Goal: Feedback & Contribution: Contribute content

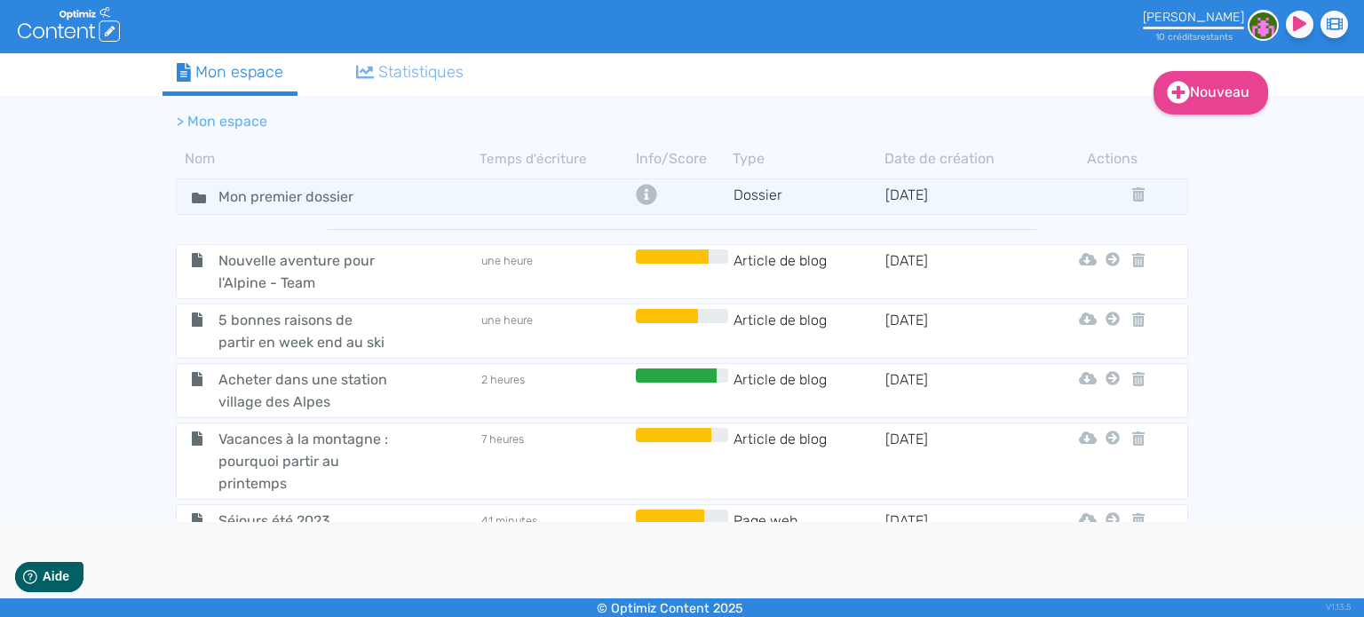
scroll to position [3022, 0]
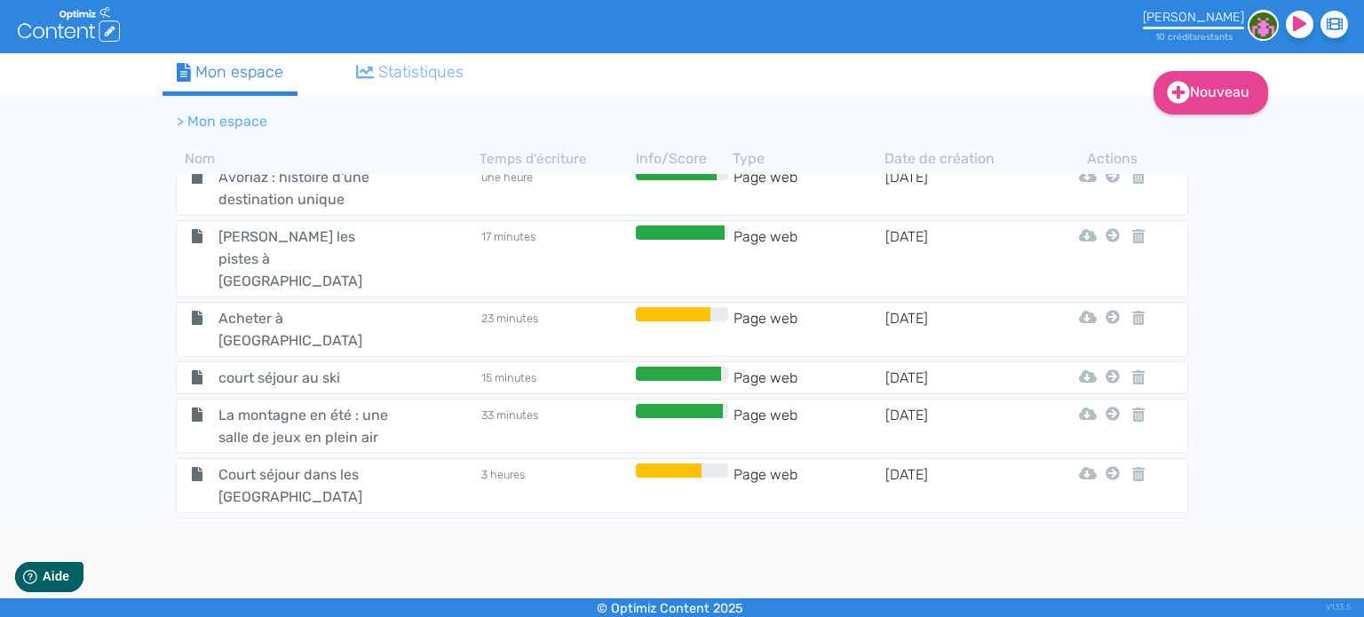
click at [331, 583] on span "Evasion fraîcheur : 5 plages de montagne" at bounding box center [305, 605] width 200 height 44
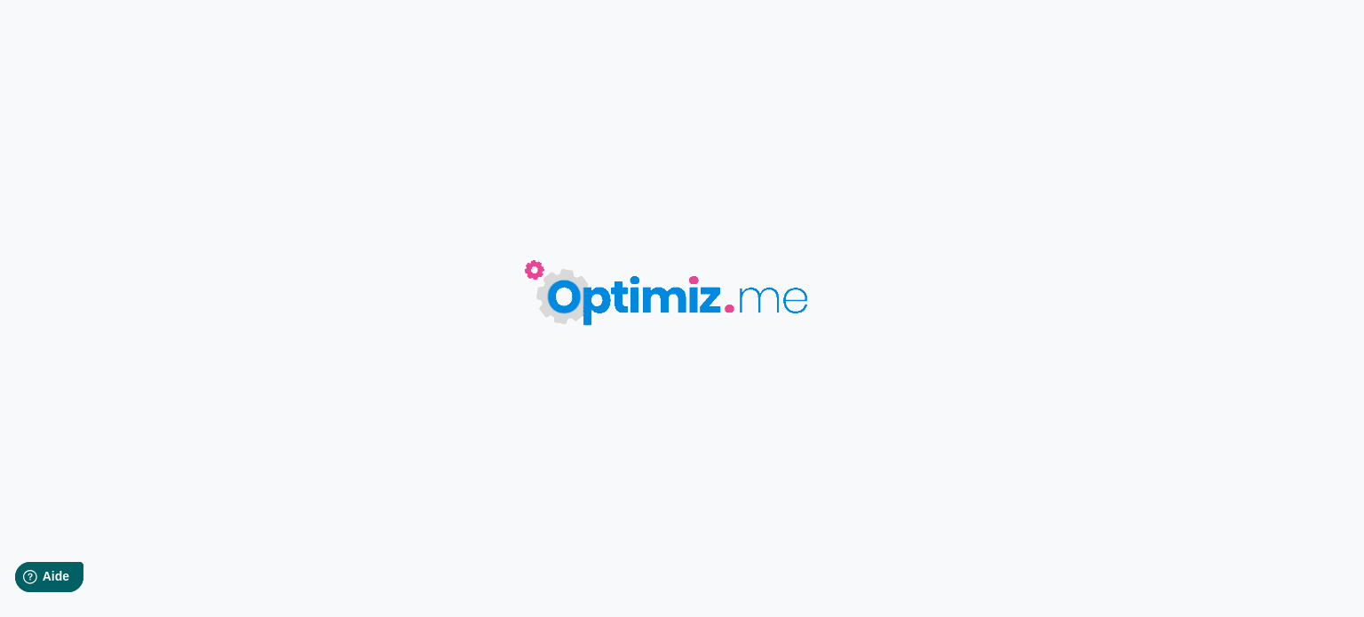
type input "Evasion fraîcheur : 5 plages de montagne"
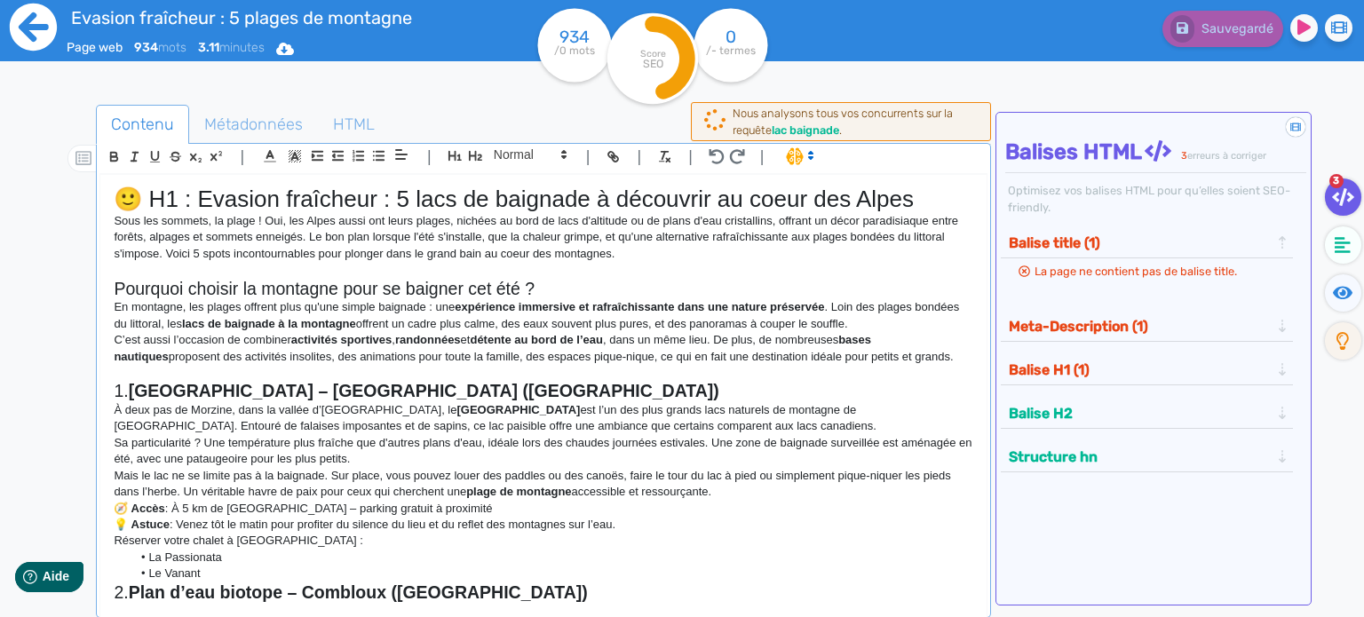
click at [36, 28] on icon at bounding box center [33, 27] width 49 height 49
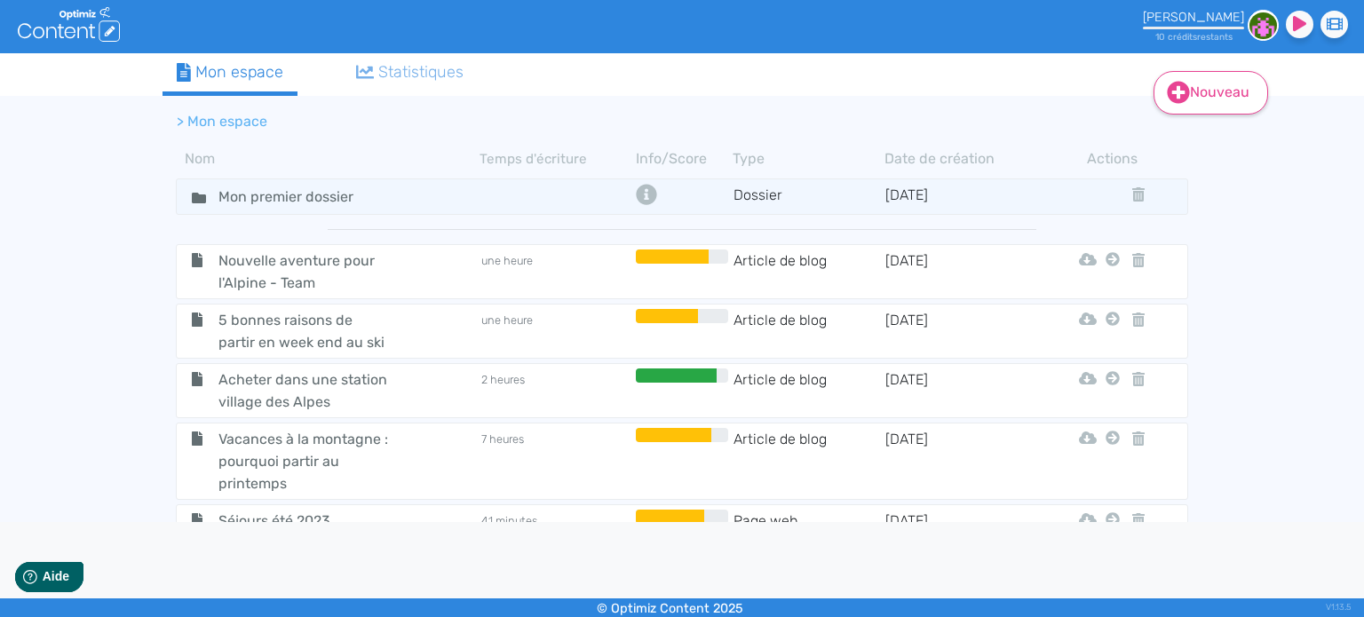
click at [1196, 94] on link "Nouveau" at bounding box center [1210, 93] width 115 height 44
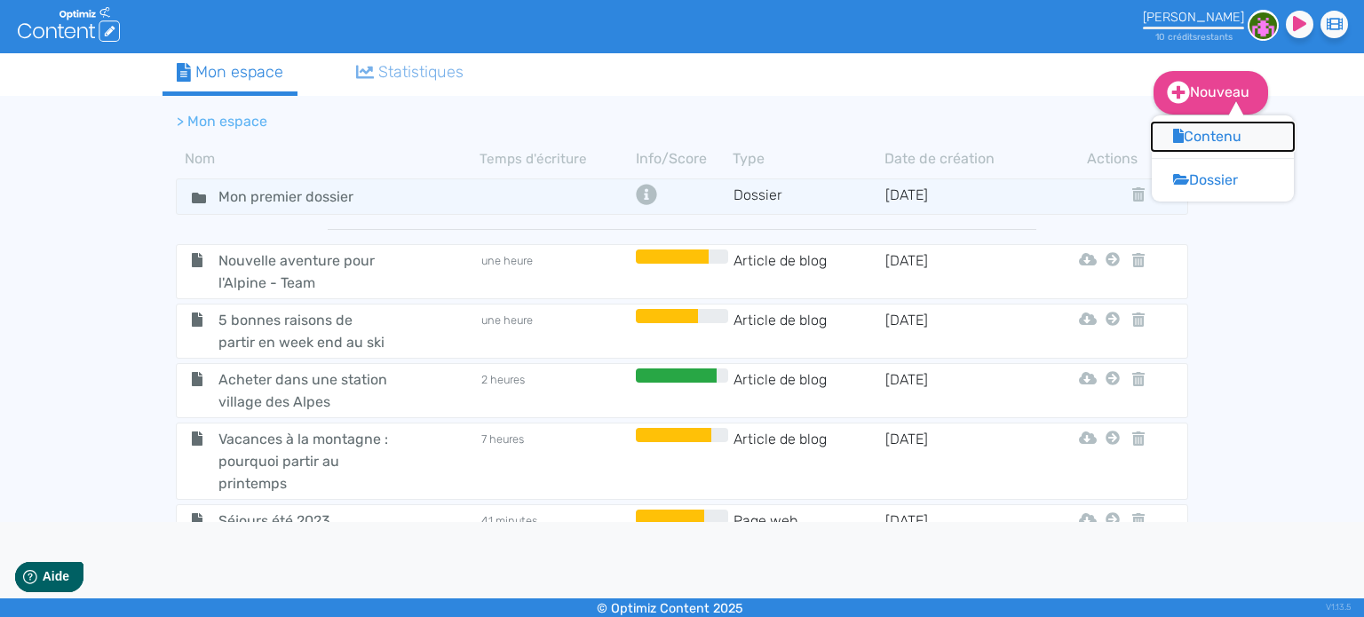
click at [1213, 141] on button "Contenu" at bounding box center [1223, 137] width 142 height 28
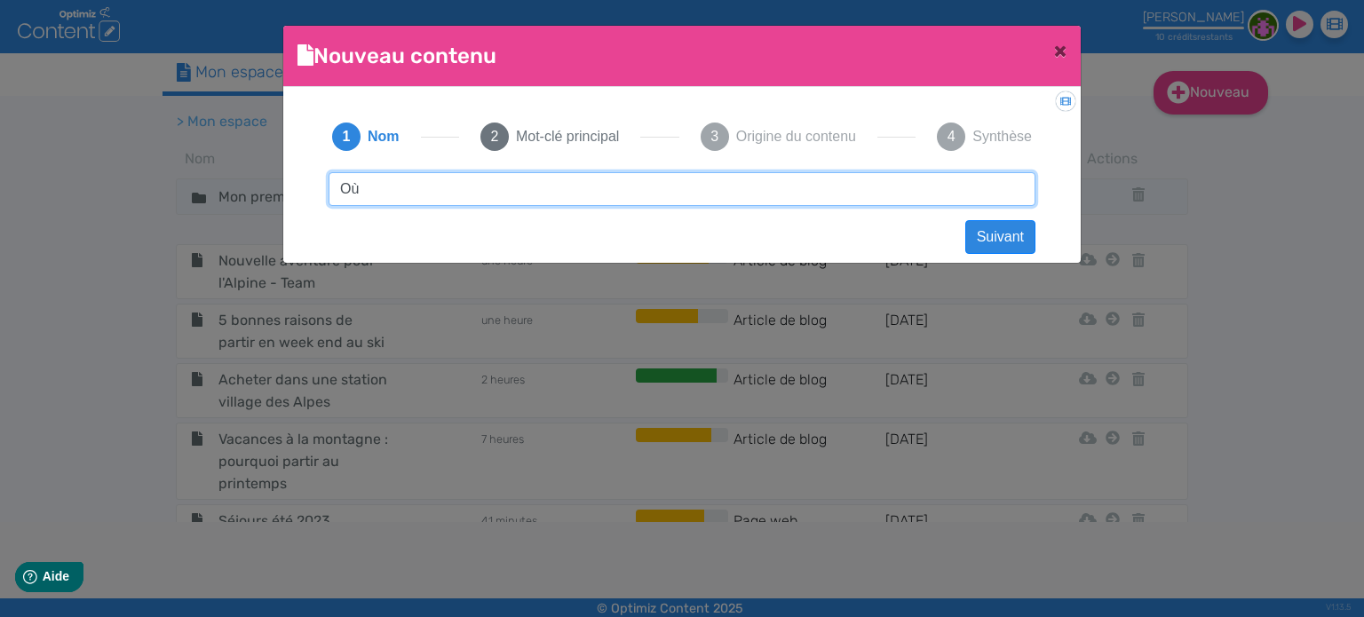
type input "O"
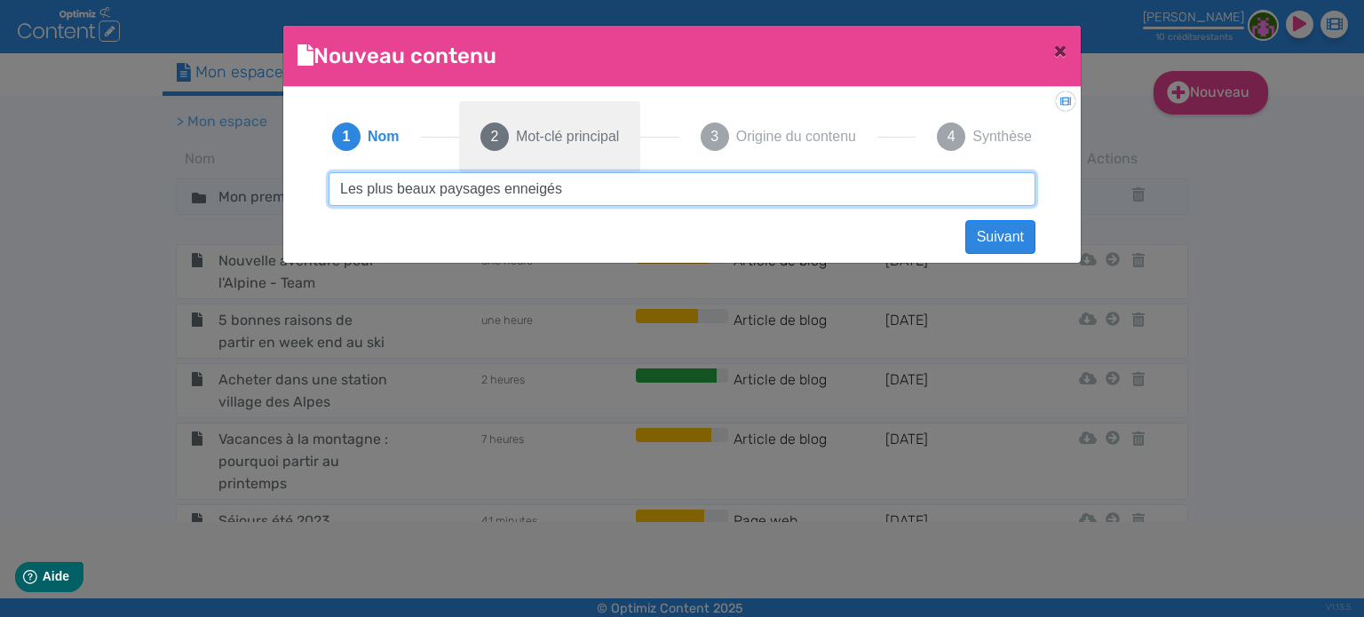
type input "Les plus beaux paysages enneigés"
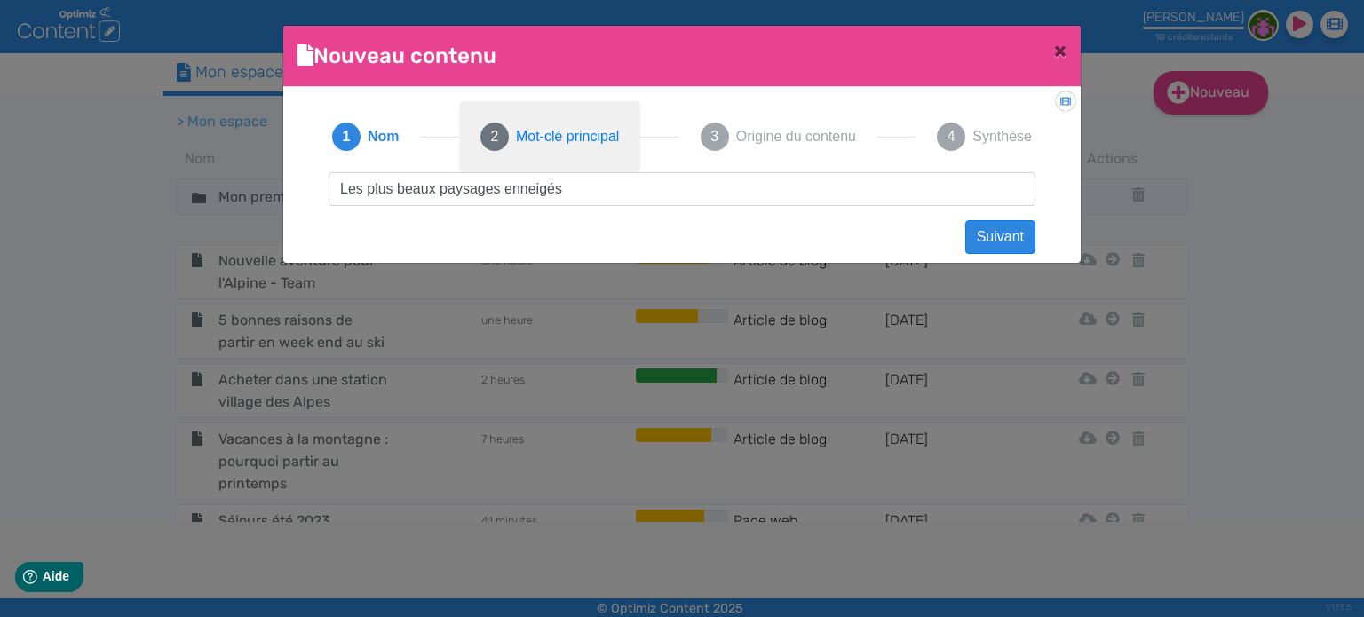
click at [532, 135] on span "Mot-clé principal" at bounding box center [567, 136] width 103 height 21
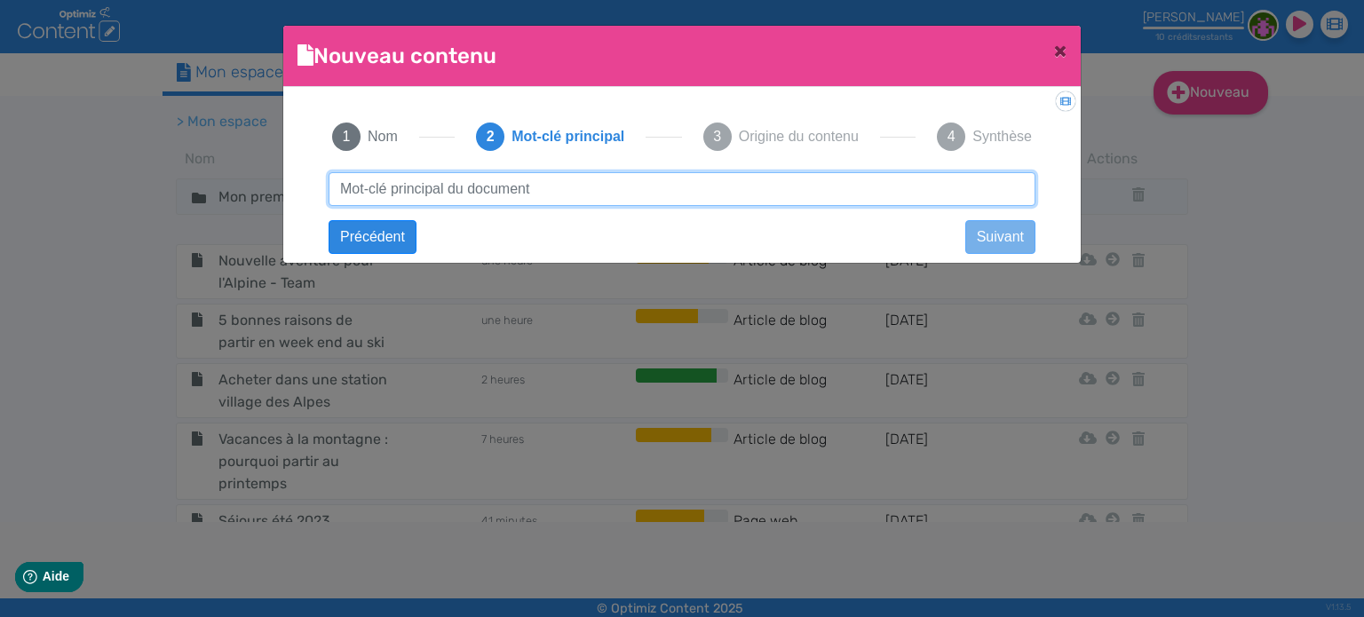
click at [478, 185] on input "text" at bounding box center [682, 189] width 707 height 34
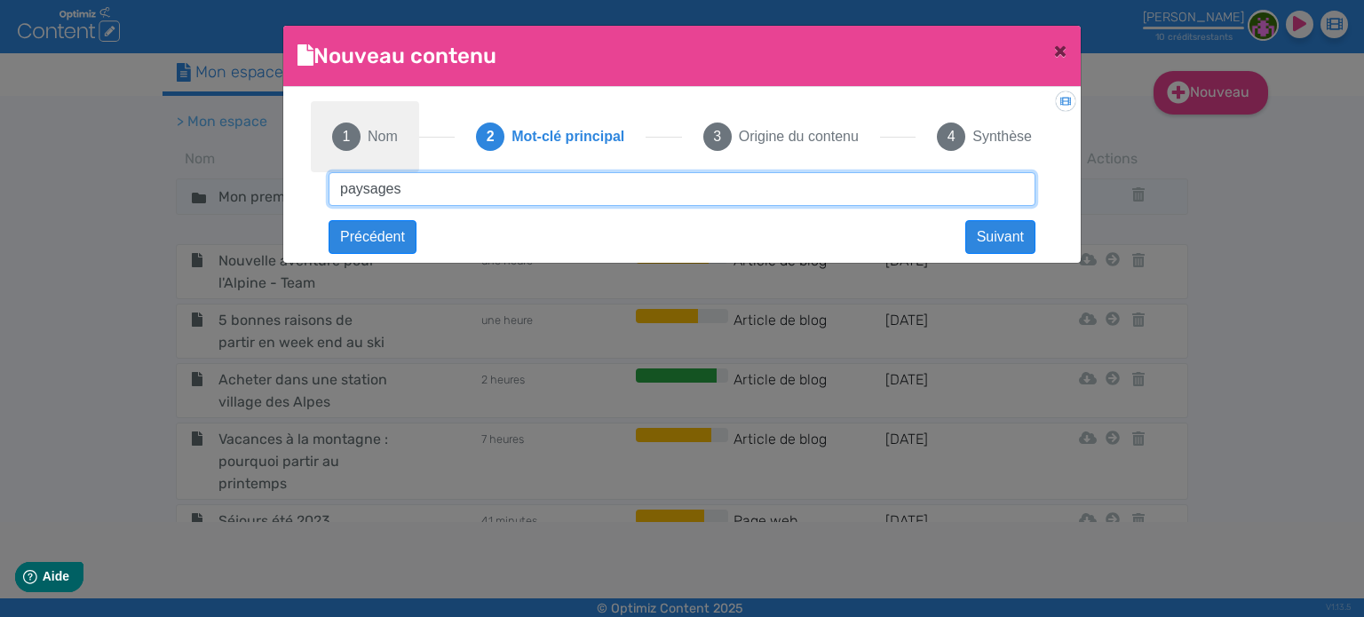
type input "paysages"
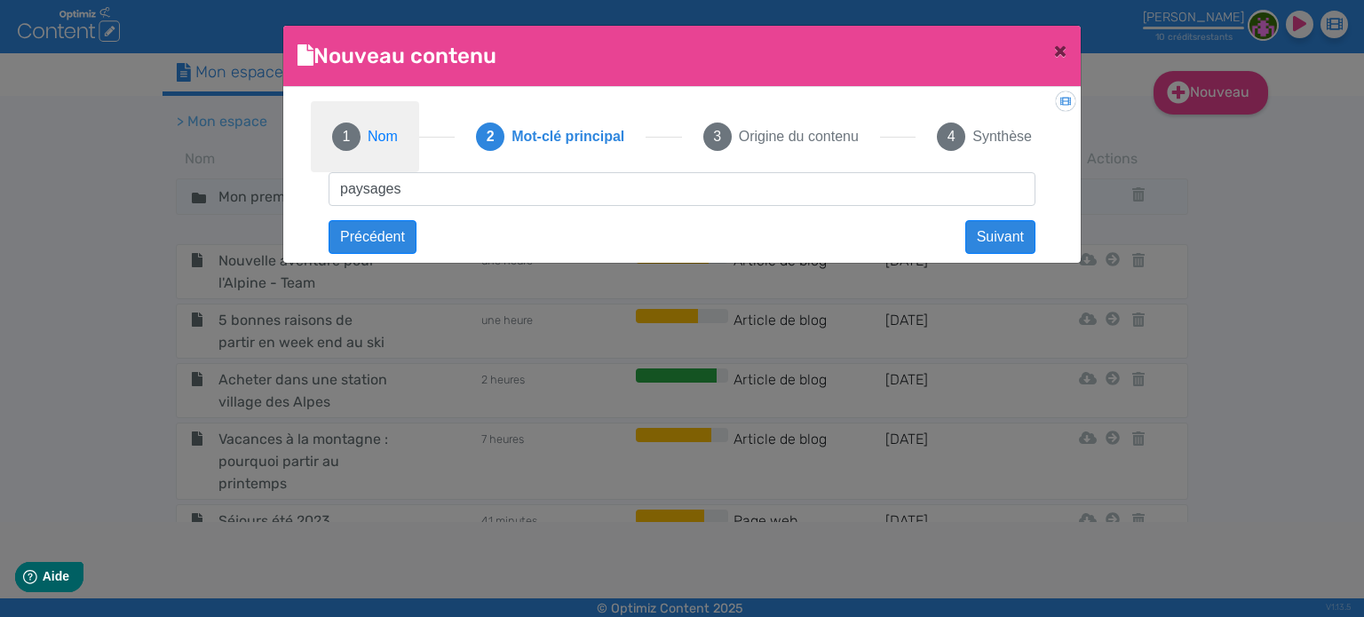
click at [356, 138] on span "1" at bounding box center [346, 137] width 28 height 28
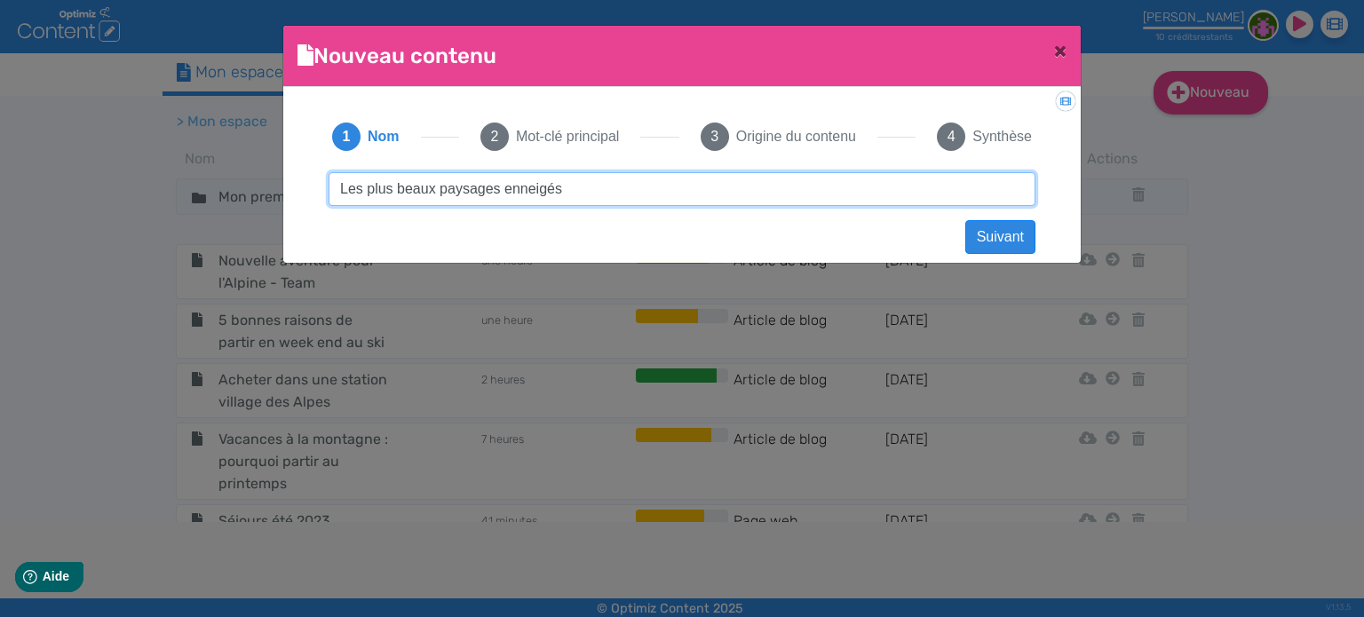
click at [586, 185] on input "Les plus beaux paysages enneigés" at bounding box center [682, 189] width 707 height 34
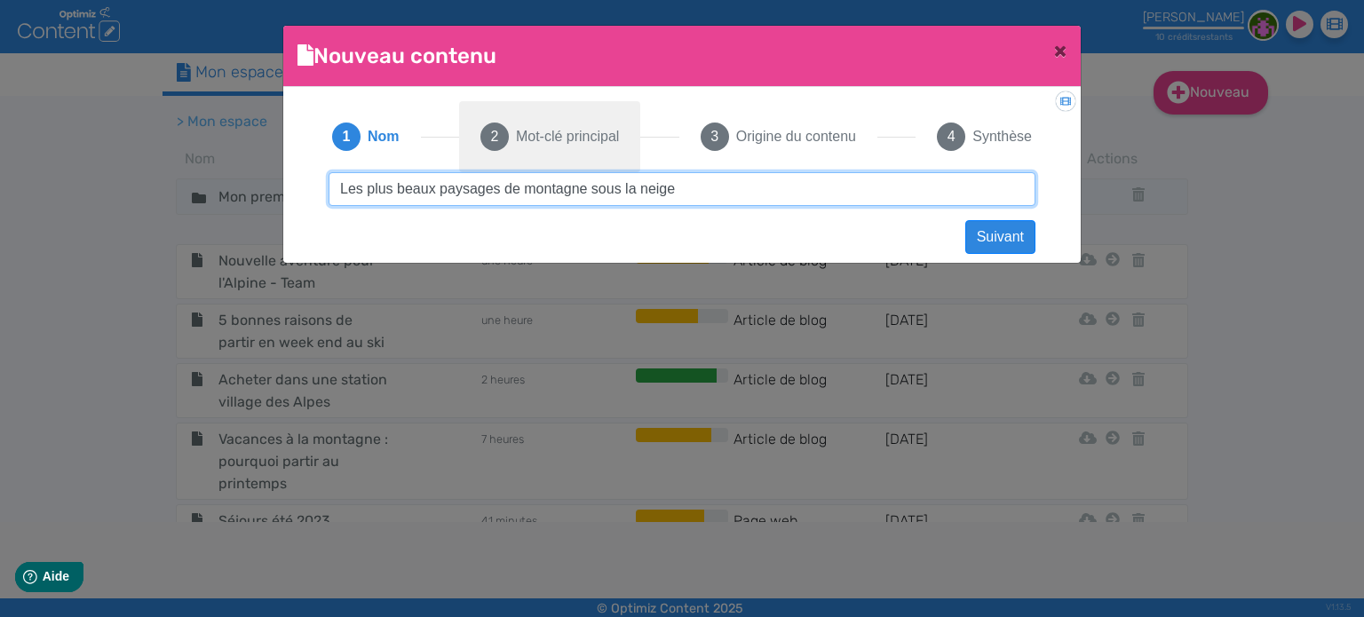
type input "Les plus beaux paysages de montagne sous la neige"
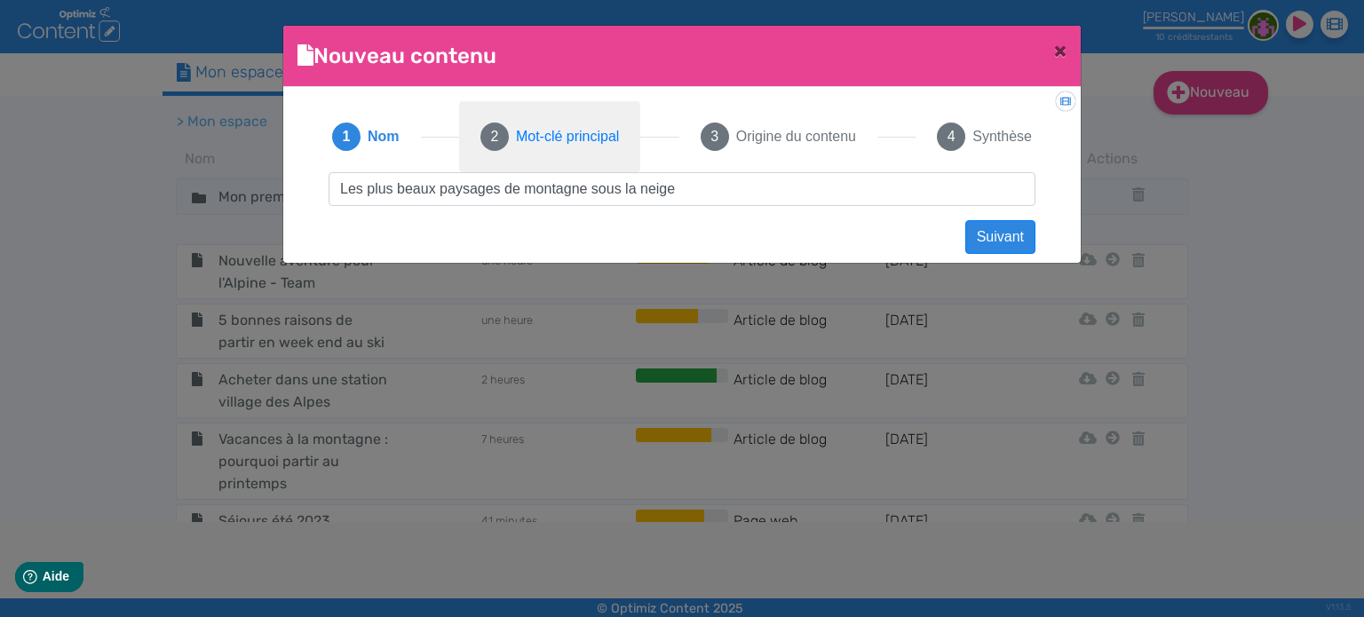
click at [536, 138] on span "Mot-clé principal" at bounding box center [567, 136] width 103 height 21
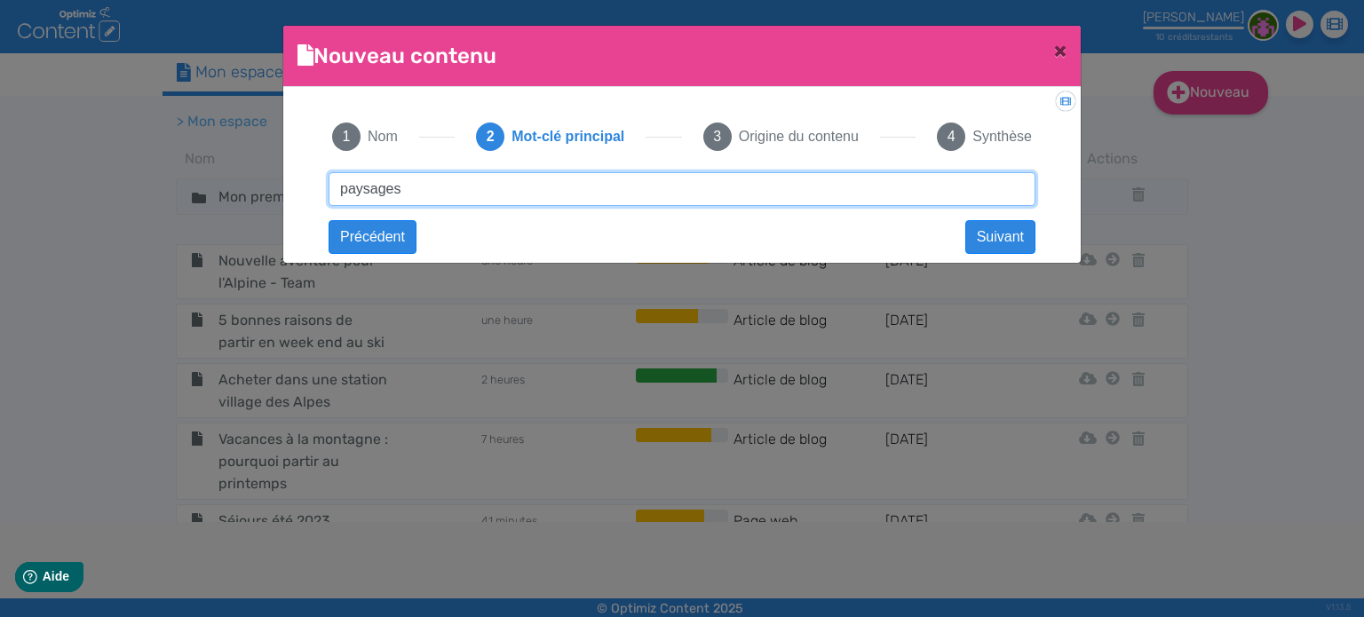
click at [480, 186] on input "paysages" at bounding box center [682, 189] width 707 height 34
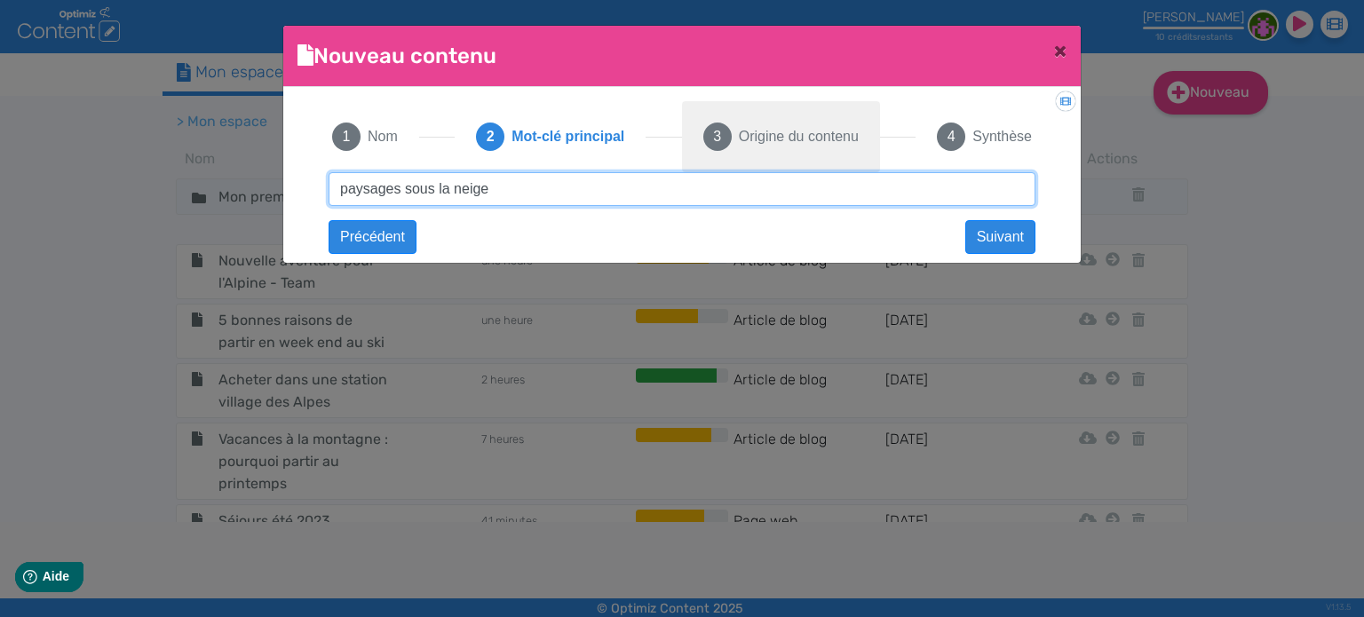
type input "paysages sous la neige"
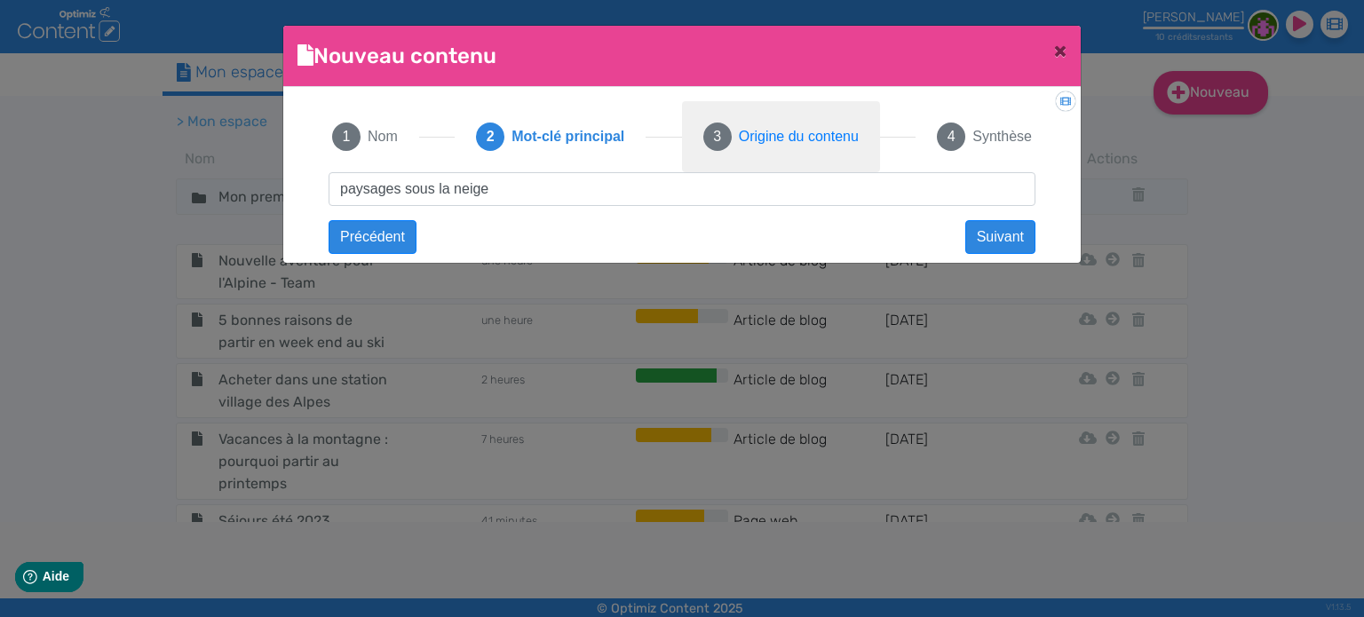
click at [785, 149] on button "3 Origine du contenu" at bounding box center [781, 136] width 198 height 71
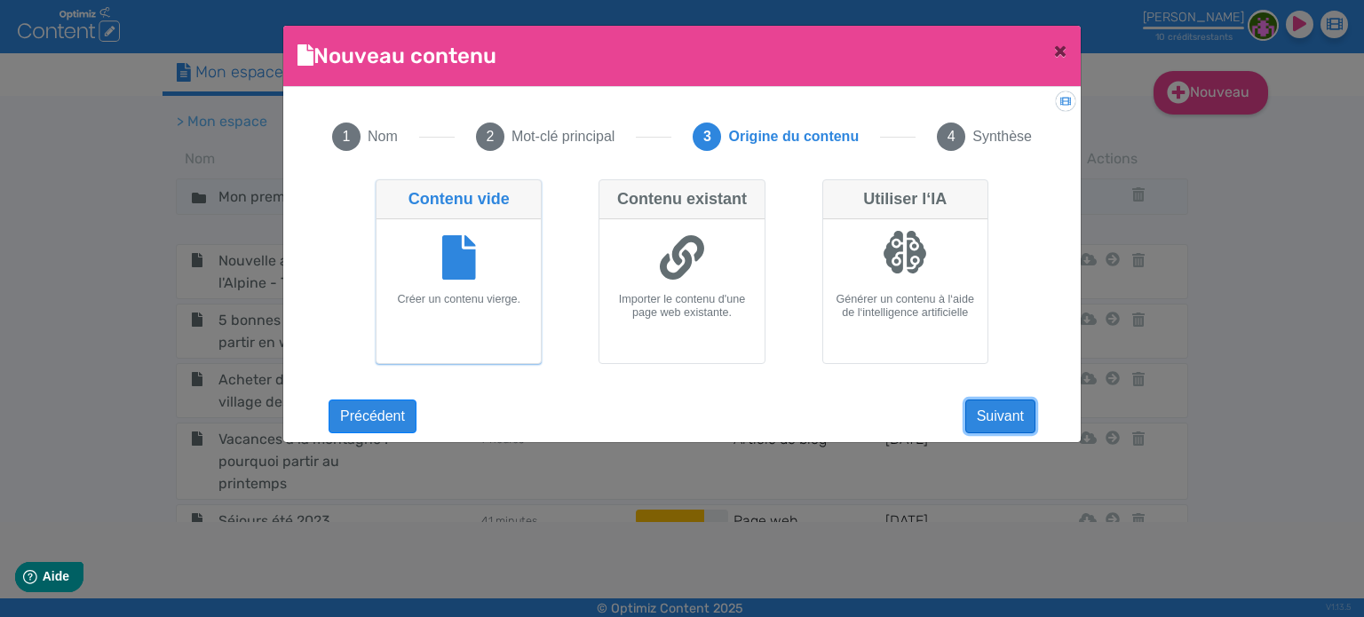
click at [1003, 415] on button "Suivant" at bounding box center [1000, 417] width 70 height 34
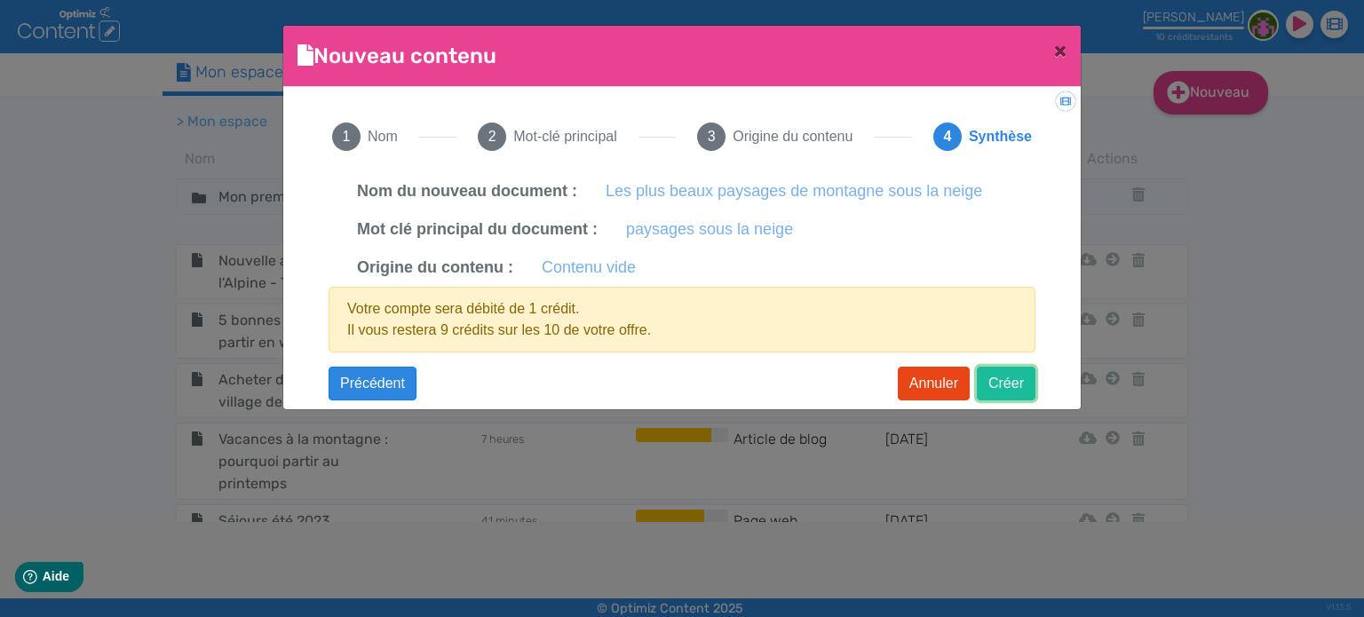
click at [1005, 384] on button "Créer" at bounding box center [1006, 384] width 59 height 34
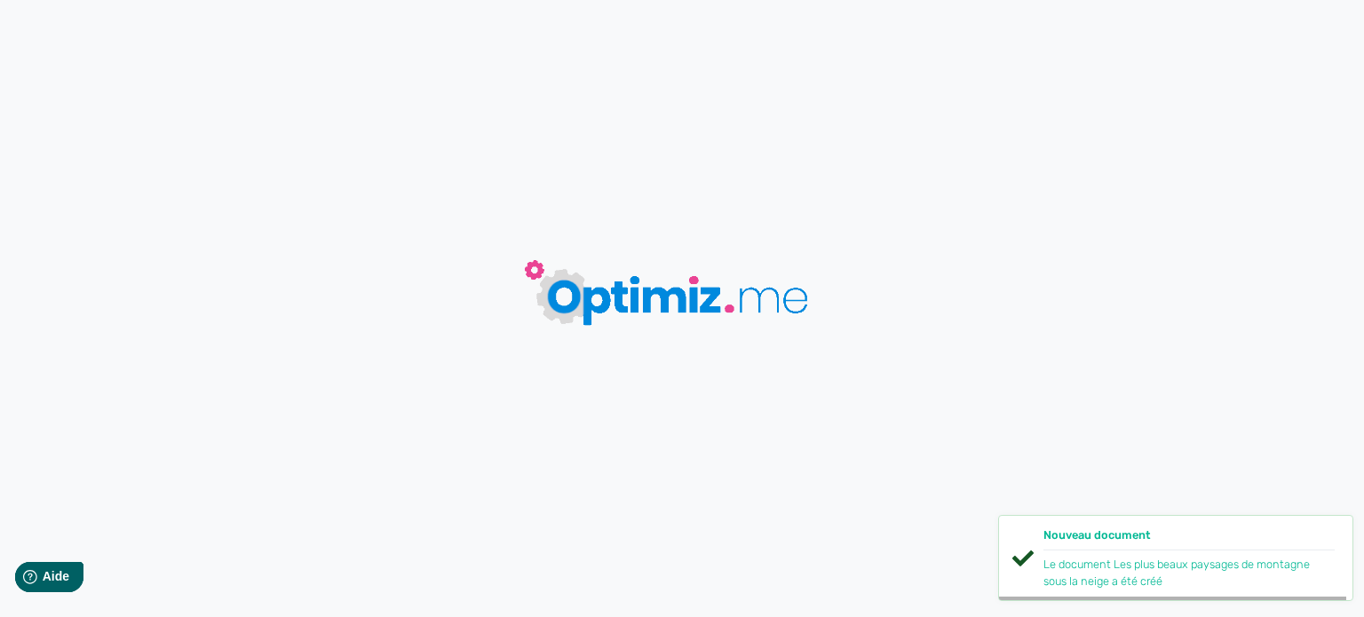
type input "Les plus beaux paysages de montagne sous la neige"
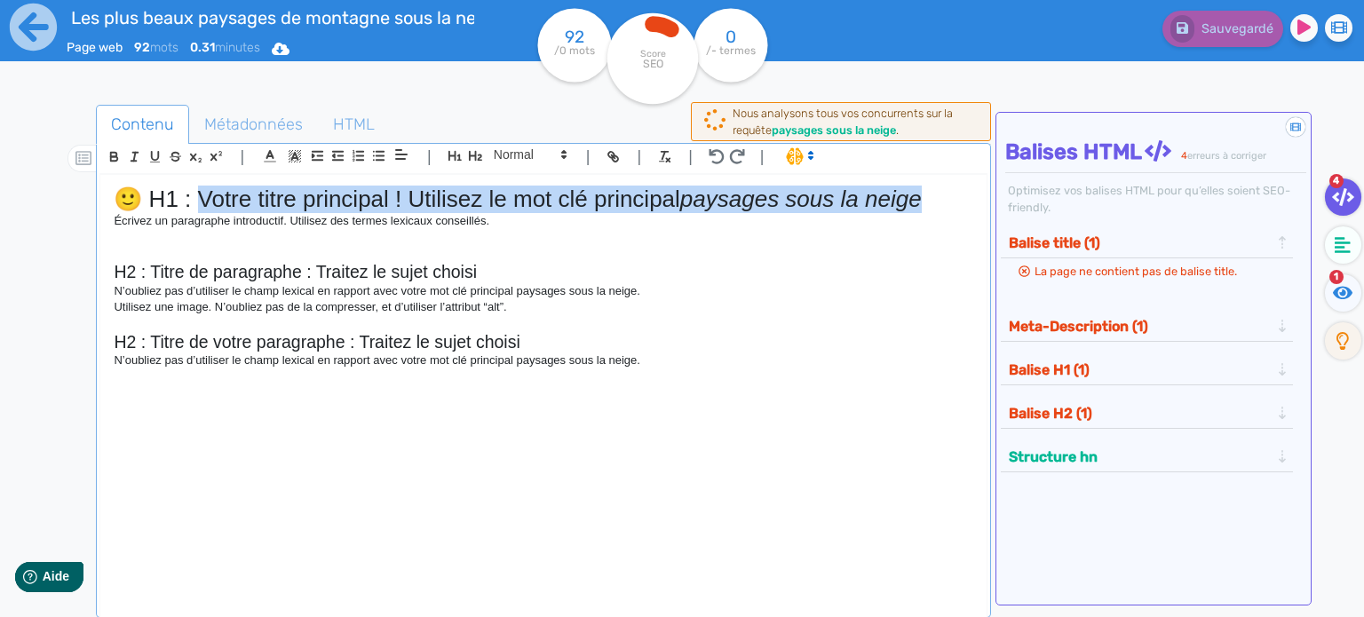
drag, startPoint x: 204, startPoint y: 193, endPoint x: 932, endPoint y: 186, distance: 728.2
click at [932, 186] on h1 "🙂 H1 : Votre titre principal ! Utilisez le mot clé principal paysages sous la n…" at bounding box center [544, 200] width 860 height 28
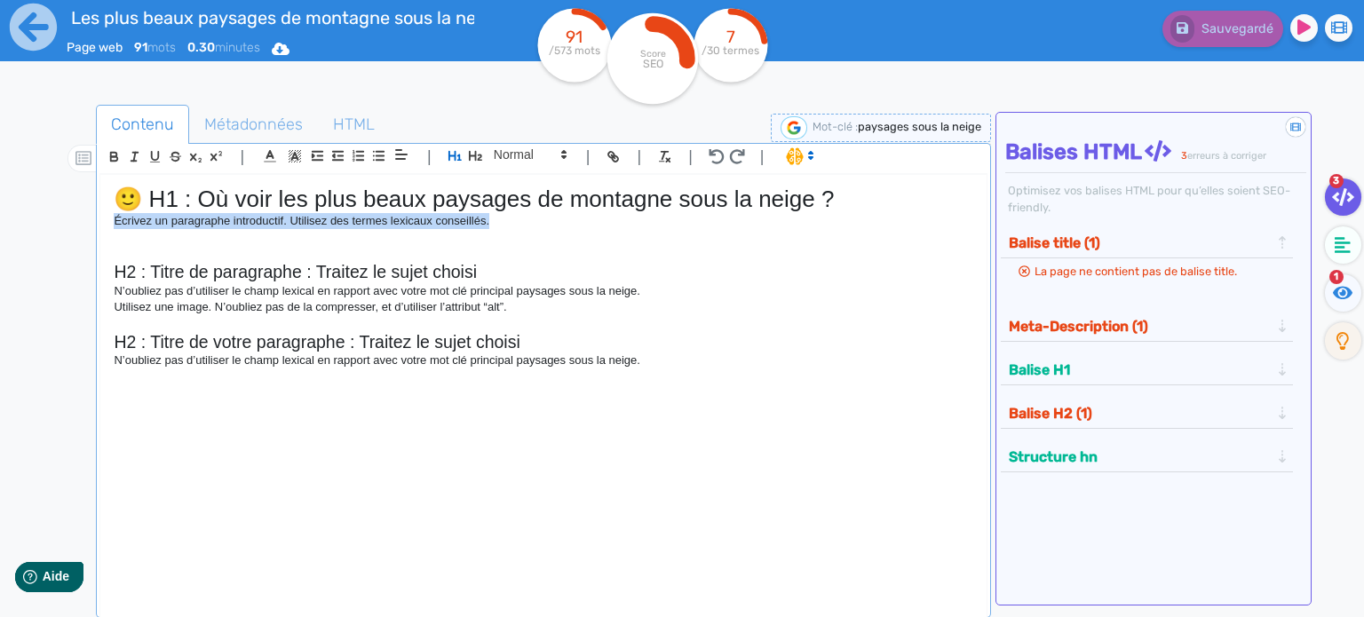
drag, startPoint x: 503, startPoint y: 216, endPoint x: 3, endPoint y: 212, distance: 499.9
click at [3, 212] on div "Les plus beaux paysages de montagne sous la neige Page web 91 mots 0.30 minutes…" at bounding box center [682, 364] width 1364 height 729
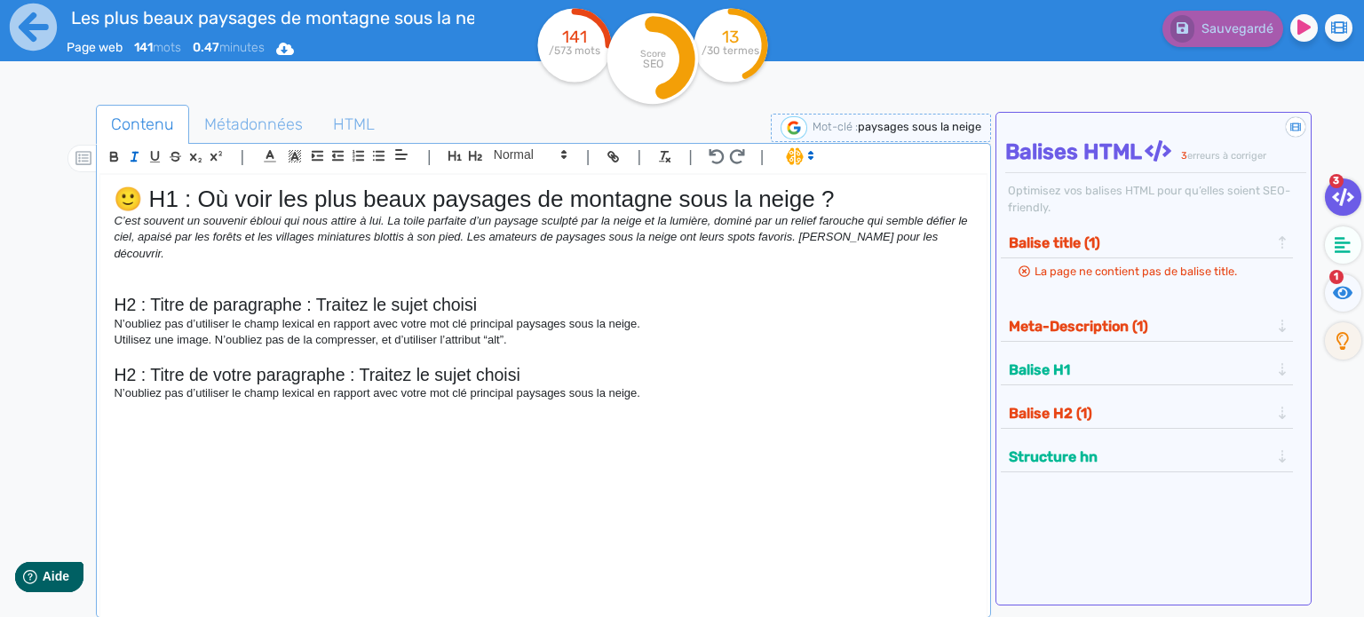
click at [170, 279] on p at bounding box center [544, 287] width 860 height 16
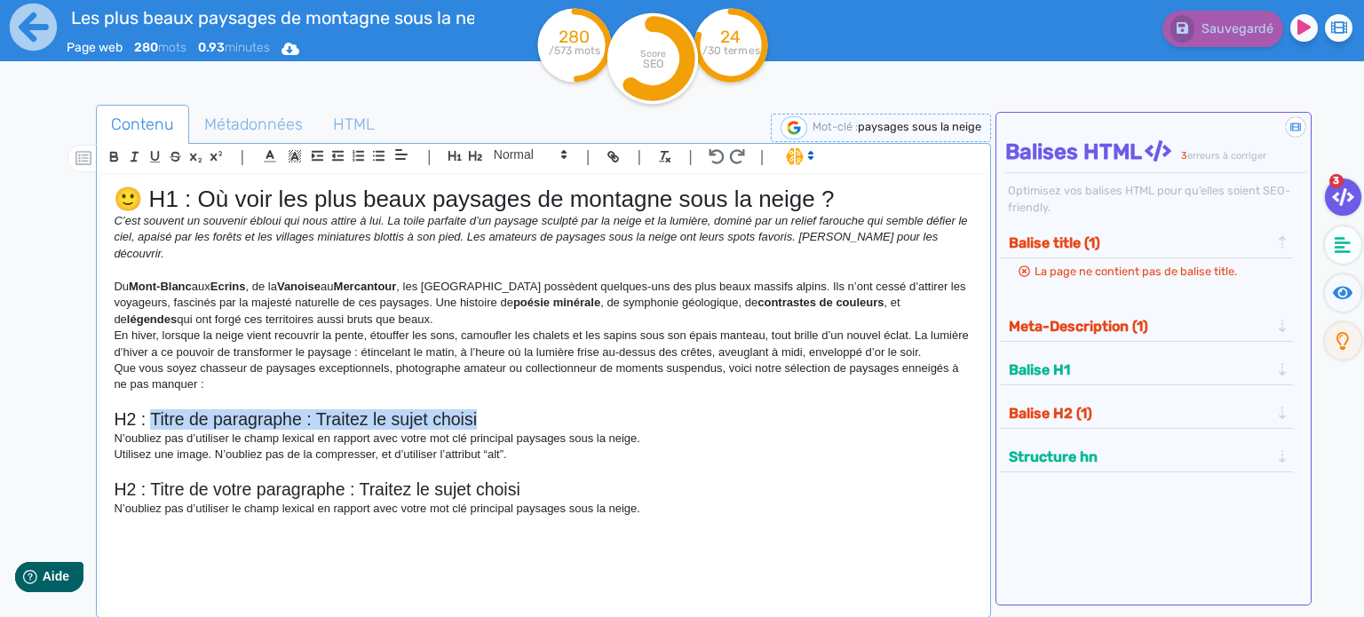
drag, startPoint x: 153, startPoint y: 395, endPoint x: 500, endPoint y: 395, distance: 347.2
click at [500, 409] on h2 "H2 : Titre de paragraphe : Traitez le sujet choisi" at bounding box center [544, 419] width 860 height 20
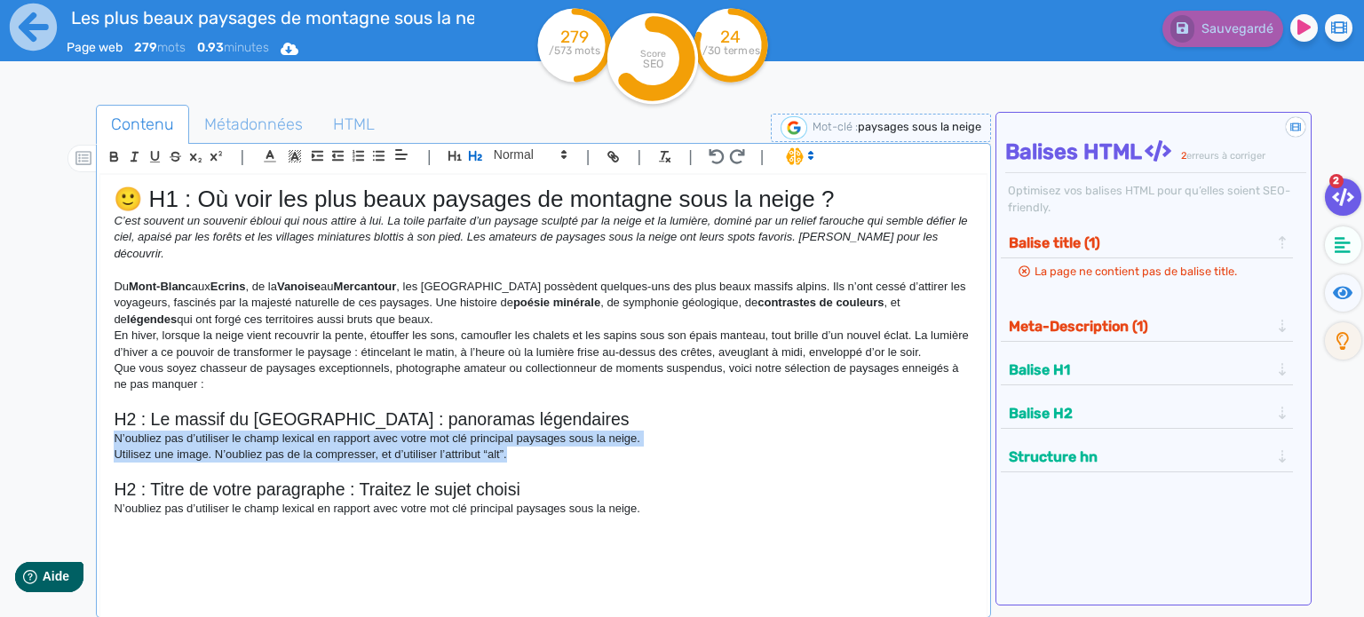
drag, startPoint x: 110, startPoint y: 424, endPoint x: 586, endPoint y: 437, distance: 476.1
click at [586, 437] on div "🙂 H1 : Où voir les plus beaux paysages de montagne sous la neige ? C’est souven…" at bounding box center [543, 391] width 886 height 432
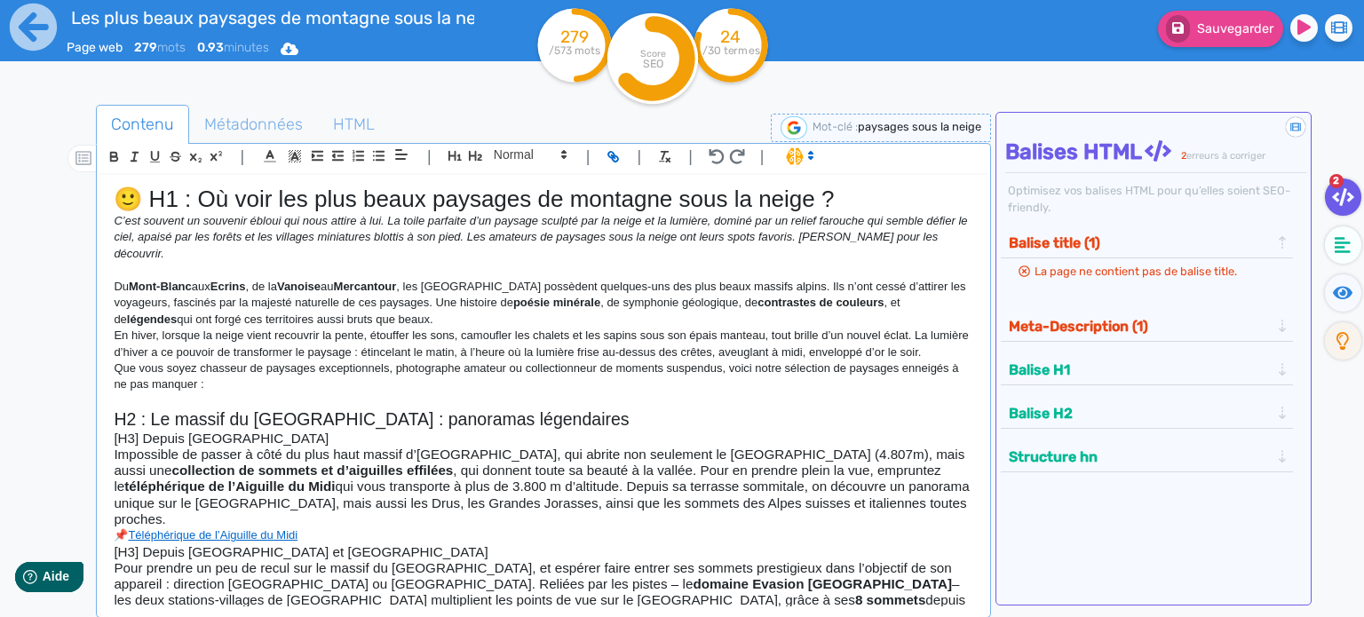
scroll to position [32, 0]
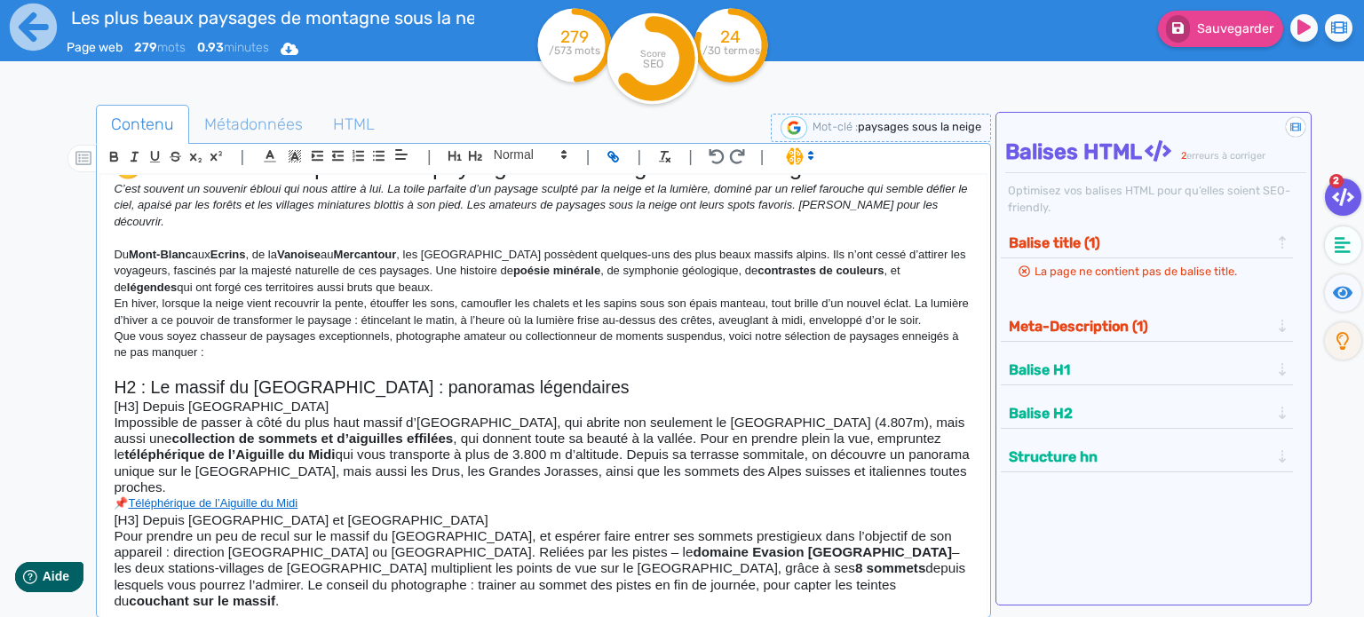
click at [417, 464] on h3 "Impossible de passer à côté du plus haut massif d’[GEOGRAPHIC_DATA], qui abrite…" at bounding box center [544, 455] width 860 height 81
click at [281, 409] on h3 "[H3] Depuis [GEOGRAPHIC_DATA]" at bounding box center [544, 407] width 860 height 16
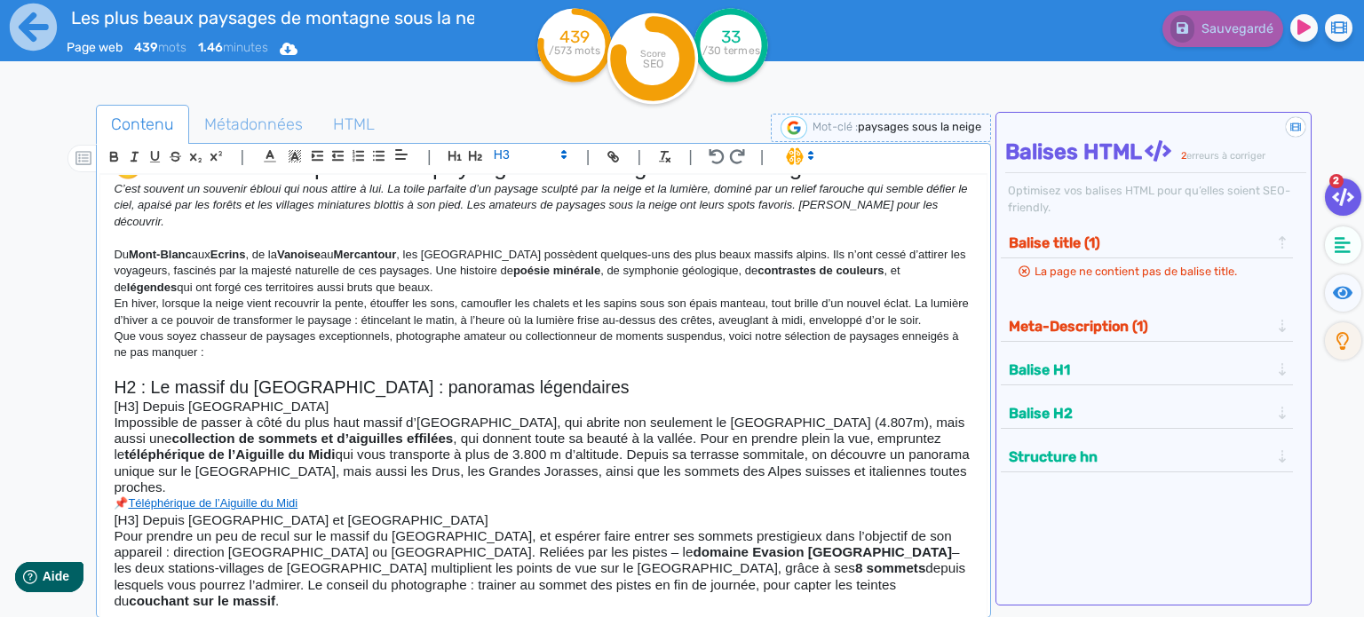
click at [305, 433] on strong "collection de sommets et d’aiguilles effilées" at bounding box center [311, 438] width 281 height 15
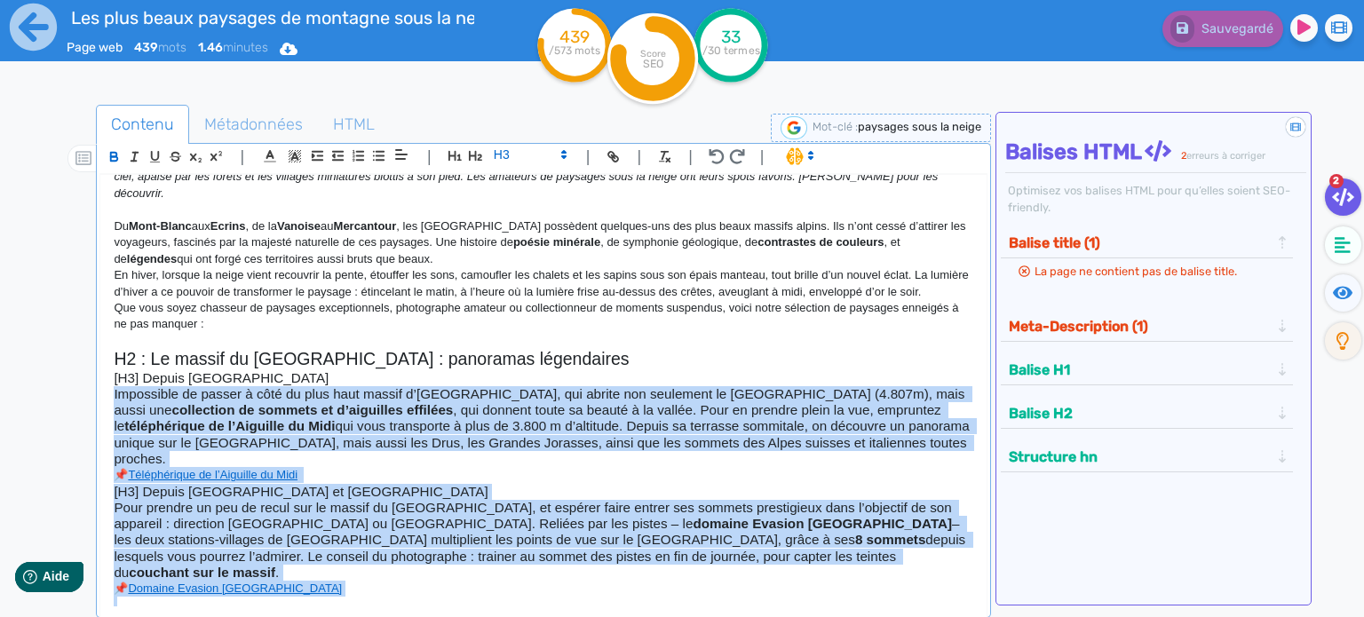
scroll to position [99, 0]
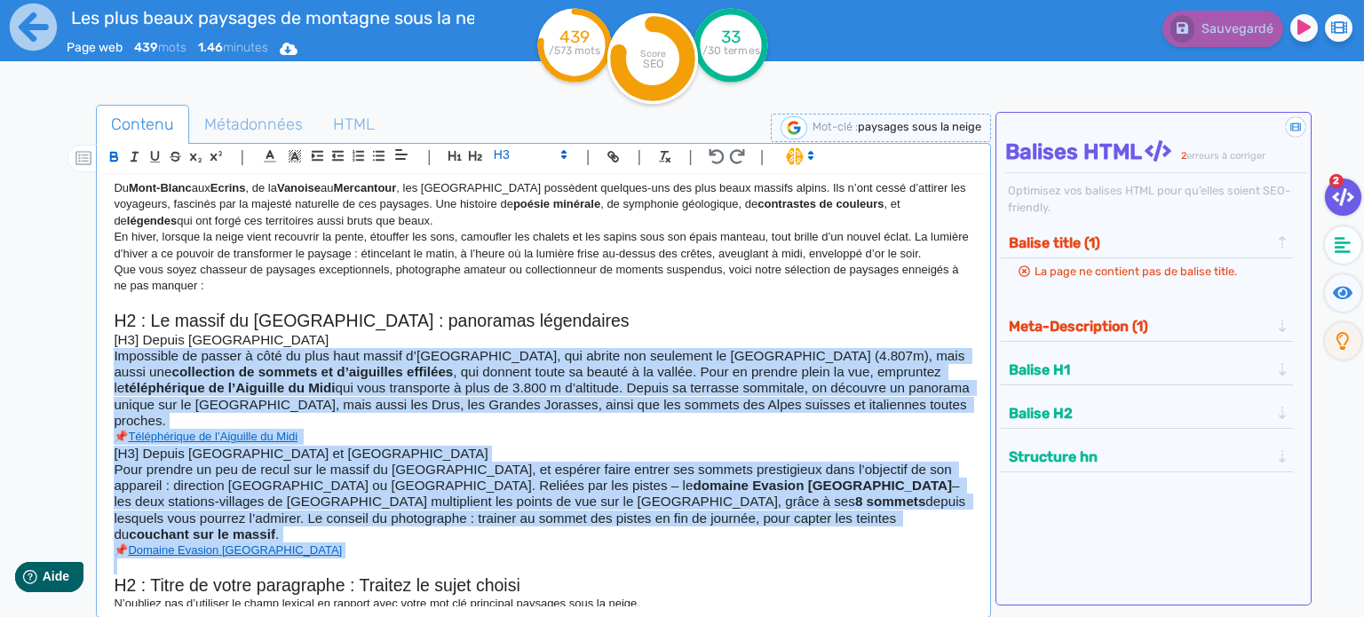
drag, startPoint x: 110, startPoint y: 422, endPoint x: 359, endPoint y: 543, distance: 276.4
click at [359, 543] on div "🙂 H1 : Où voir les plus beaux paysages de montagne sous la neige ? C’est souven…" at bounding box center [543, 391] width 886 height 432
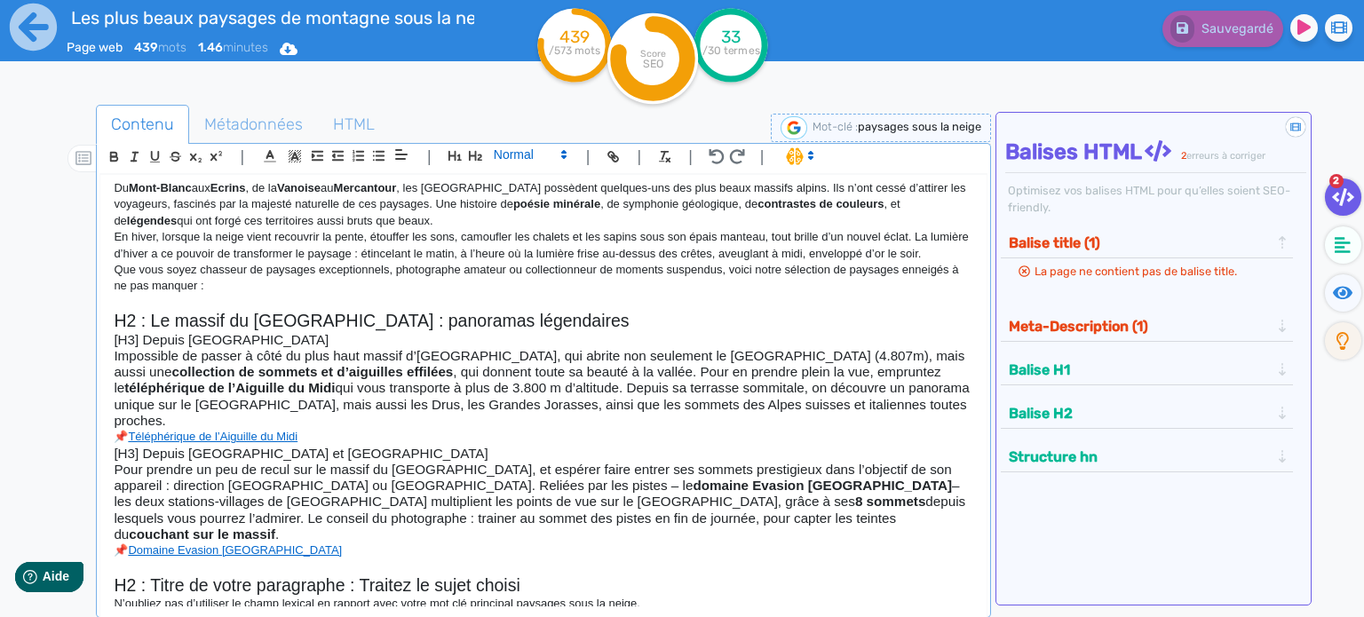
click at [509, 153] on span at bounding box center [529, 154] width 87 height 21
click at [523, 155] on span at bounding box center [529, 154] width 87 height 21
click at [499, 290] on span at bounding box center [529, 298] width 71 height 28
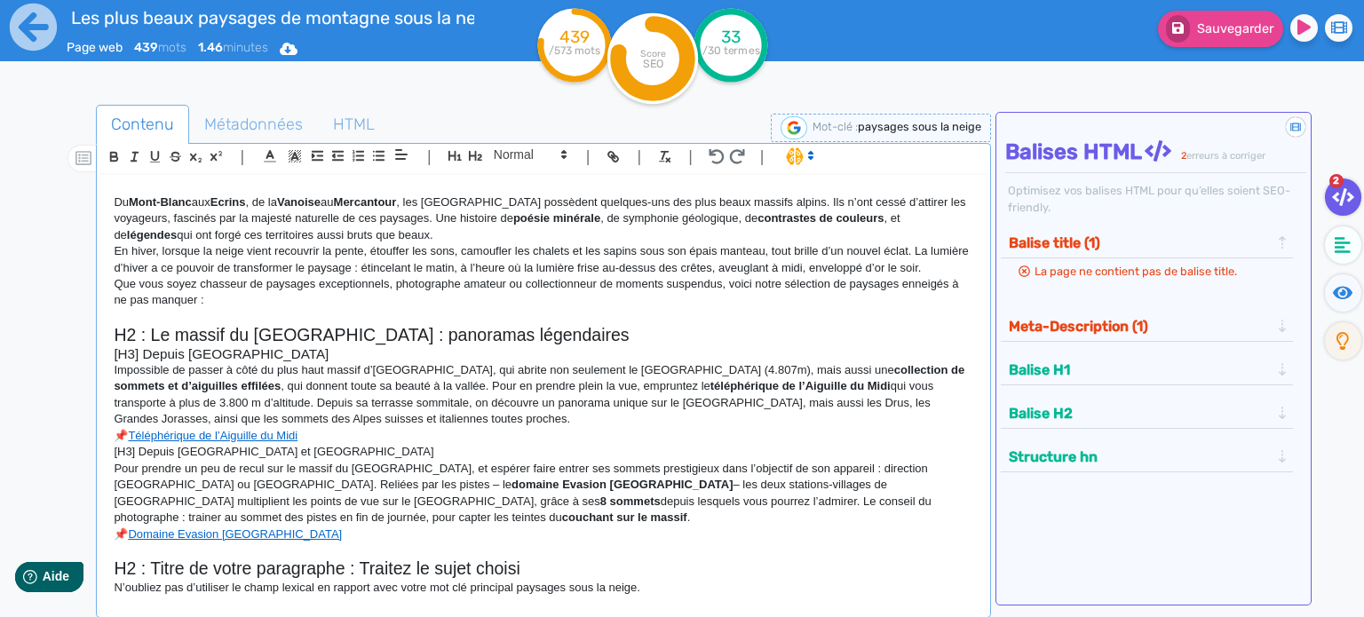
scroll to position [84, 0]
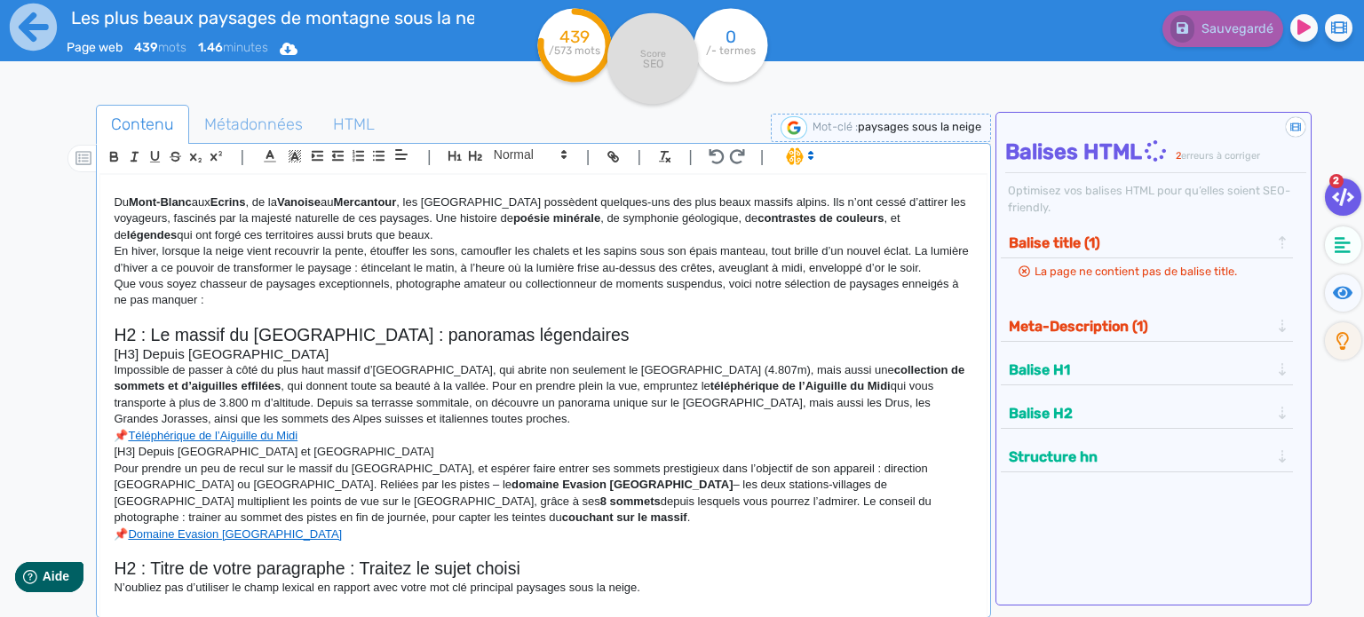
click at [324, 458] on p "[H3] Depuis [GEOGRAPHIC_DATA] et [GEOGRAPHIC_DATA]" at bounding box center [544, 452] width 860 height 16
drag, startPoint x: 316, startPoint y: 452, endPoint x: 97, endPoint y: 450, distance: 219.3
click at [97, 450] on div "| | H3 H4 H5 H6 Normal | | | | 🙂 H1 : Où voir les plus beaux paysages de montag…" at bounding box center [543, 380] width 895 height 475
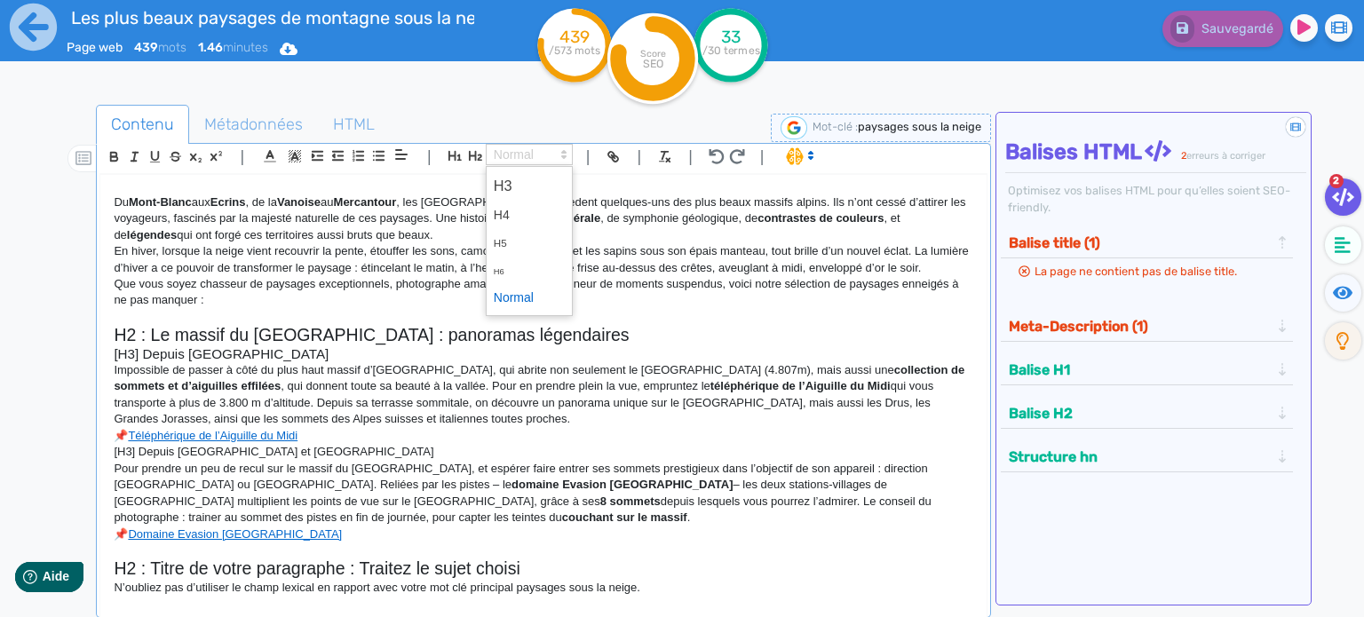
click at [565, 153] on polygon at bounding box center [564, 152] width 4 height 2
click at [514, 184] on span at bounding box center [529, 185] width 71 height 31
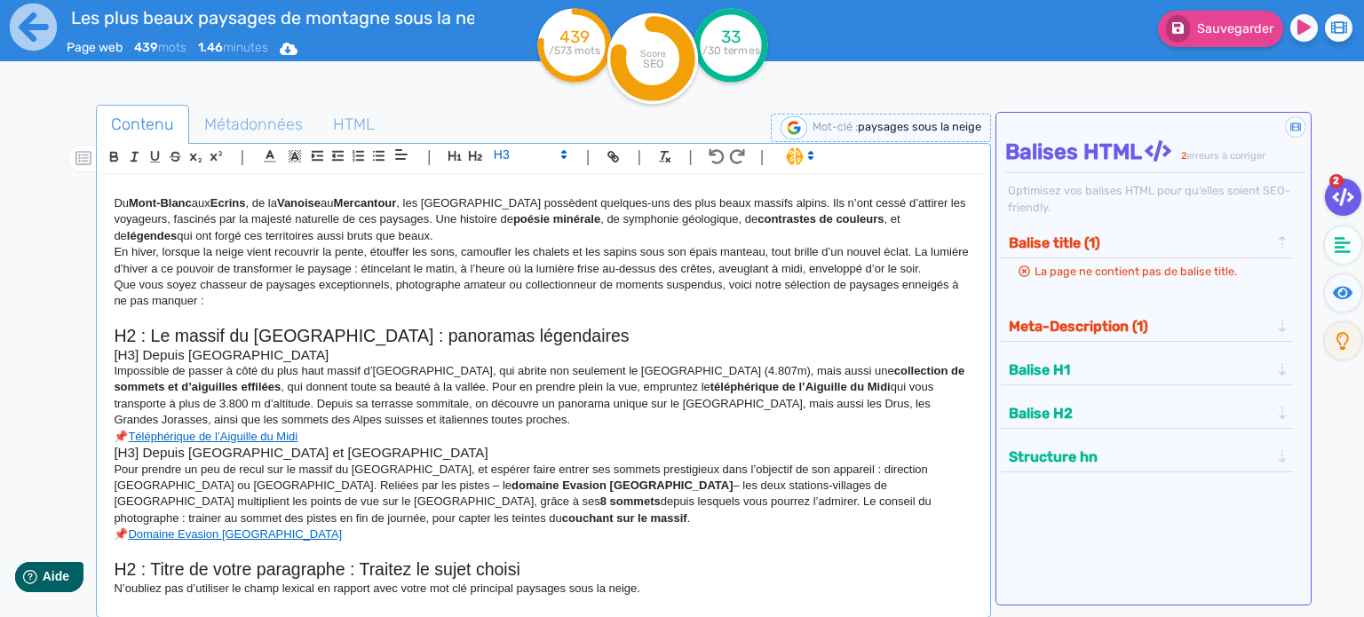
click at [297, 507] on p "Pour prendre un peu de recul sur le massif du [GEOGRAPHIC_DATA], et espérer fai…" at bounding box center [544, 495] width 860 height 66
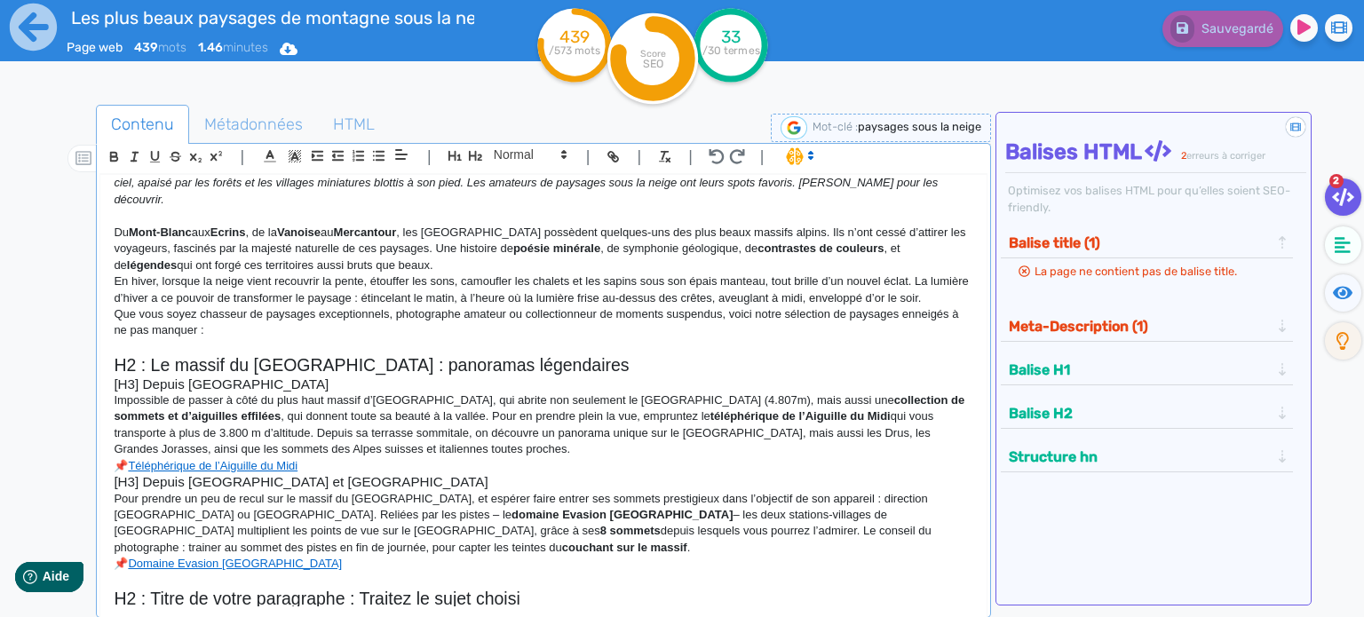
scroll to position [83, 0]
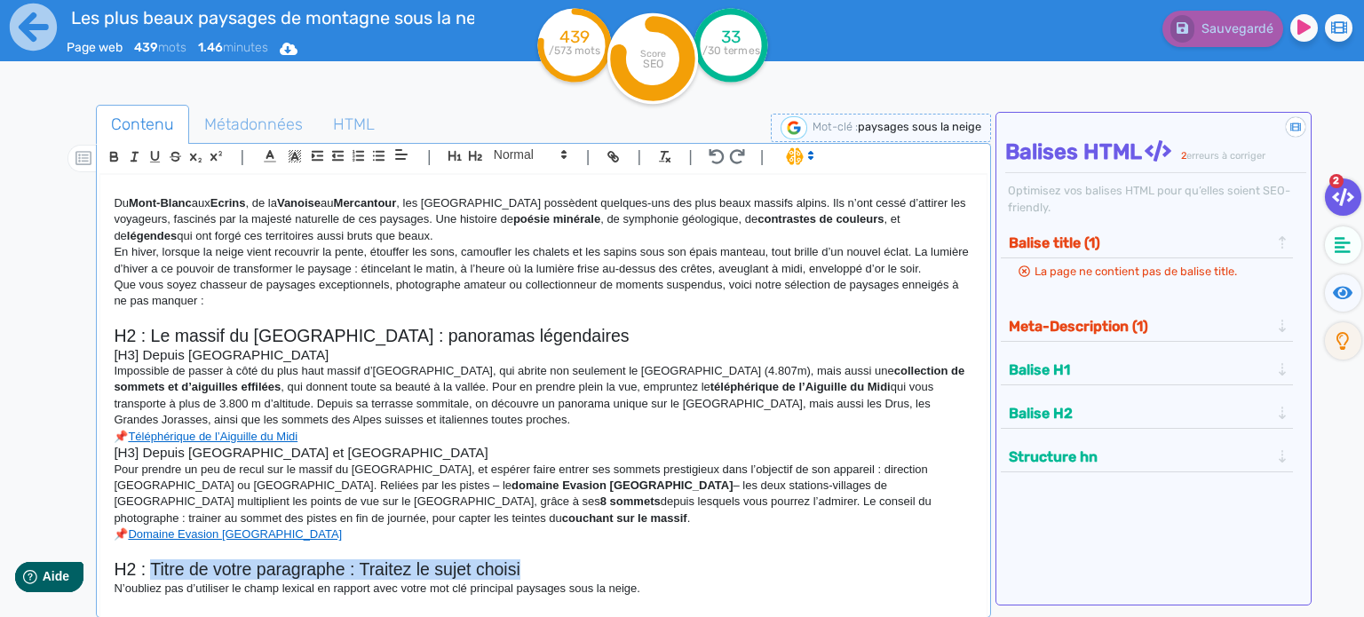
drag, startPoint x: 150, startPoint y: 564, endPoint x: 585, endPoint y: 562, distance: 435.1
click at [585, 562] on h2 "H2 : Titre de votre paragraphe : Traitez le sujet choisi" at bounding box center [544, 569] width 860 height 20
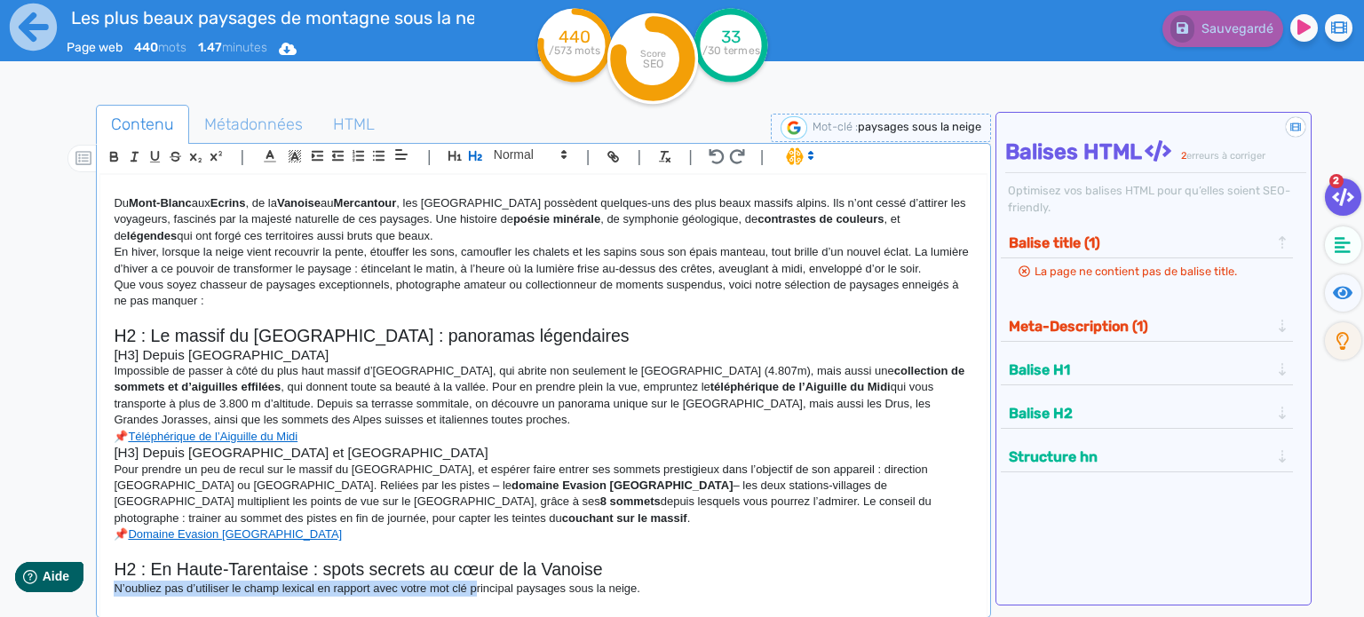
scroll to position [84, 0]
drag, startPoint x: 112, startPoint y: 587, endPoint x: 753, endPoint y: 606, distance: 641.4
click at [753, 606] on div "🙂 H1 : Où voir les plus beaux paysages de montagne sous la neige ? C’est souven…" at bounding box center [543, 391] width 886 height 432
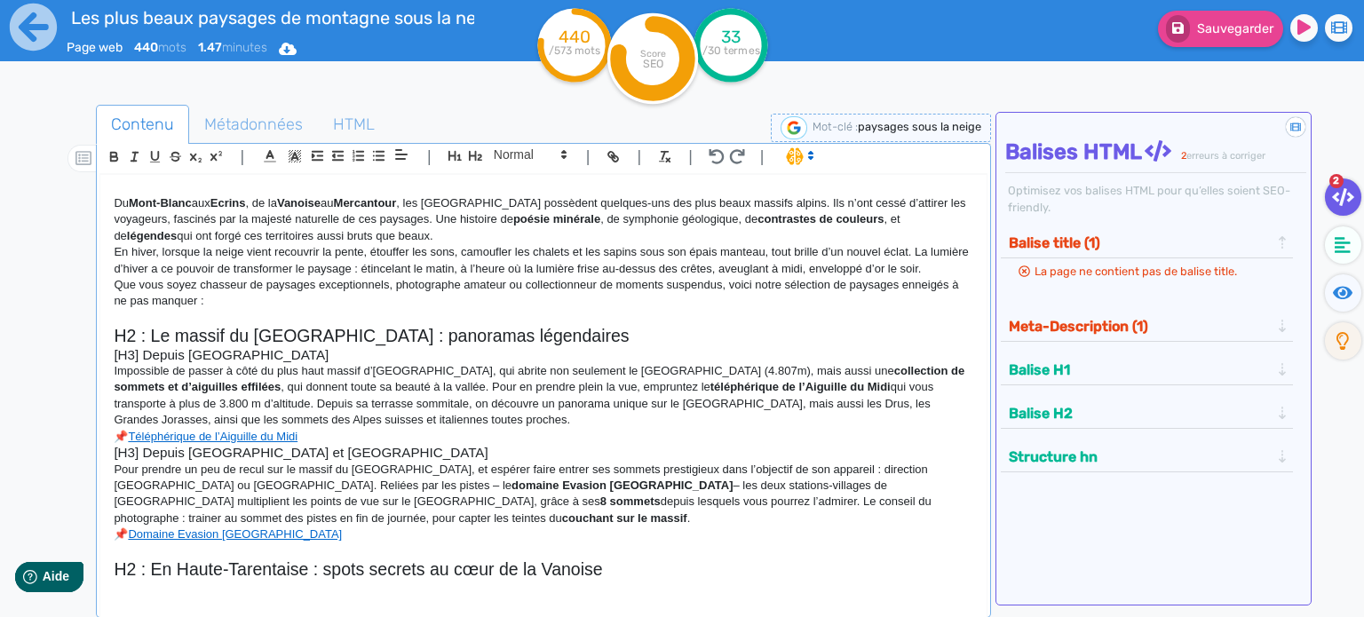
scroll to position [408, 0]
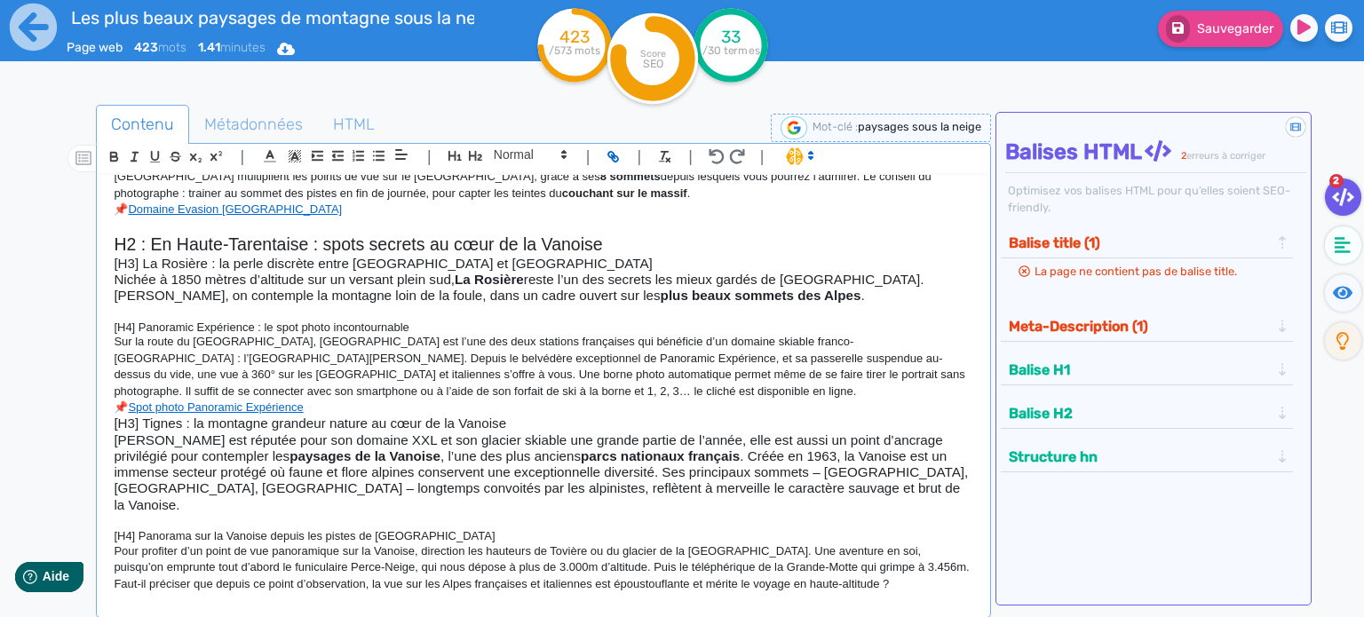
click at [444, 252] on h2 "H2 : En Haute-Tarentaise : spots secrets au cœur de la Vanoise" at bounding box center [544, 244] width 860 height 20
click at [470, 269] on h3 "[H3] La Rosière : la perle discrète entre [GEOGRAPHIC_DATA] et [GEOGRAPHIC_DATA]" at bounding box center [544, 264] width 860 height 16
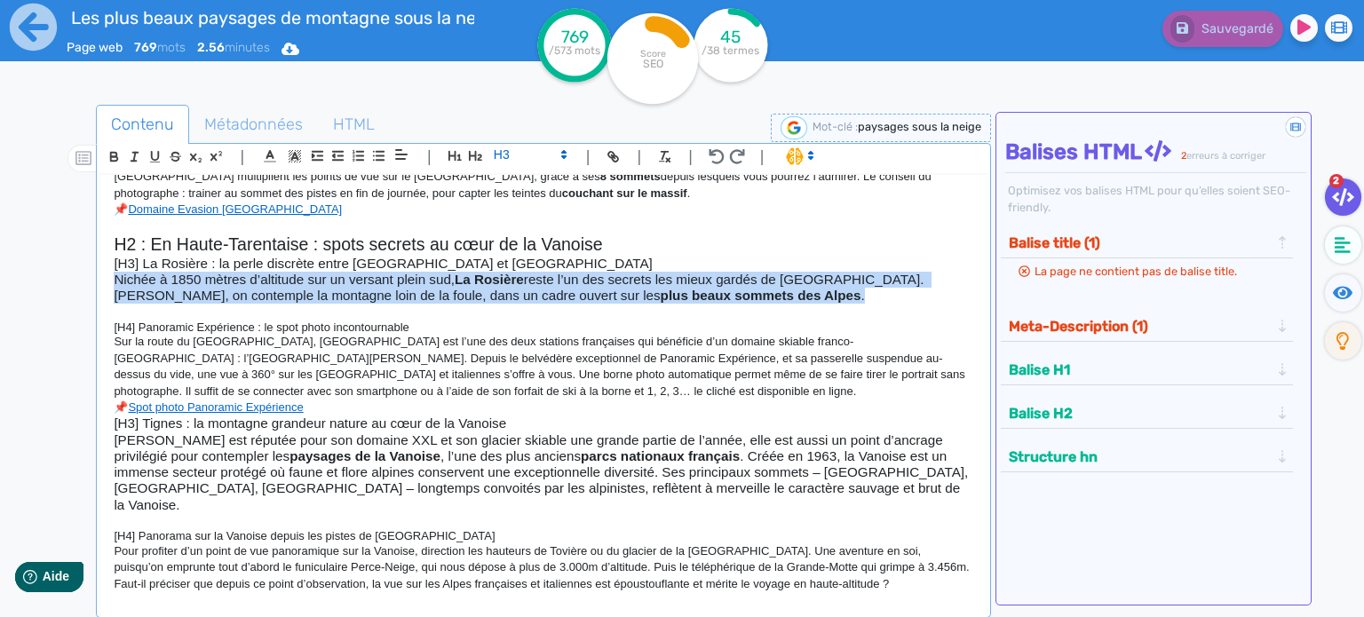
drag, startPoint x: 111, startPoint y: 275, endPoint x: 675, endPoint y: 296, distance: 564.2
click at [675, 296] on div "🙂 H1 : Où voir les plus beaux paysages de montagne sous la neige ? C’est souven…" at bounding box center [543, 391] width 886 height 432
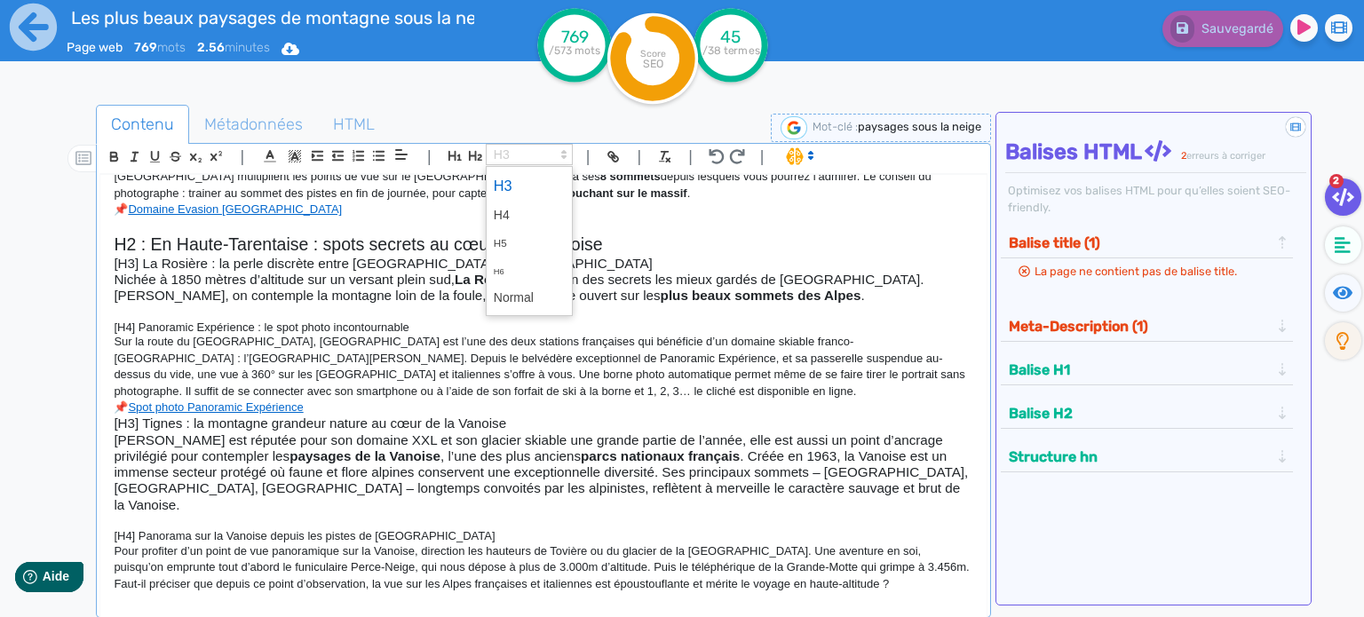
click at [560, 153] on icon at bounding box center [564, 155] width 16 height 16
click at [517, 294] on span at bounding box center [529, 298] width 71 height 28
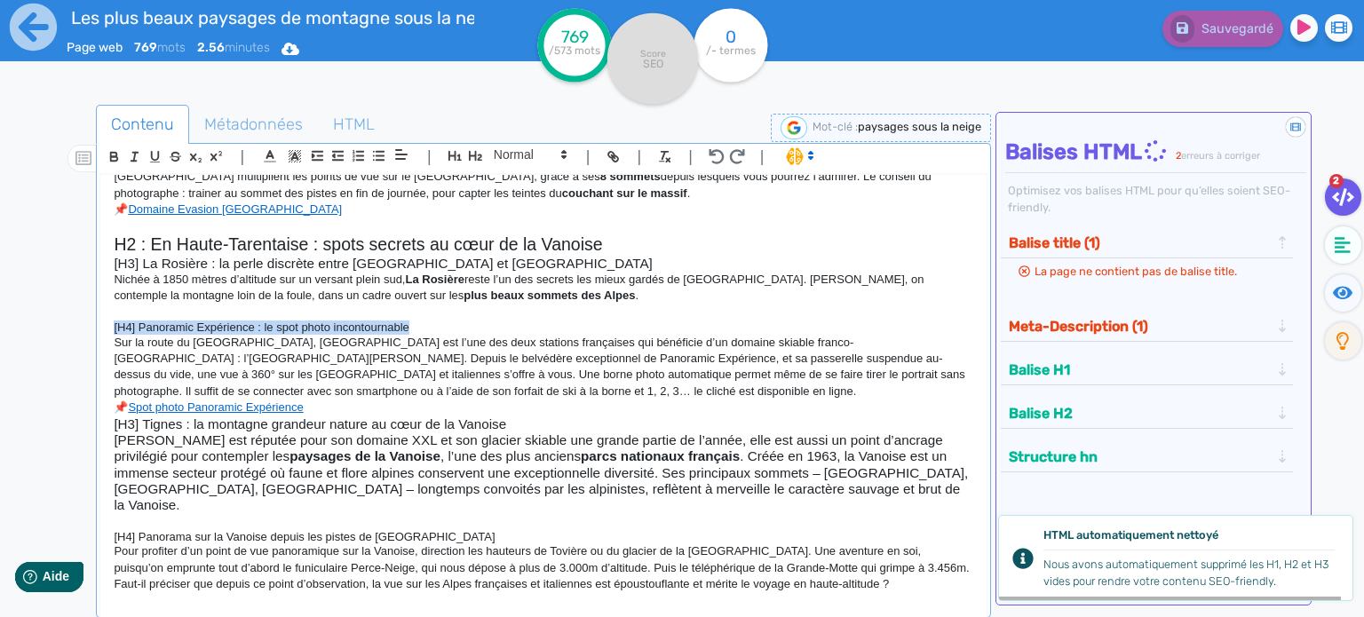
drag, startPoint x: 416, startPoint y: 325, endPoint x: 95, endPoint y: 322, distance: 320.6
click at [95, 322] on div "Contenu Métadonnées HTML | | H3 H4 H5 H6 Normal | | | | 🙂 H1 : Où voir les plus…" at bounding box center [708, 414] width 1312 height 629
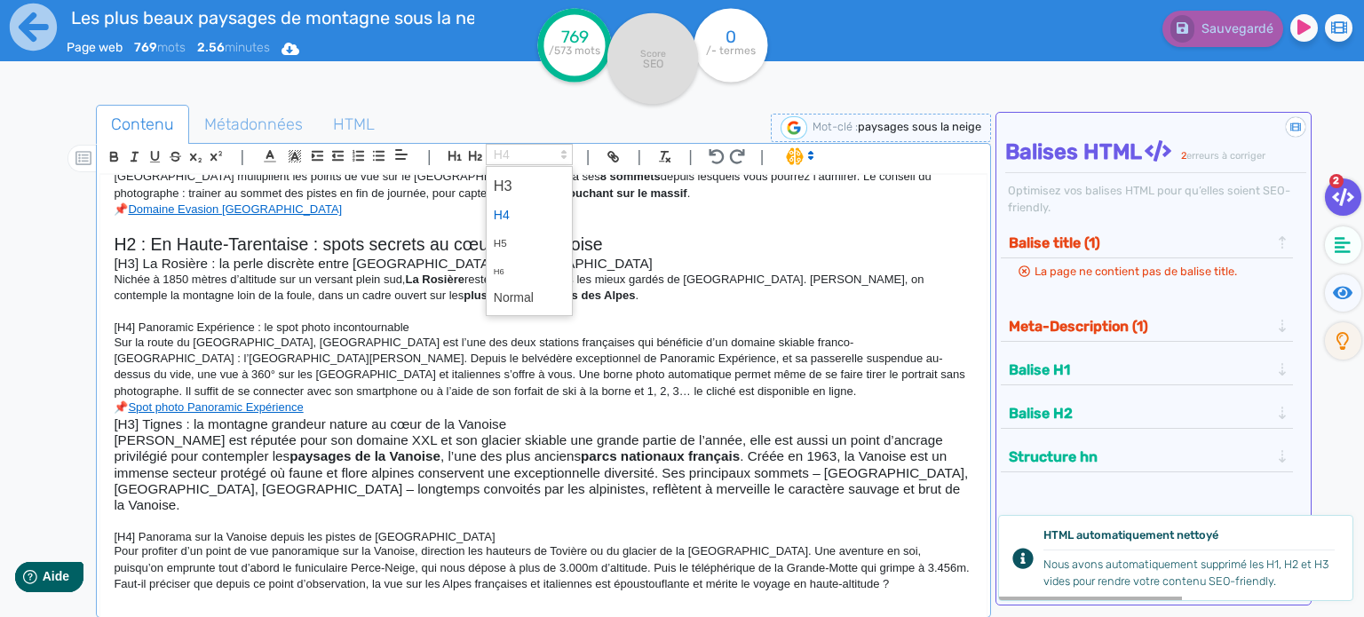
click at [505, 153] on span at bounding box center [529, 154] width 87 height 21
click at [513, 216] on span at bounding box center [529, 216] width 71 height 28
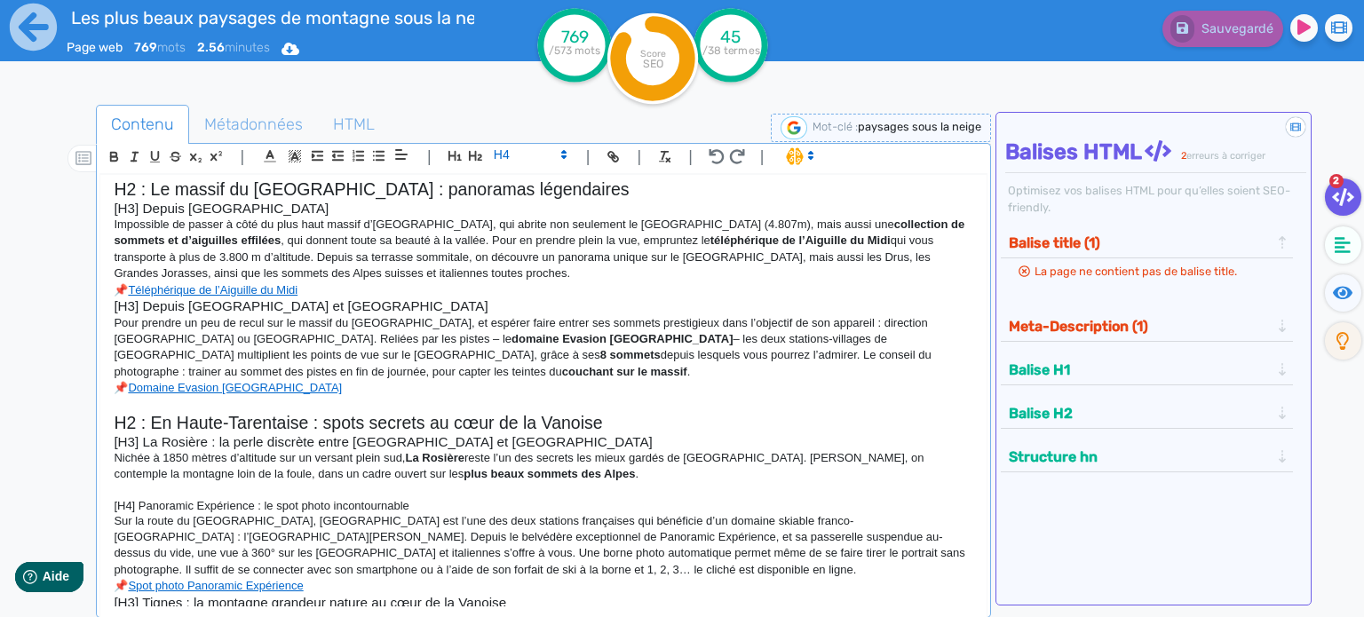
scroll to position [320, 0]
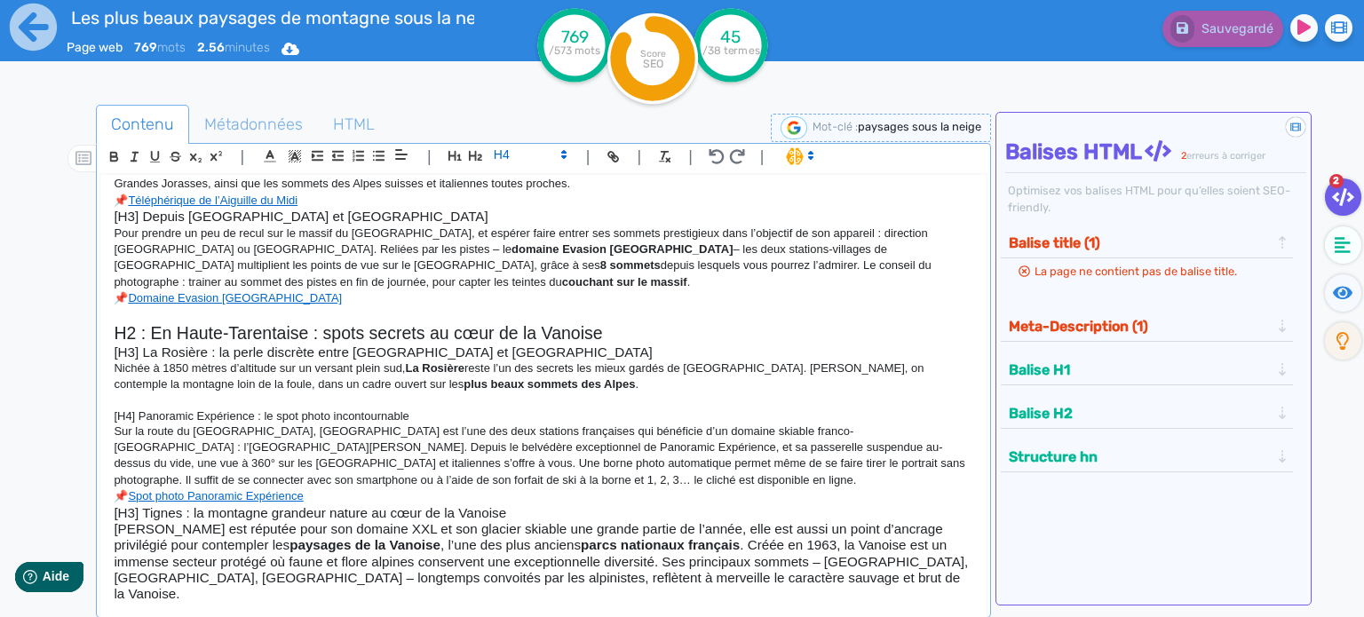
click at [447, 399] on h3 at bounding box center [544, 401] width 860 height 16
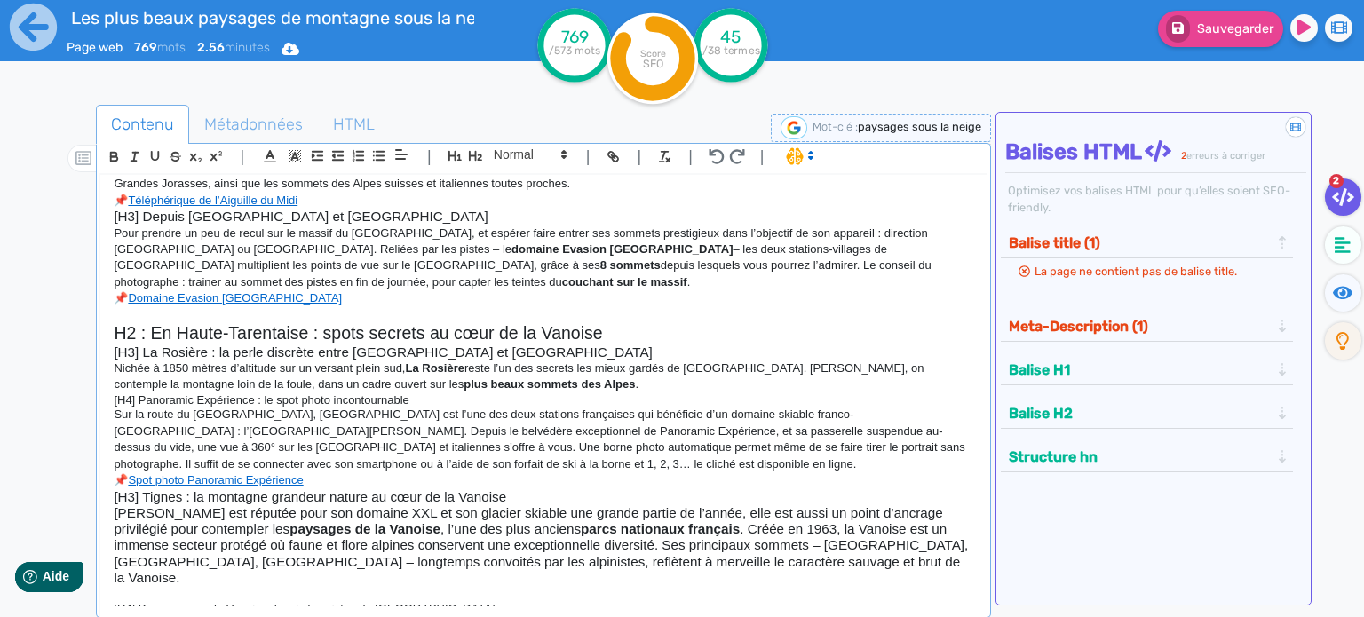
click at [499, 493] on h3 "[H3] Tignes : la montagne grandeur nature au cœur de la Vanoise" at bounding box center [544, 497] width 860 height 16
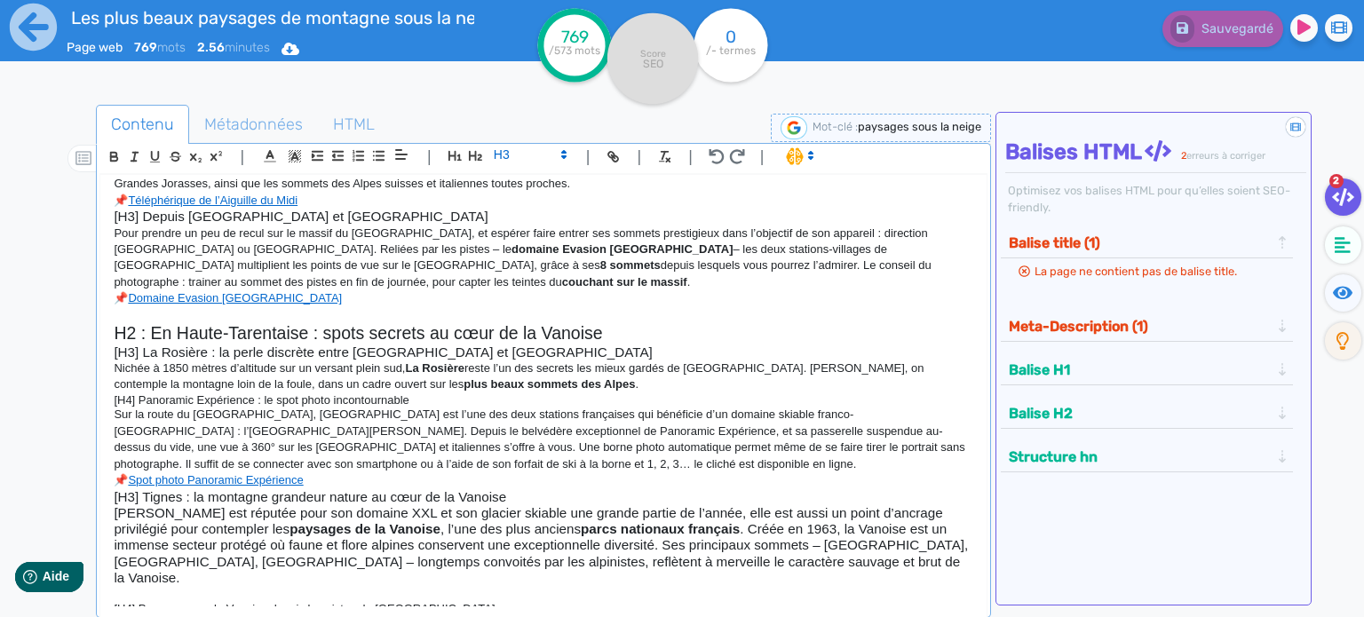
scroll to position [405, 0]
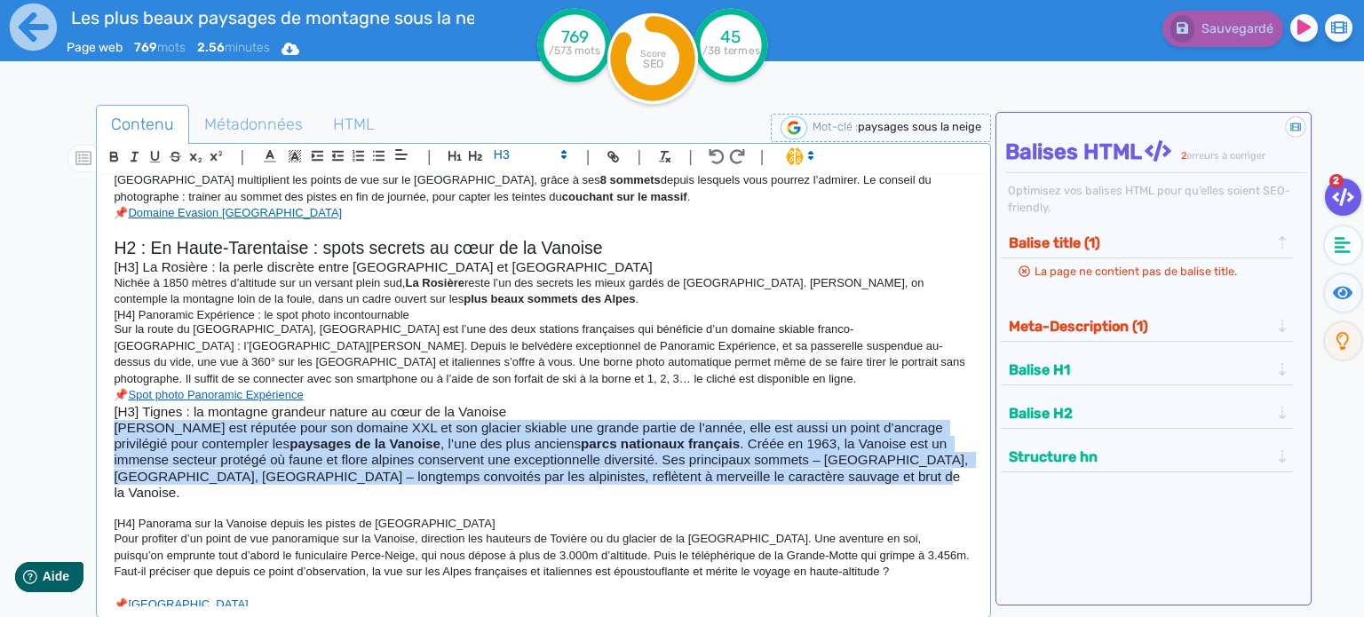
drag, startPoint x: 113, startPoint y: 430, endPoint x: 850, endPoint y: 473, distance: 738.3
click at [850, 473] on h3 "[PERSON_NAME] est réputée pour son domaine XXL et son glacier skiable une grand…" at bounding box center [544, 460] width 860 height 81
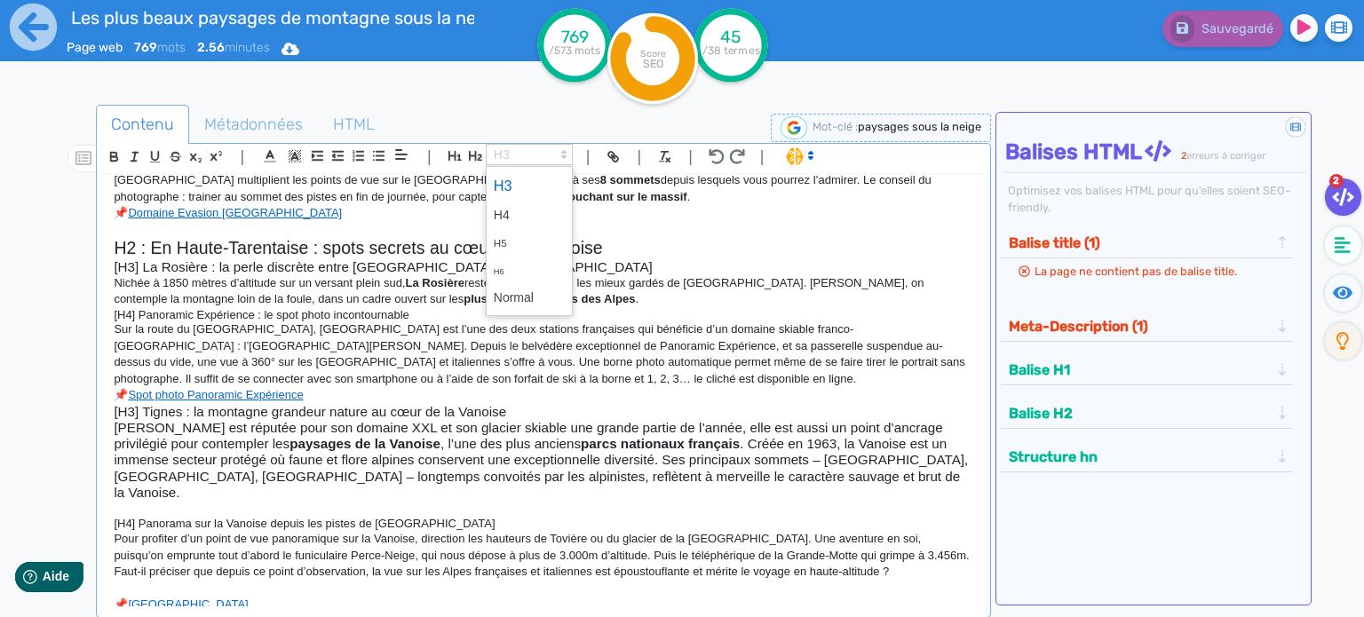
click at [562, 156] on polygon at bounding box center [564, 157] width 4 height 2
click at [510, 302] on span at bounding box center [529, 298] width 71 height 28
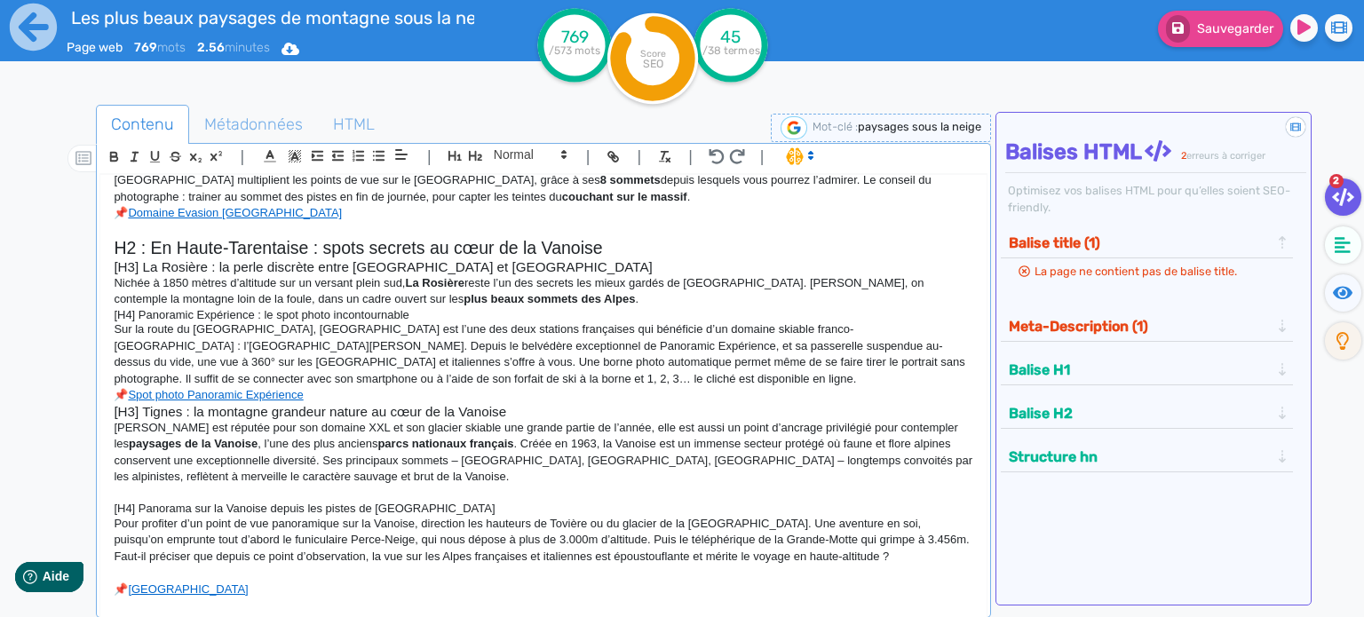
click at [425, 511] on h4 "[H4] Panorama sur la Vanoise depuis les pistes de [GEOGRAPHIC_DATA]" at bounding box center [544, 509] width 860 height 14
click at [407, 476] on p "[PERSON_NAME] est réputée pour son domaine XXL et son glacier skiable une grand…" at bounding box center [544, 453] width 860 height 66
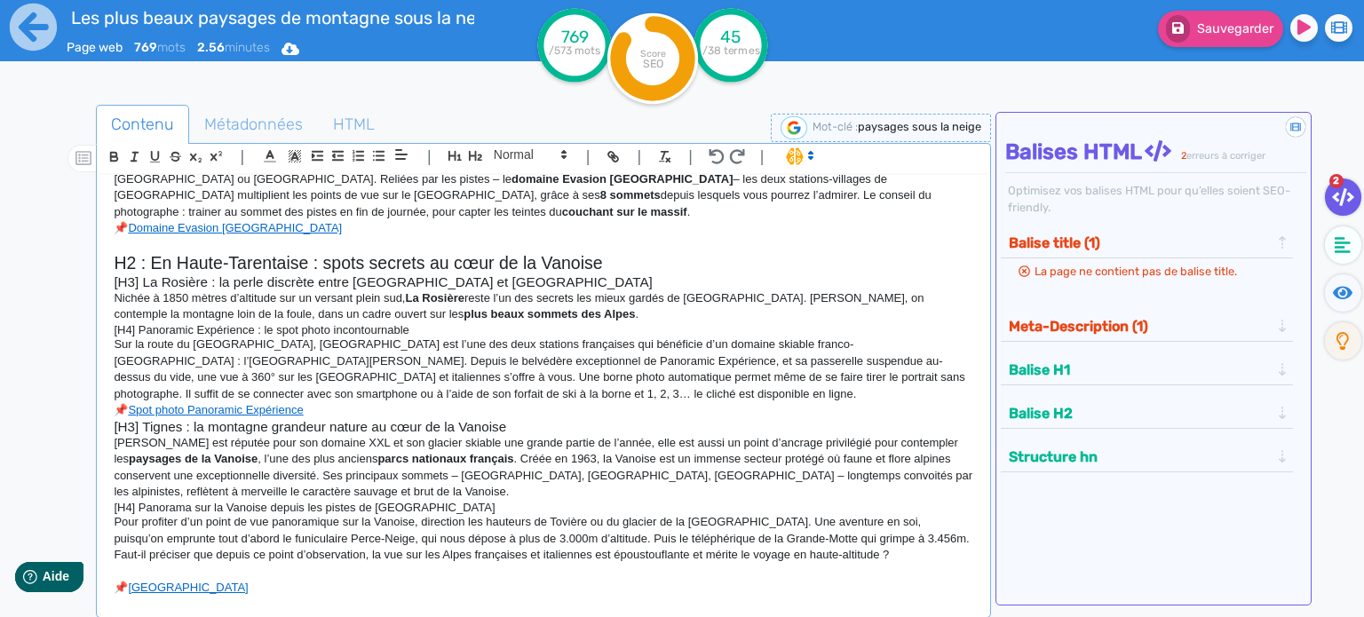
scroll to position [390, 0]
drag, startPoint x: 416, startPoint y: 503, endPoint x: -49, endPoint y: 502, distance: 464.4
click at [0, 502] on html "Les plus beaux paysages de montagne sous la neige Page web 769 mots 2.56 minute…" at bounding box center [682, 308] width 1364 height 617
click at [565, 153] on polygon at bounding box center [564, 152] width 4 height 2
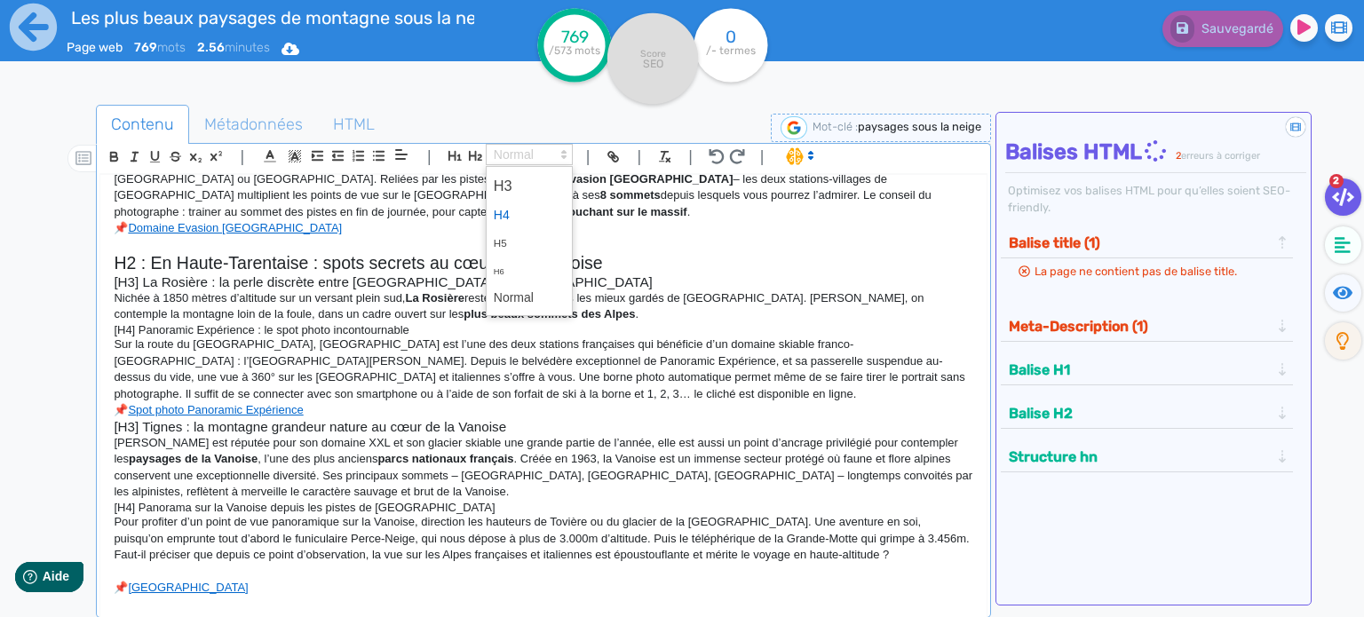
click at [519, 213] on span at bounding box center [529, 216] width 71 height 28
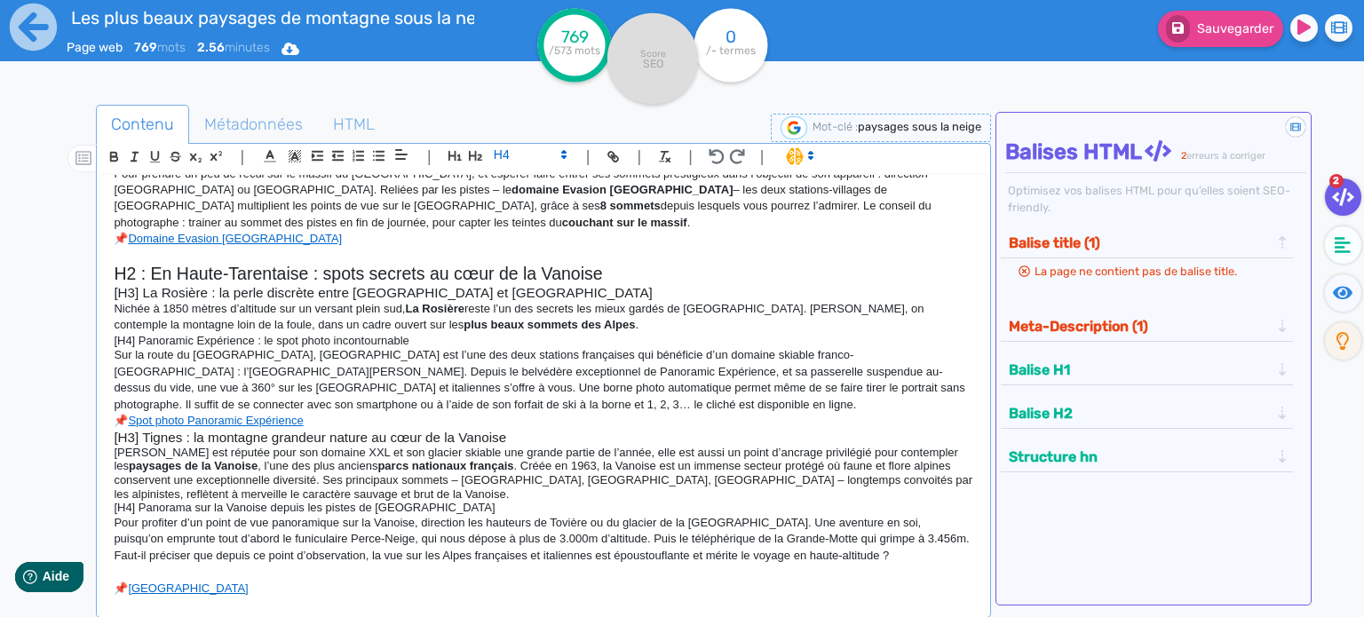
scroll to position [380, 0]
click at [309, 571] on p at bounding box center [544, 572] width 860 height 16
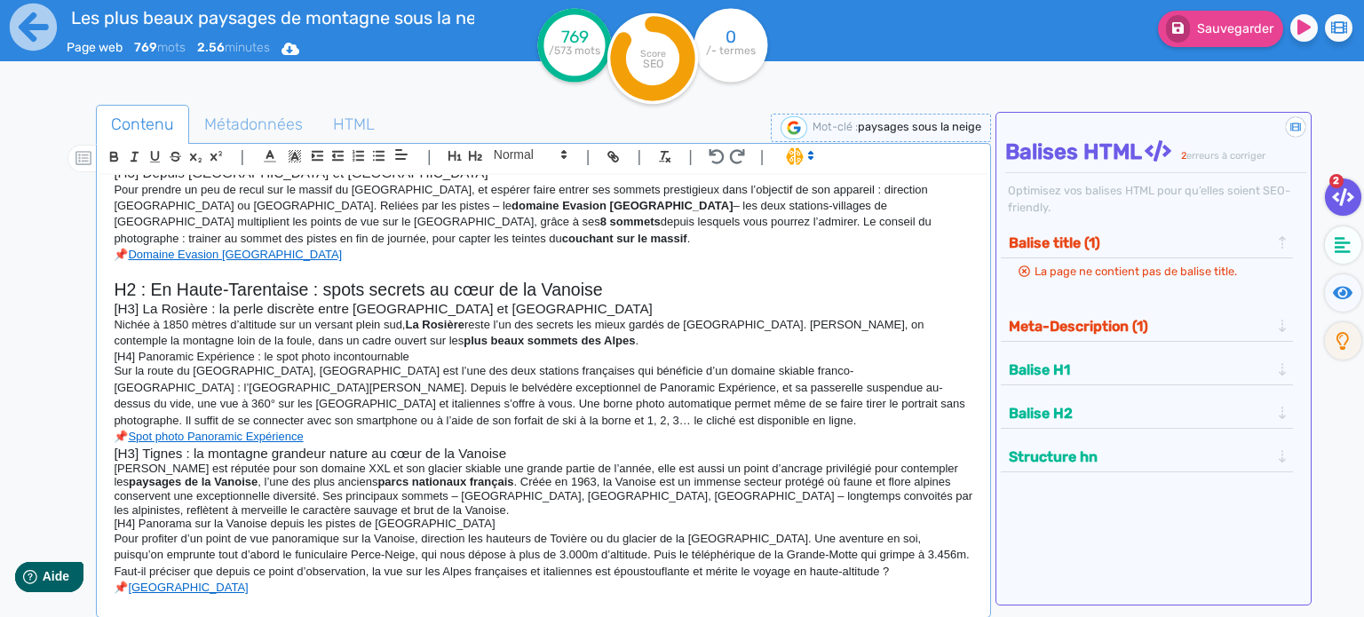
scroll to position [363, 0]
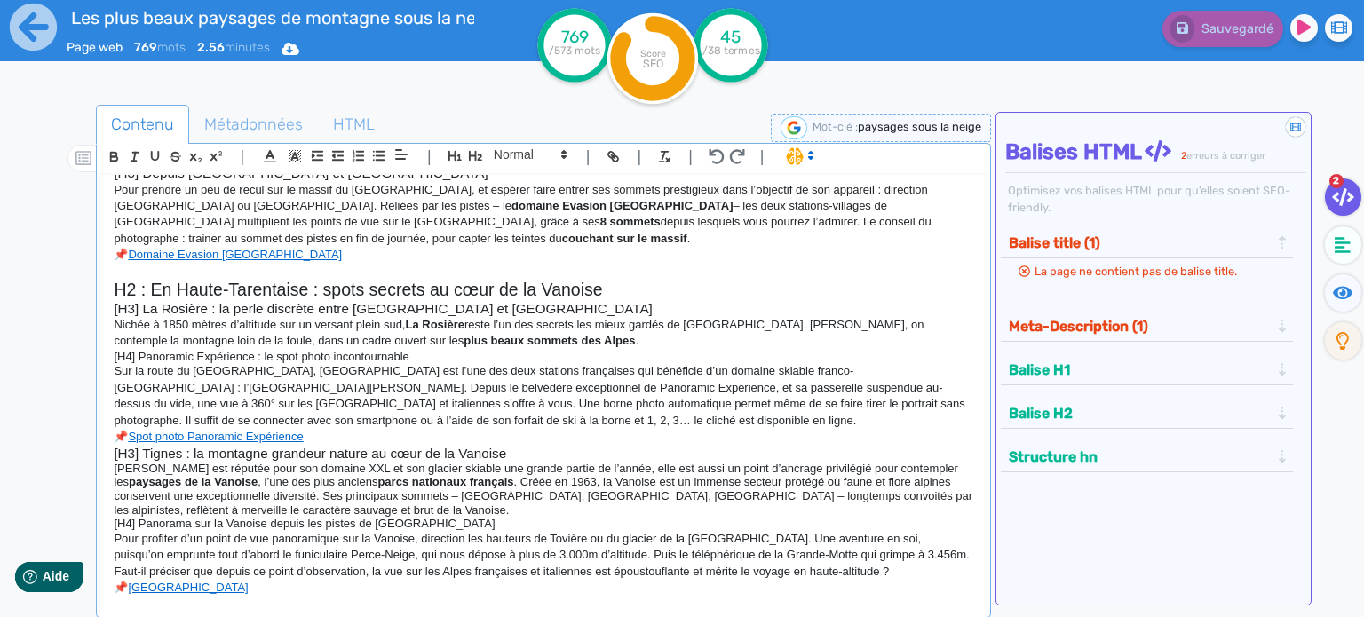
click at [337, 584] on p "📌 [GEOGRAPHIC_DATA]" at bounding box center [544, 588] width 860 height 16
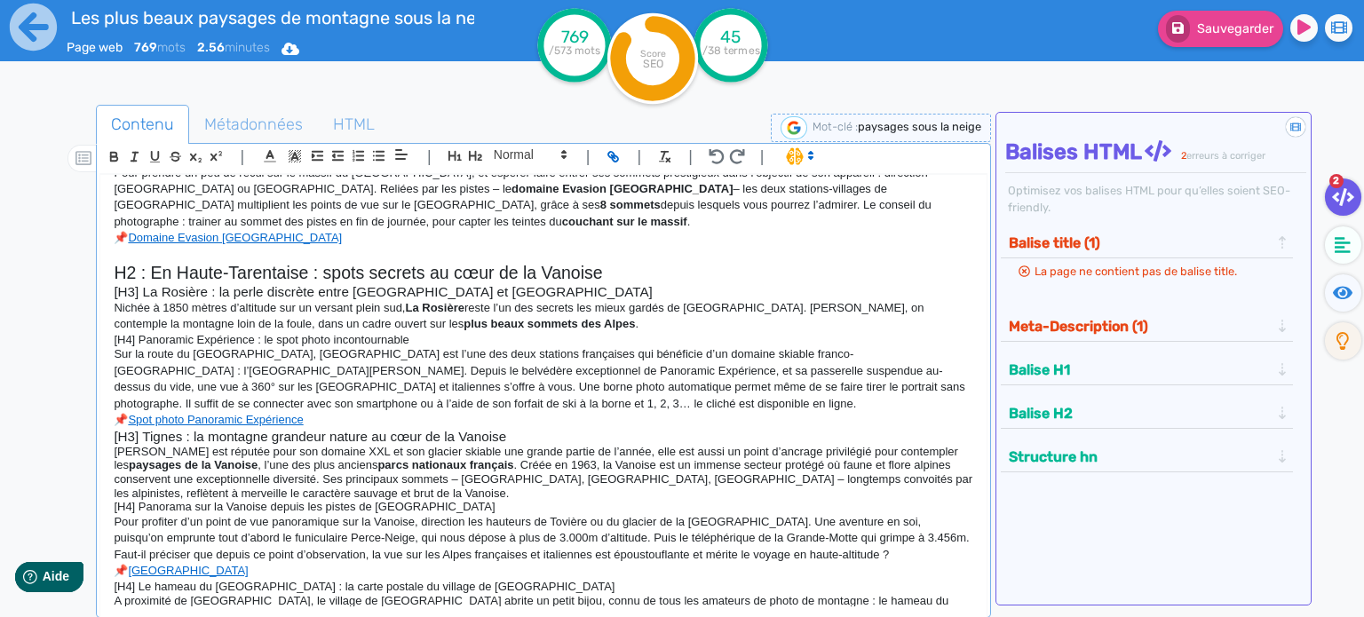
scroll to position [446, 0]
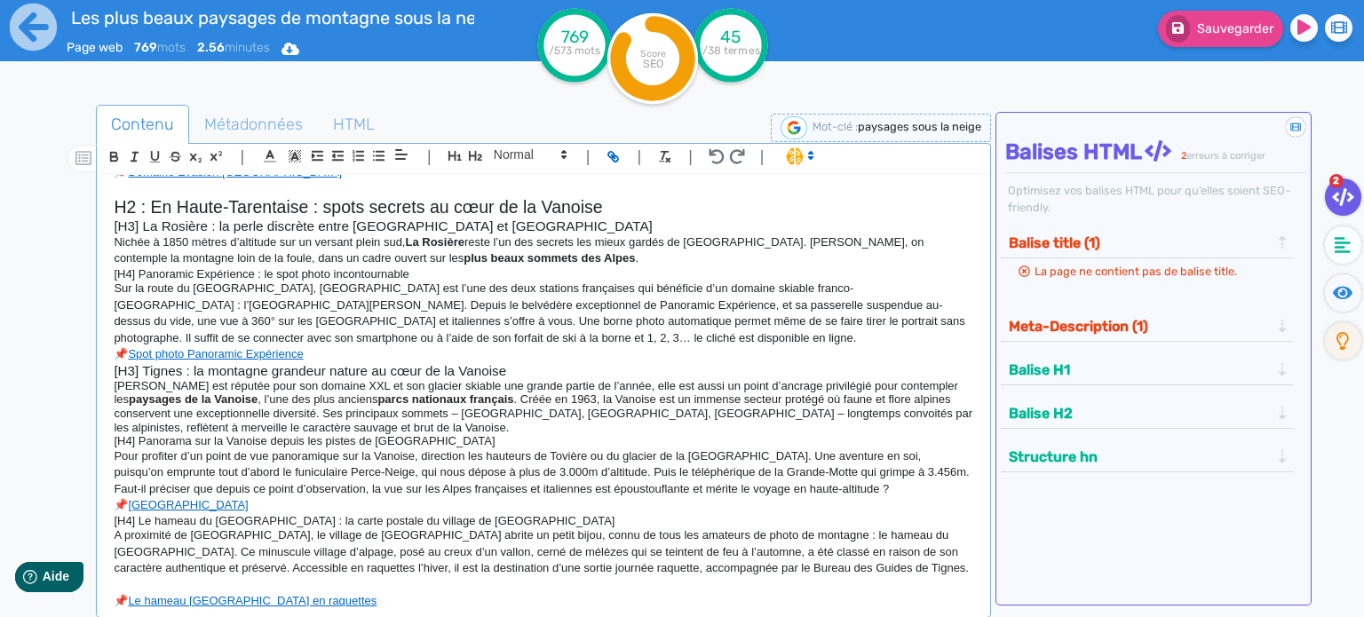
click at [135, 582] on p at bounding box center [544, 585] width 860 height 16
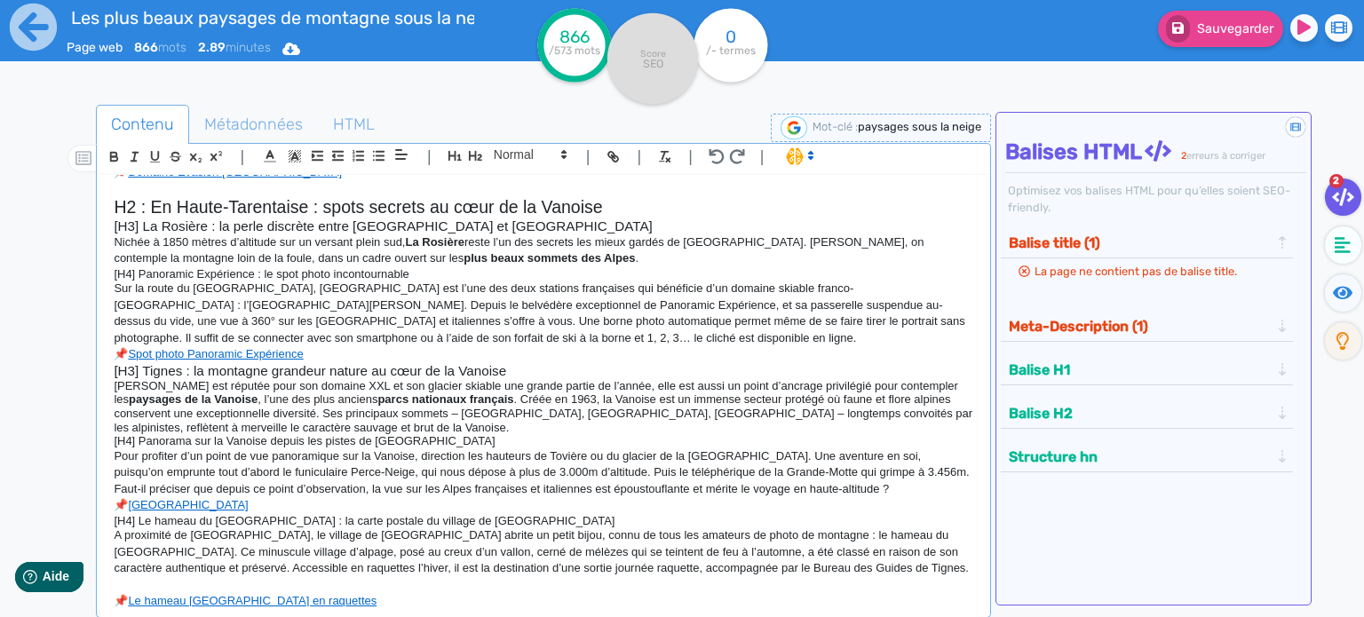
scroll to position [443, 0]
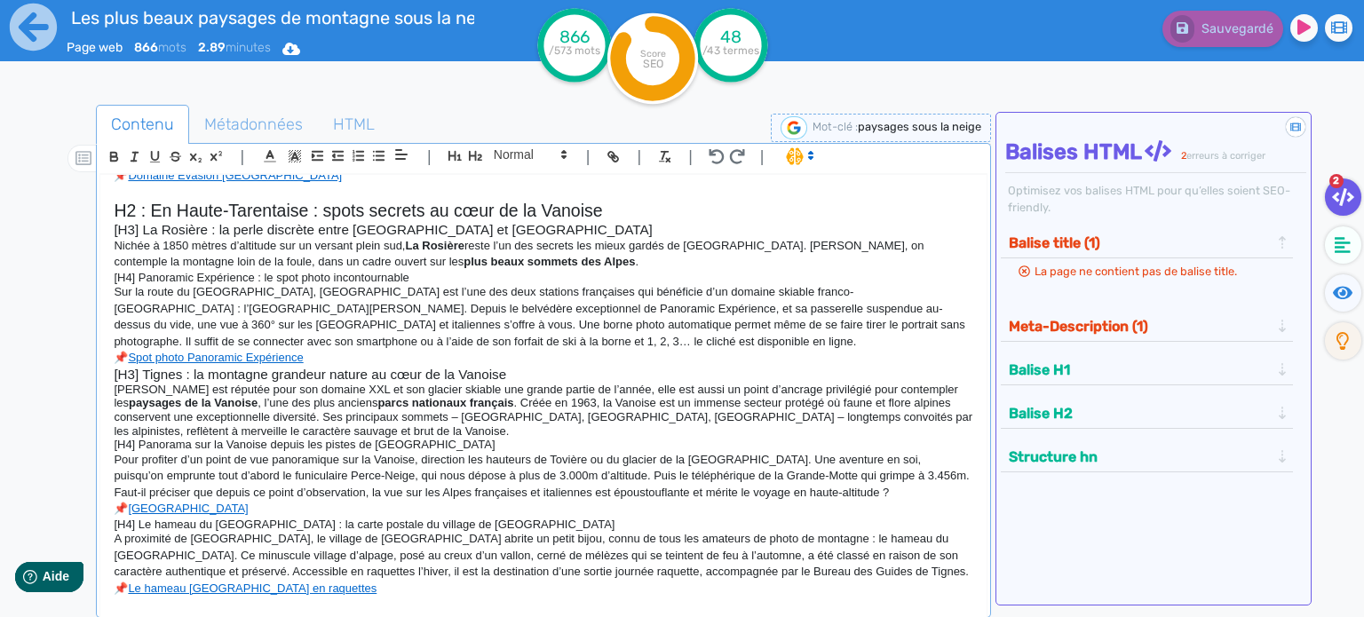
click at [458, 522] on h4 "[H4] Le hameau du [GEOGRAPHIC_DATA] : la carte postale du village de [GEOGRAPHI…" at bounding box center [544, 525] width 860 height 14
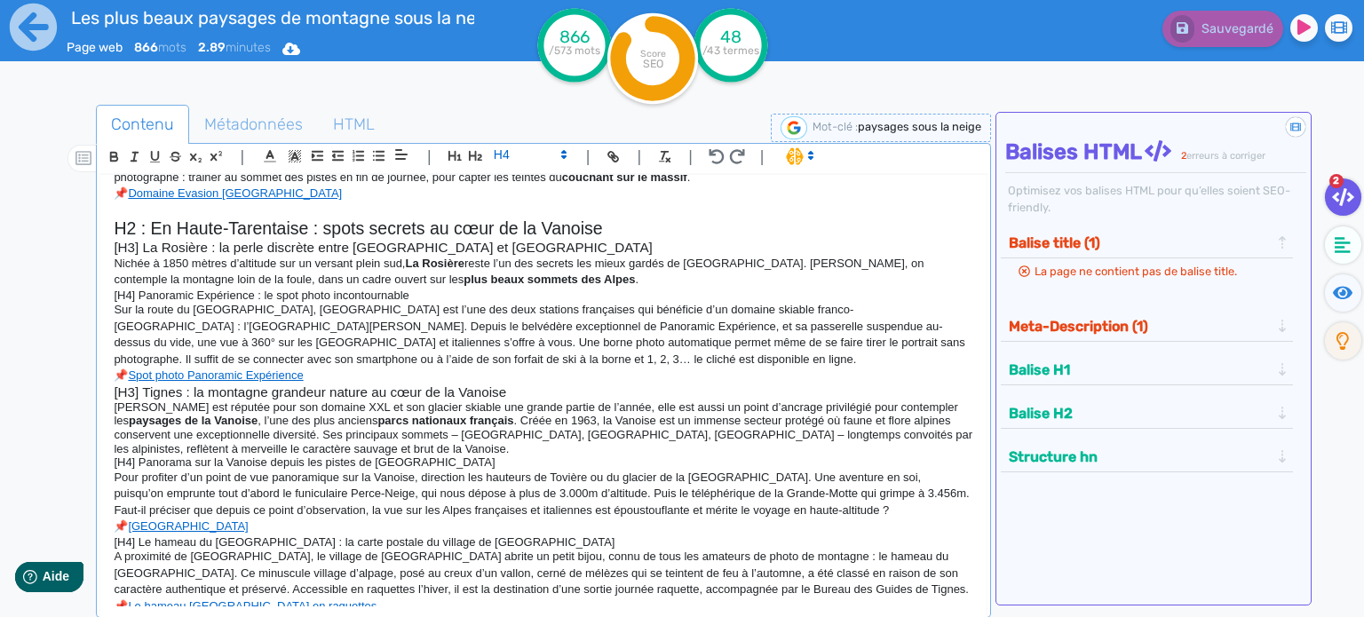
scroll to position [442, 0]
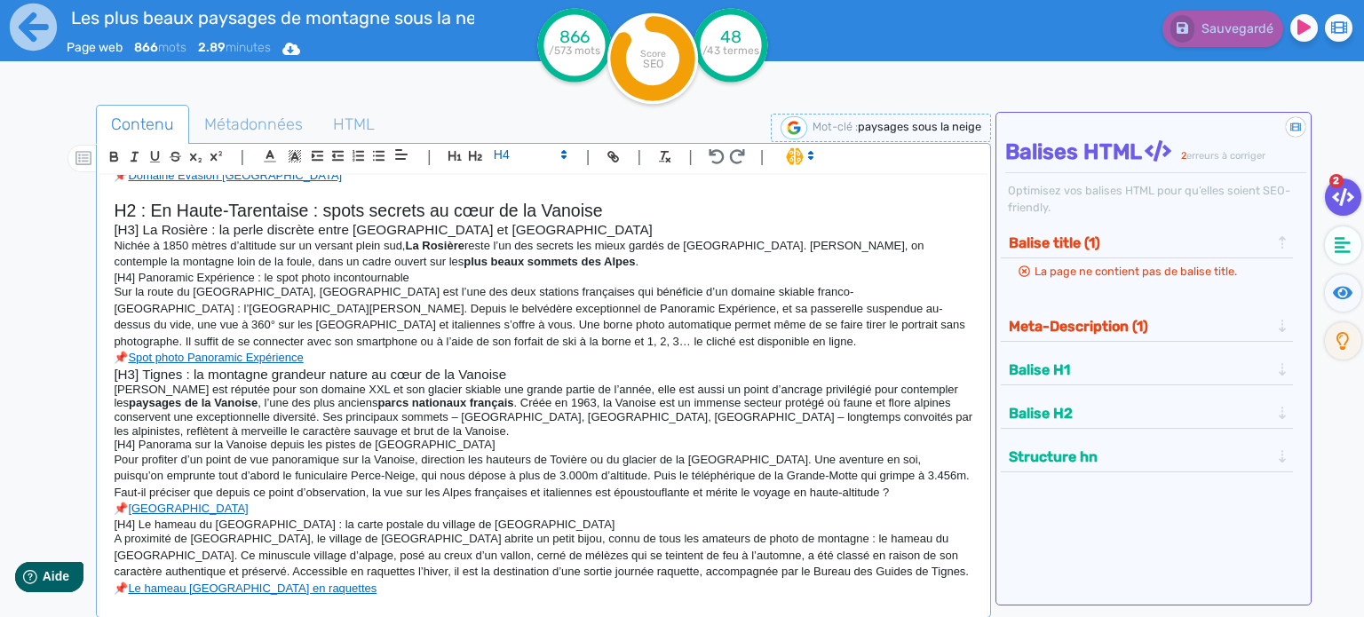
click at [349, 583] on p "📌 Le hameau [GEOGRAPHIC_DATA] en raquettes" at bounding box center [544, 589] width 860 height 16
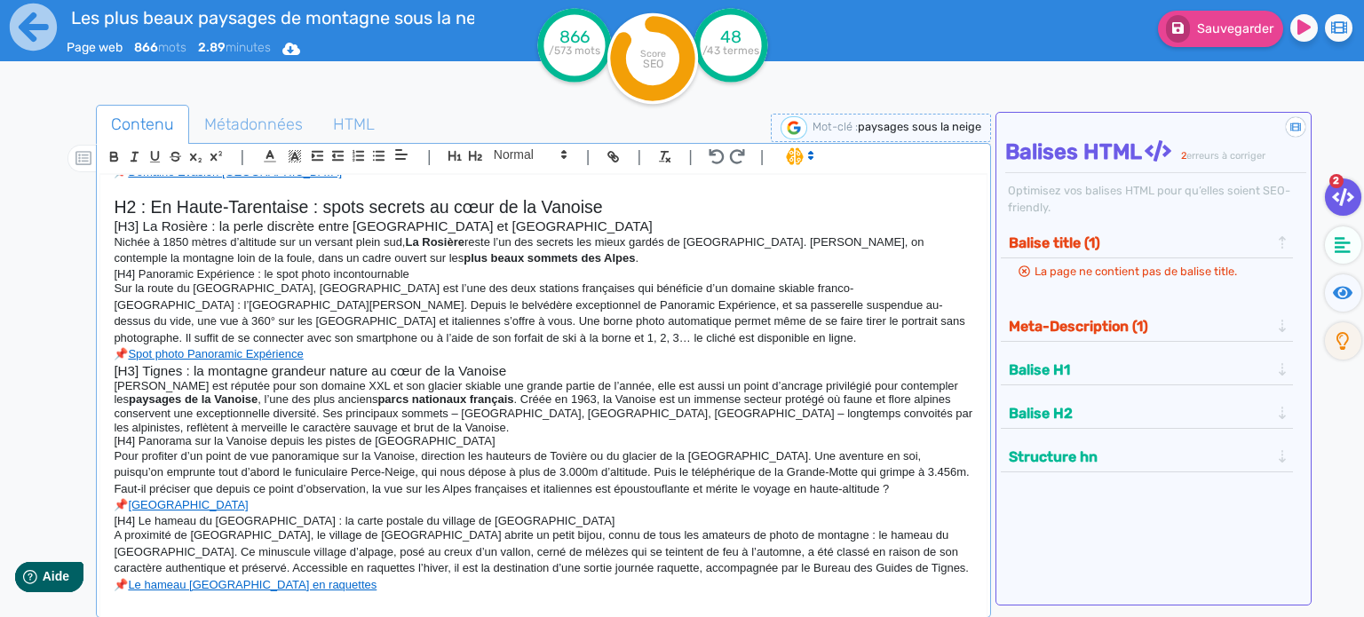
click at [182, 191] on p at bounding box center [544, 189] width 860 height 16
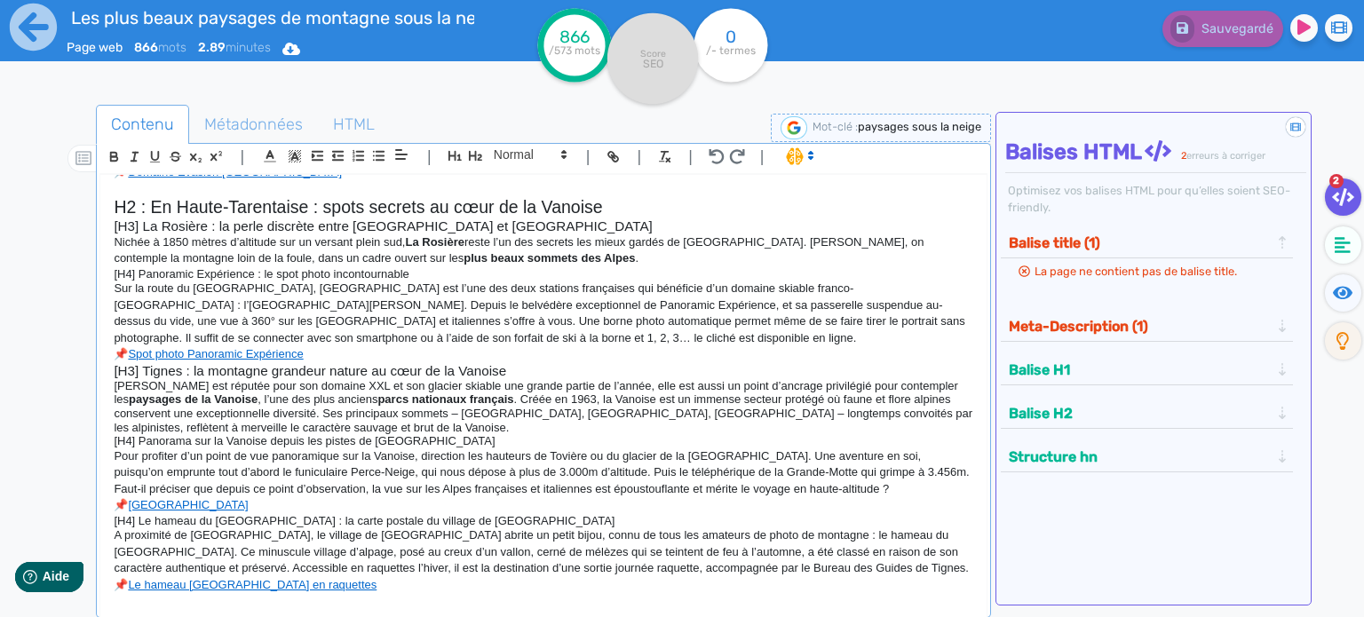
click at [136, 601] on p at bounding box center [544, 601] width 860 height 16
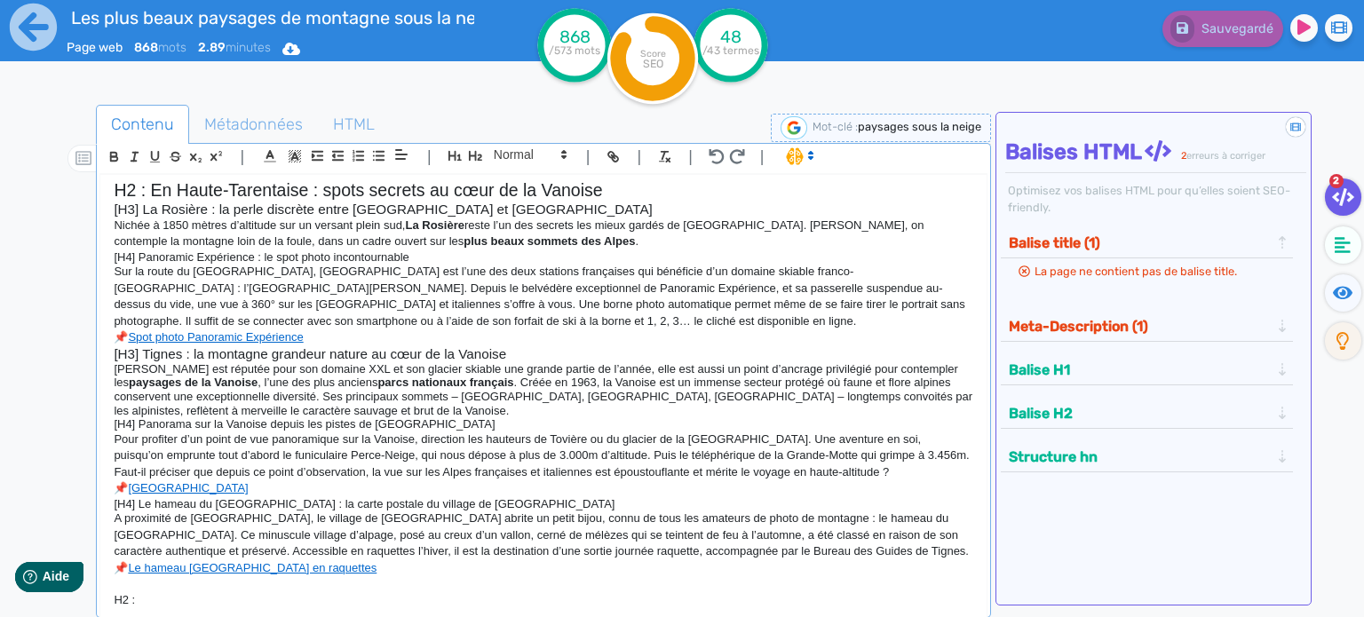
scroll to position [678, 0]
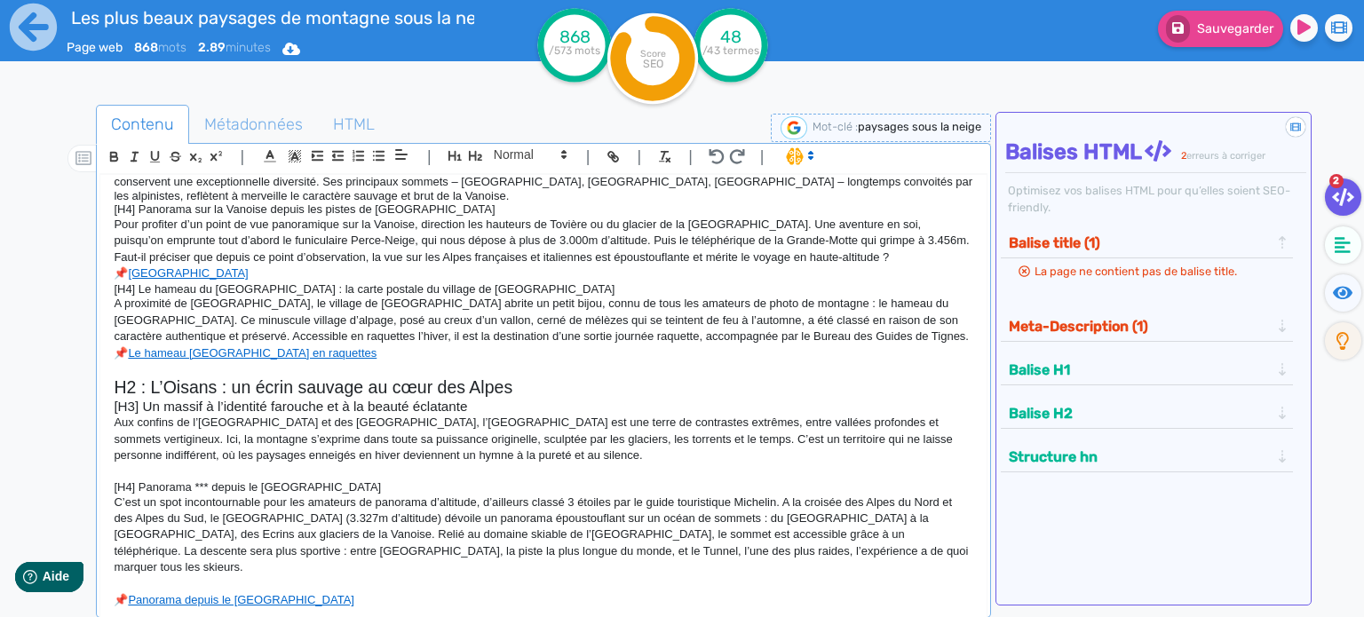
click at [517, 386] on h2 "H2 : L’Oisans : un écrin sauvage au cœur des Alpes" at bounding box center [544, 387] width 860 height 20
drag, startPoint x: 517, startPoint y: 386, endPoint x: 59, endPoint y: 377, distance: 458.3
click at [59, 377] on div "Contenu Métadonnées HTML | | H3 H4 H5 H6 Normal | | | | 🙂 H1 : Où voir les plus…" at bounding box center [708, 414] width 1312 height 629
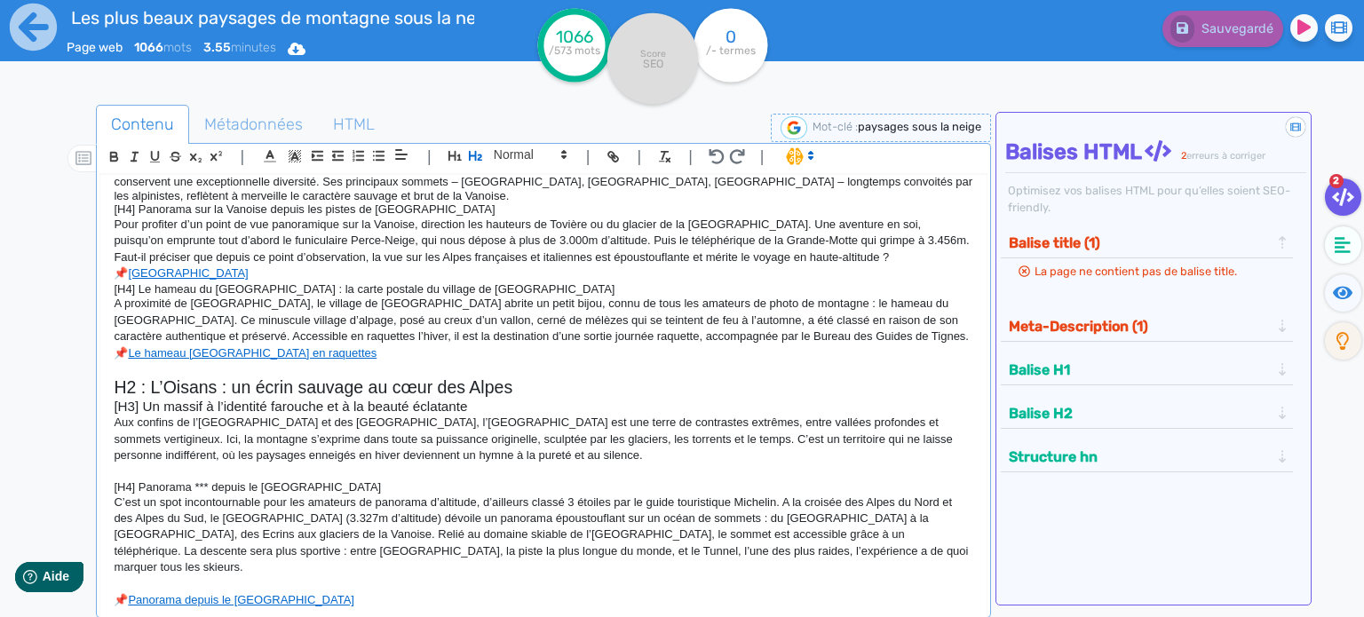
click at [240, 411] on h3 "[H3] Un massif à l’identité farouche et à la beauté éclatante" at bounding box center [544, 407] width 860 height 16
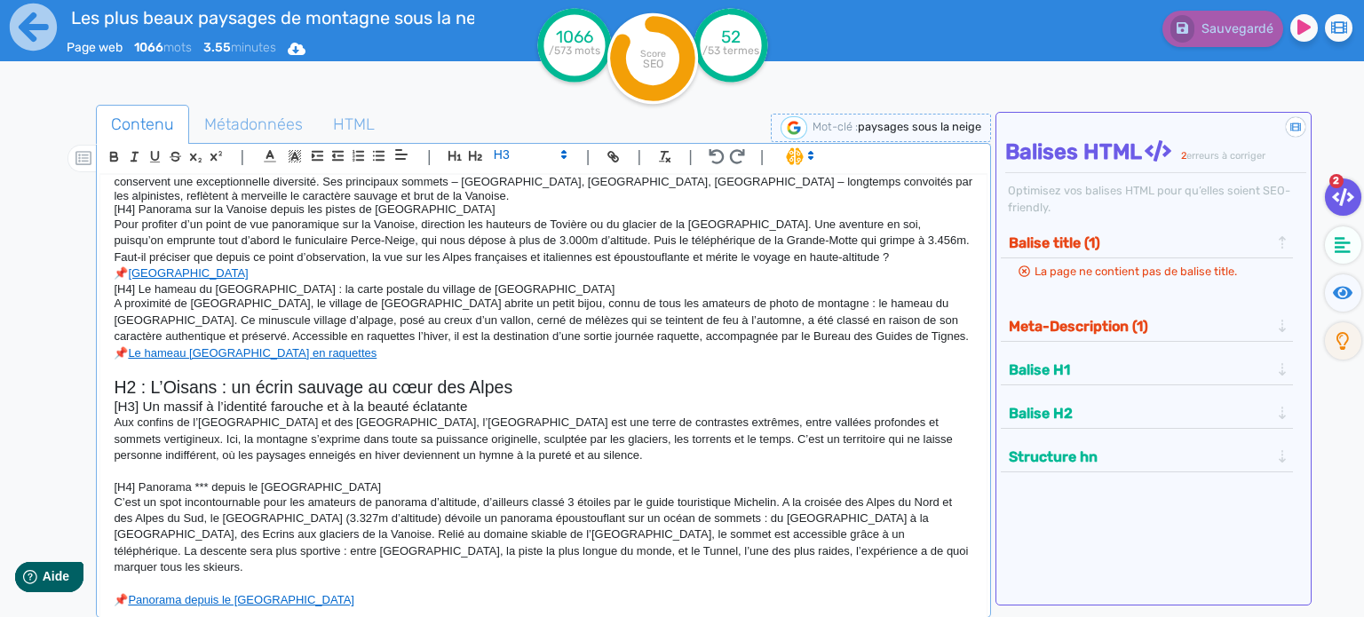
click at [440, 407] on h3 "[H3] Un massif à l’identité farouche et à la beauté éclatante" at bounding box center [544, 407] width 860 height 16
click at [337, 471] on p at bounding box center [544, 472] width 860 height 16
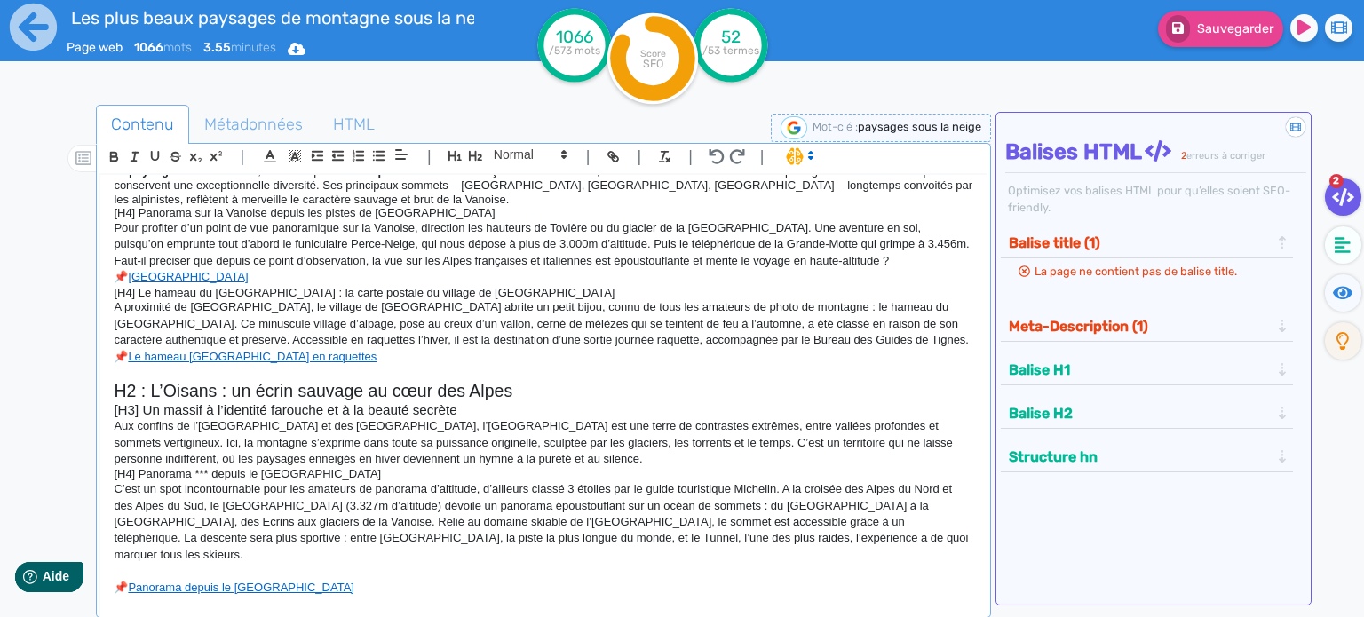
click at [331, 473] on h4 "[H4] Panorama *** depuis le [GEOGRAPHIC_DATA]" at bounding box center [544, 474] width 860 height 14
click at [287, 563] on p at bounding box center [544, 571] width 860 height 16
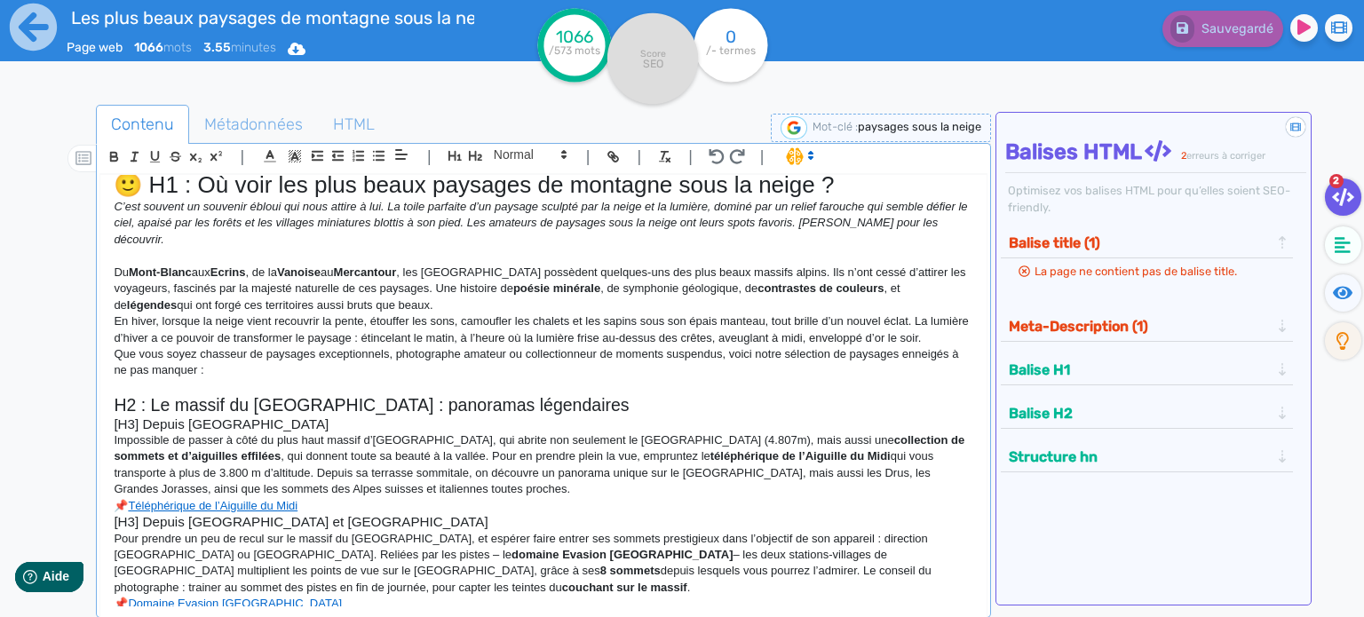
scroll to position [0, 0]
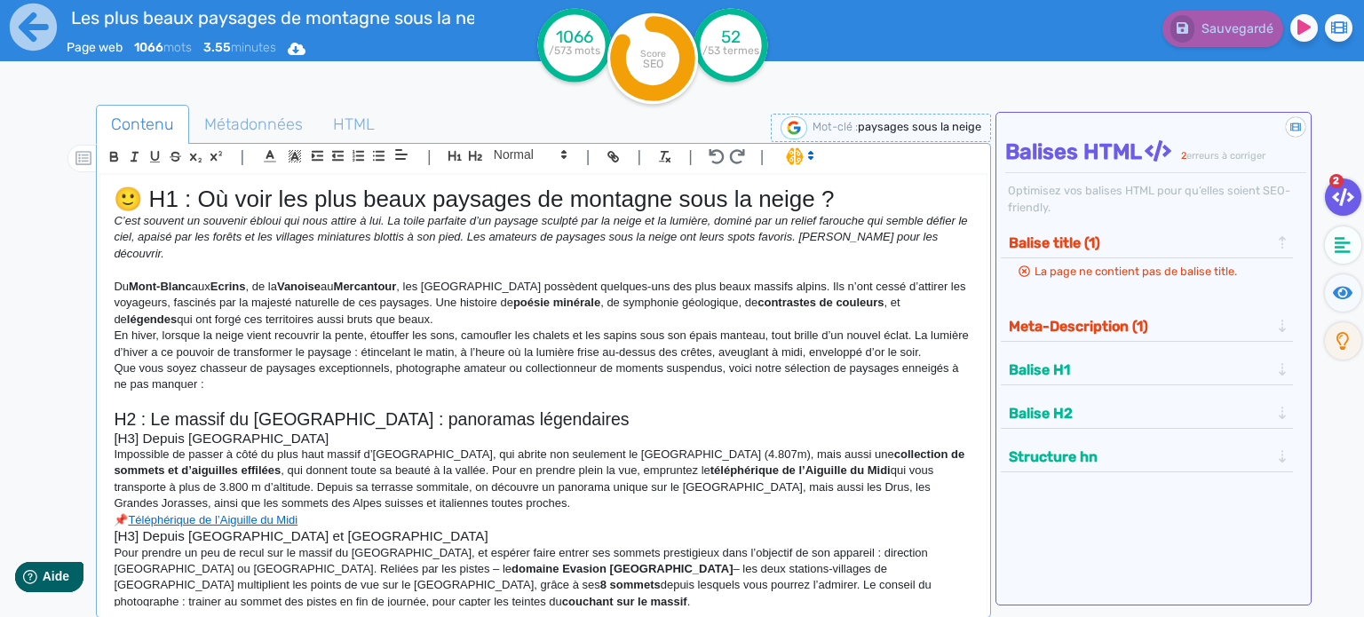
click at [819, 234] on em "C’est souvent un souvenir ébloui qui nous attire à lui. La toile parfaite d’un …" at bounding box center [542, 237] width 857 height 46
drag, startPoint x: 811, startPoint y: 237, endPoint x: 936, endPoint y: 236, distance: 125.2
click at [936, 236] on p "C’est souvent un souvenir ébloui qui nous attire à lui. La toile parfaite d’un …" at bounding box center [544, 237] width 860 height 49
click at [392, 294] on p "Du Mont-Blanc aux Ecrins , de la Vanoise au [GEOGRAPHIC_DATA] , les [GEOGRAPHIC…" at bounding box center [544, 303] width 860 height 49
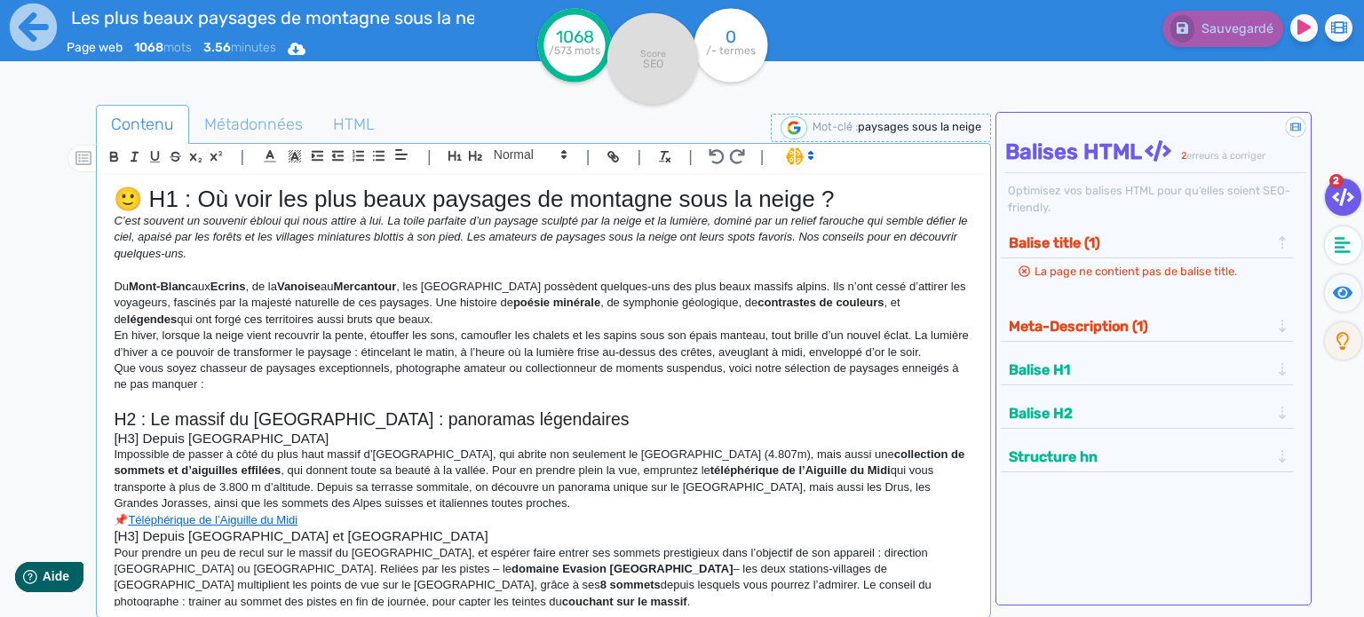
click at [123, 251] on em "C’est souvent un souvenir ébloui qui nous attire à lui. La toile parfaite d’un …" at bounding box center [542, 237] width 857 height 46
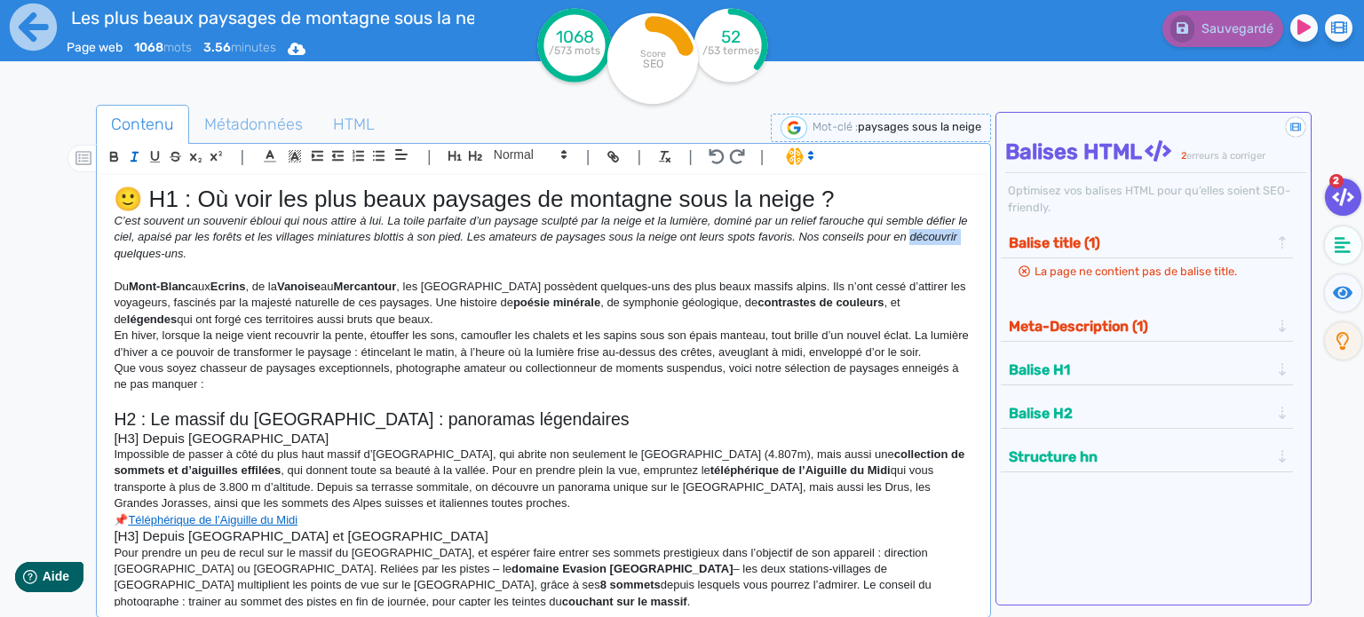
click at [123, 251] on em "C’est souvent un souvenir ébloui qui nous attire à lui. La toile parfaite d’un …" at bounding box center [542, 237] width 857 height 46
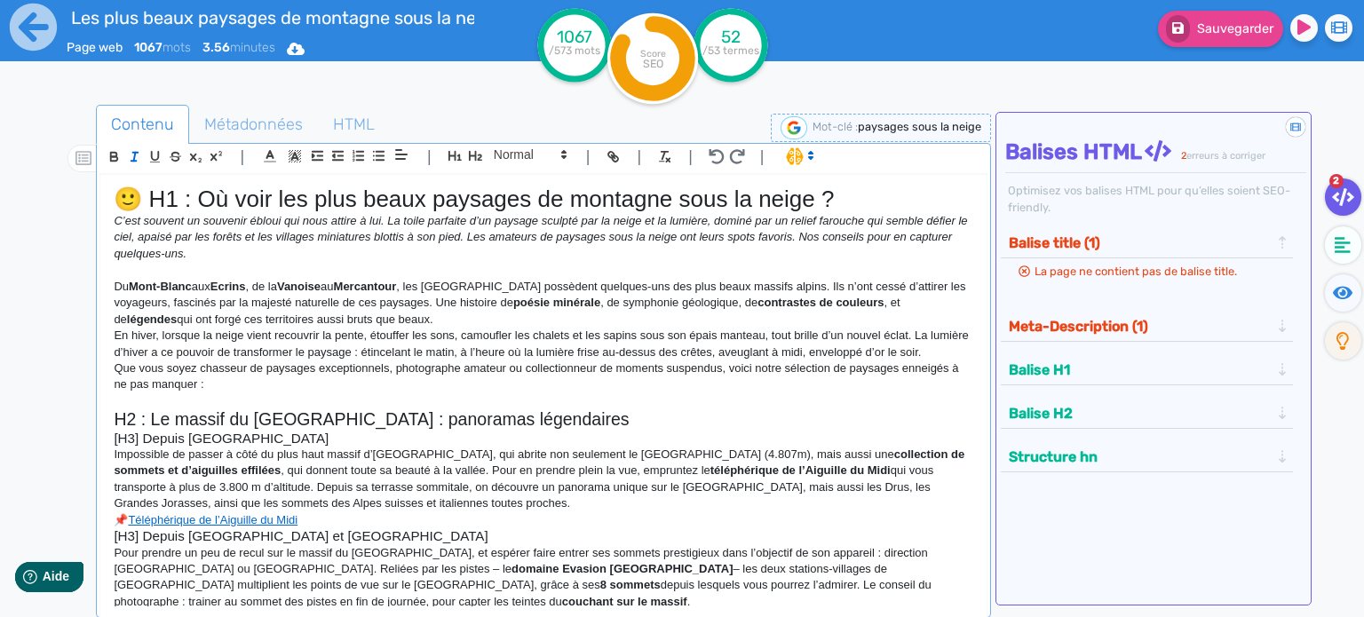
click at [305, 243] on p "C’est souvent un souvenir ébloui qui nous attire à lui. La toile parfaite d’un …" at bounding box center [544, 237] width 860 height 49
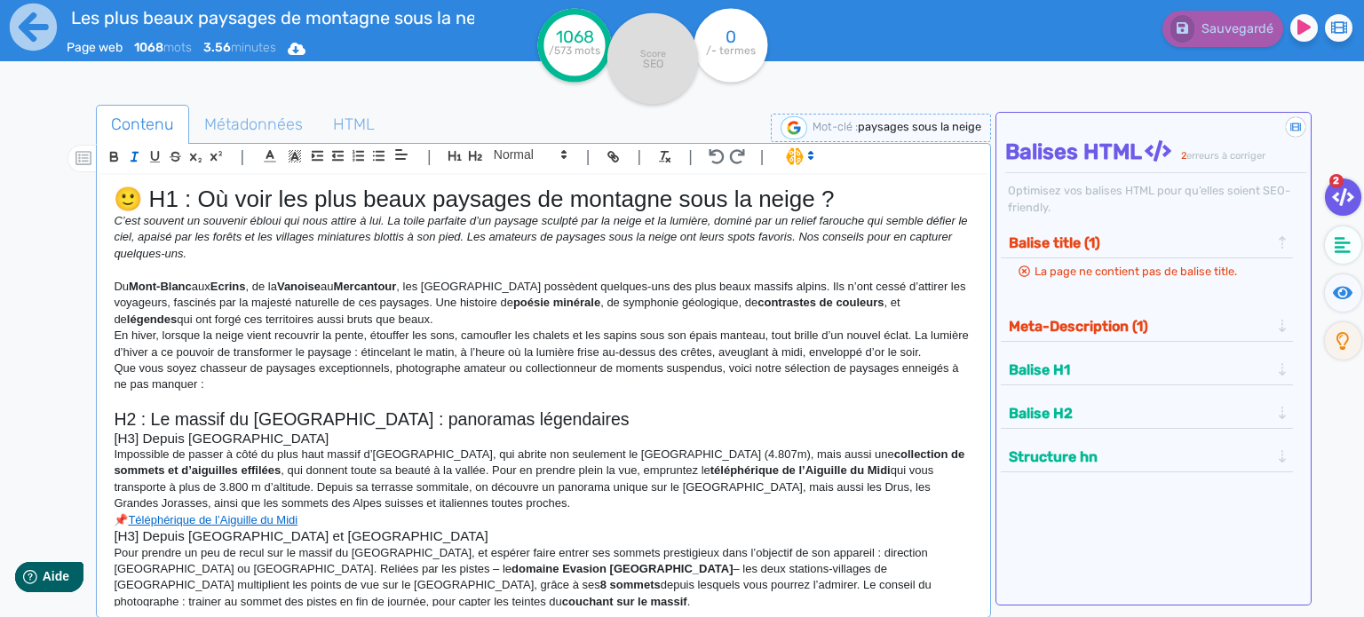
click at [245, 253] on p "C’est souvent un souvenir ébloui qui nous attire à lui. La toile parfaite d’un …" at bounding box center [544, 237] width 860 height 49
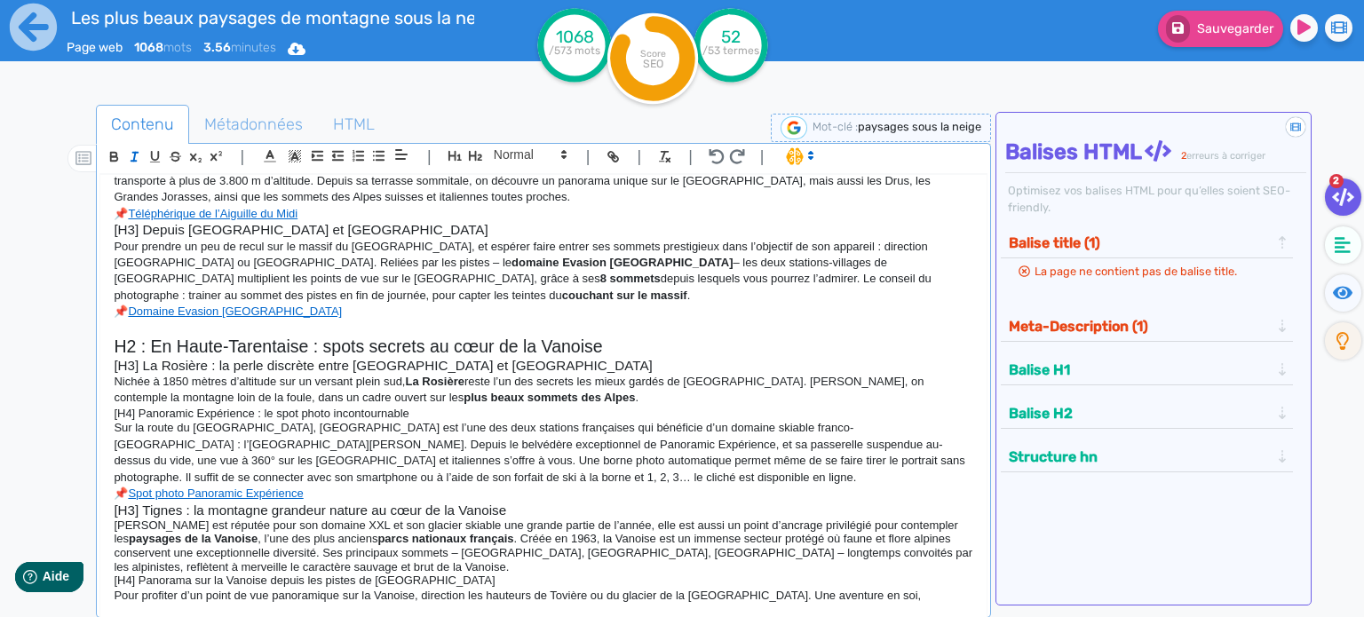
scroll to position [355, 0]
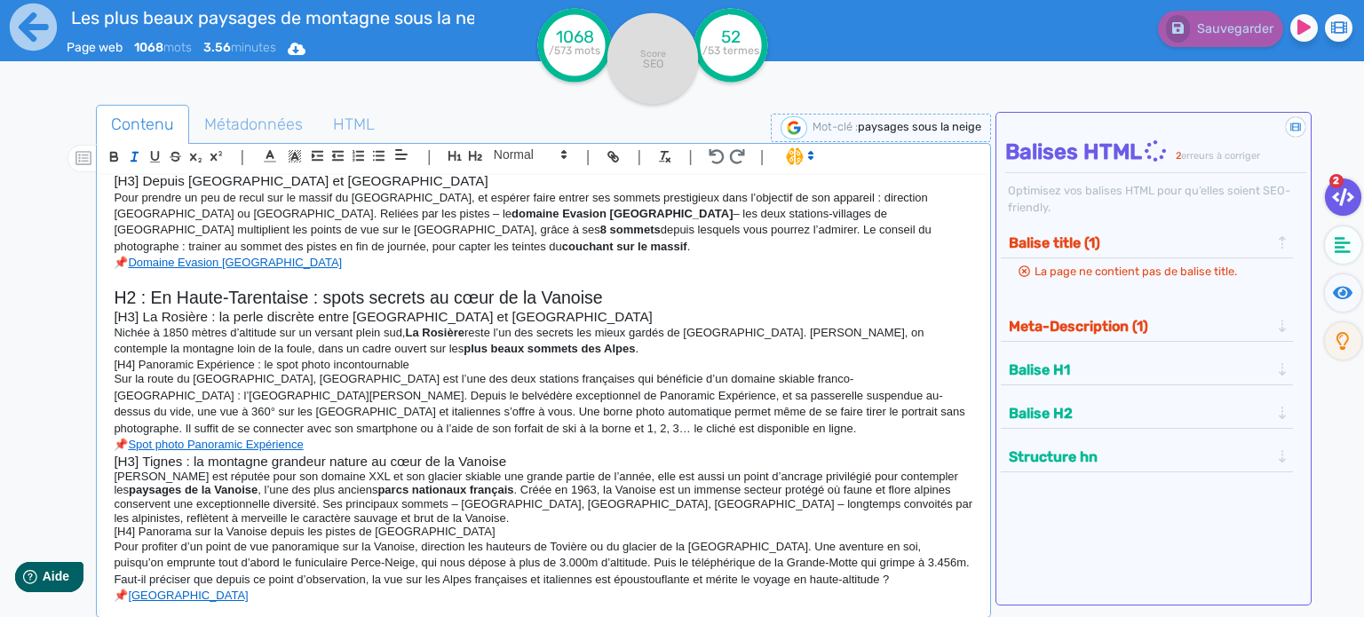
click at [1087, 244] on button "Balise title (1)" at bounding box center [1139, 242] width 272 height 29
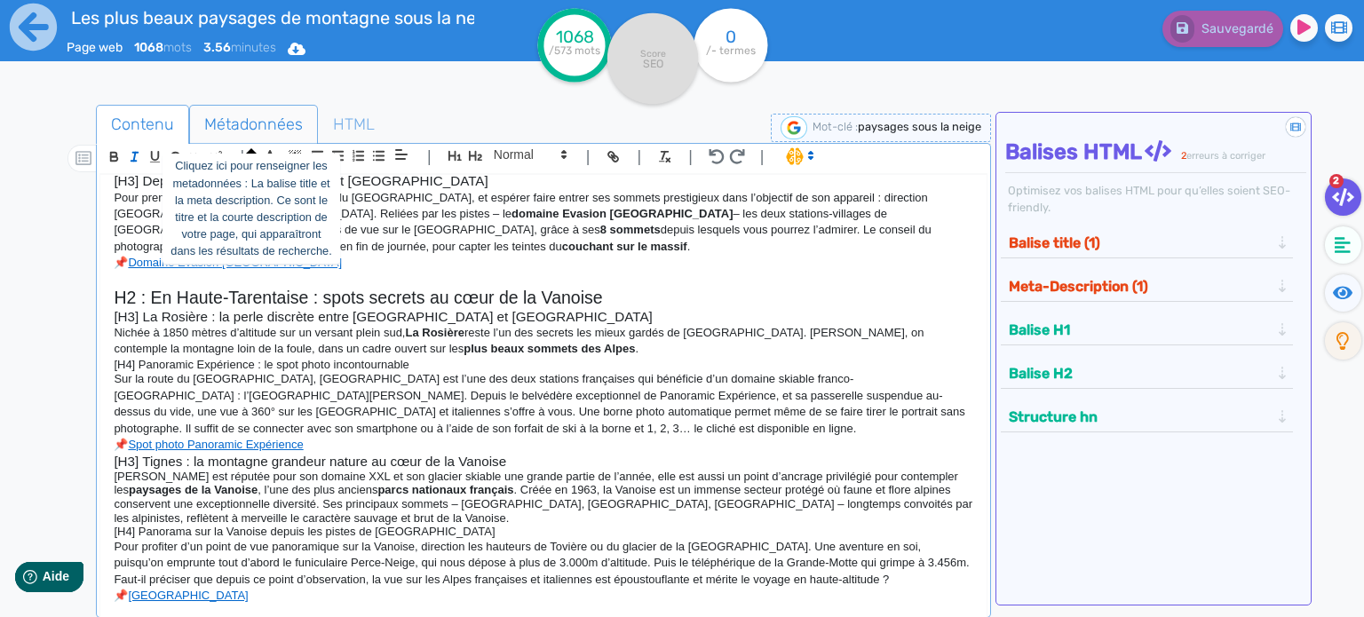
click at [259, 128] on span "Métadonnées" at bounding box center [253, 124] width 127 height 48
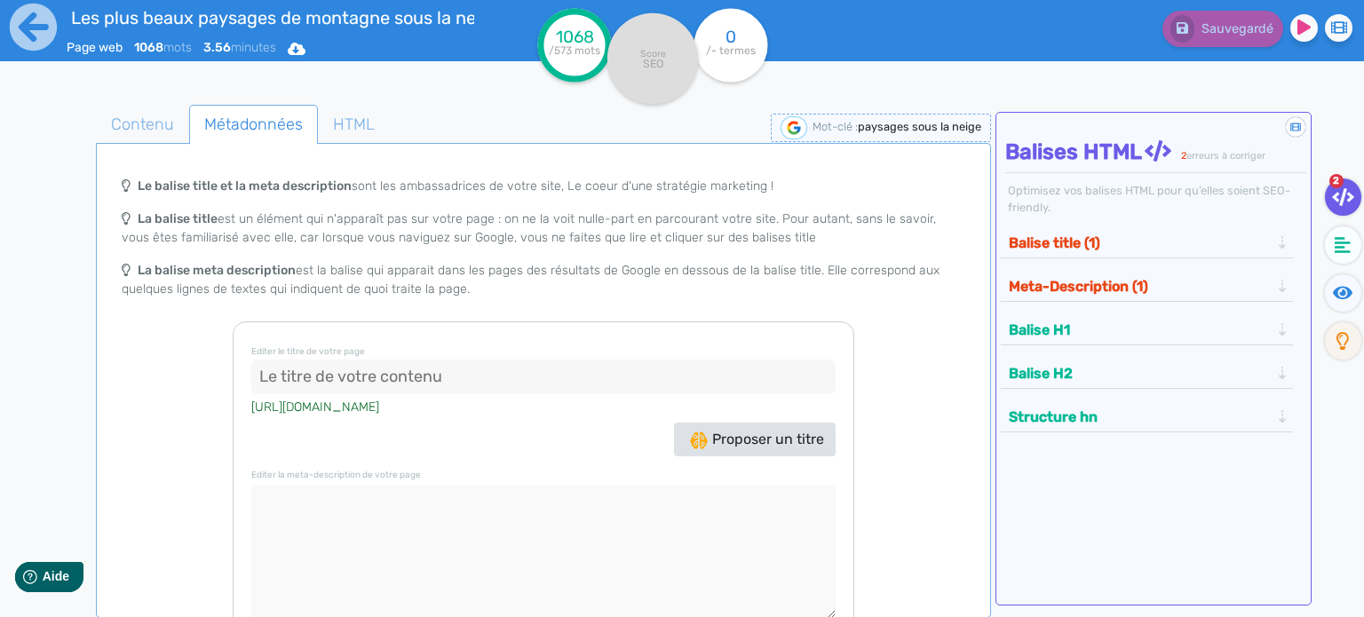
click at [406, 369] on input at bounding box center [543, 378] width 584 height 36
type input "h"
paste input "[URL][DOMAIN_NAME]"
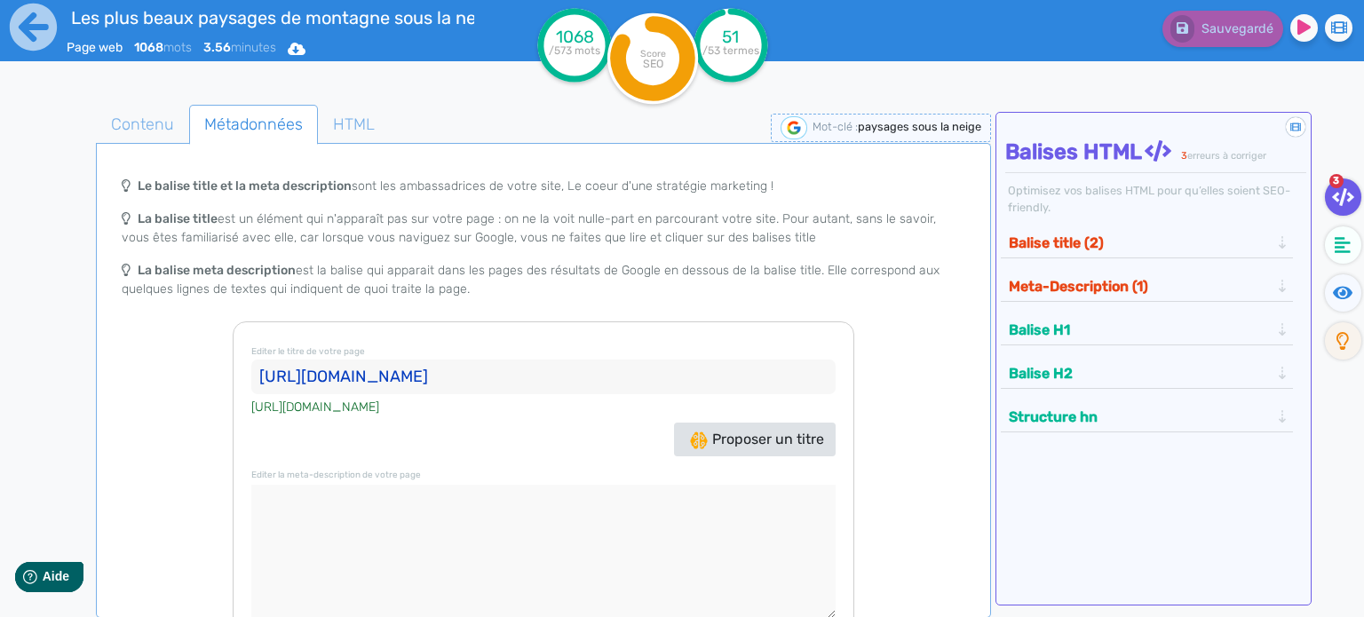
type input "[URL][DOMAIN_NAME]"
click at [480, 544] on textarea at bounding box center [543, 551] width 584 height 133
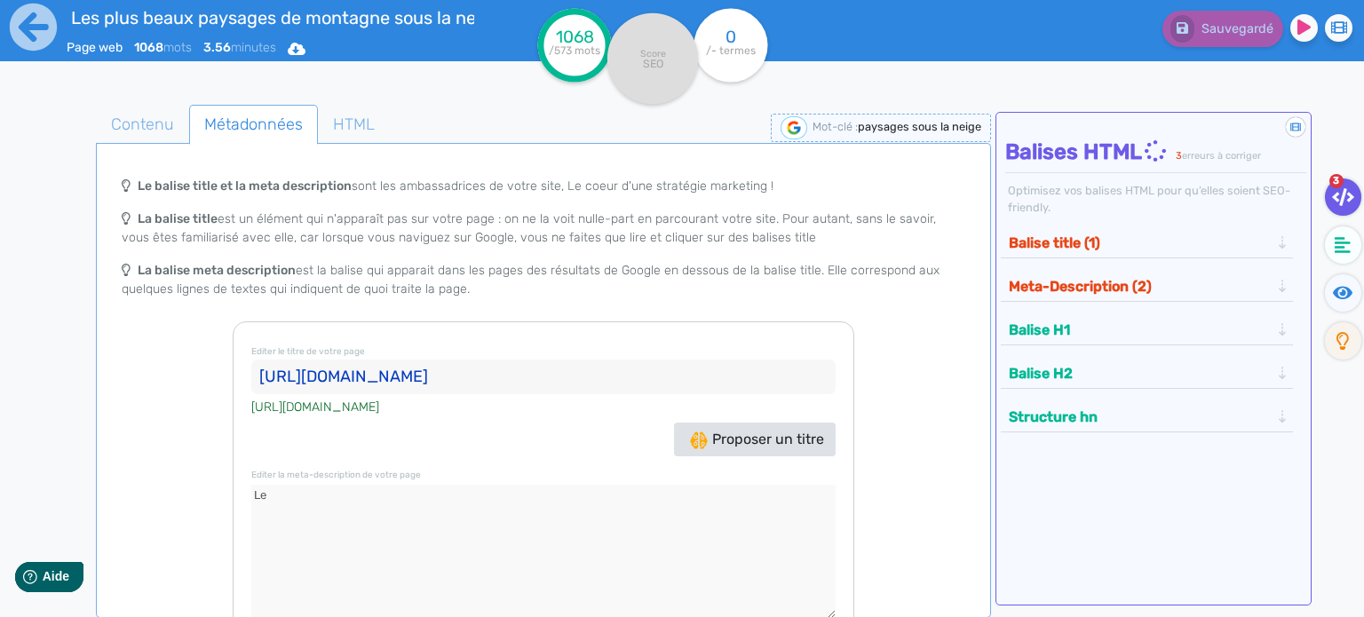
type textarea "L"
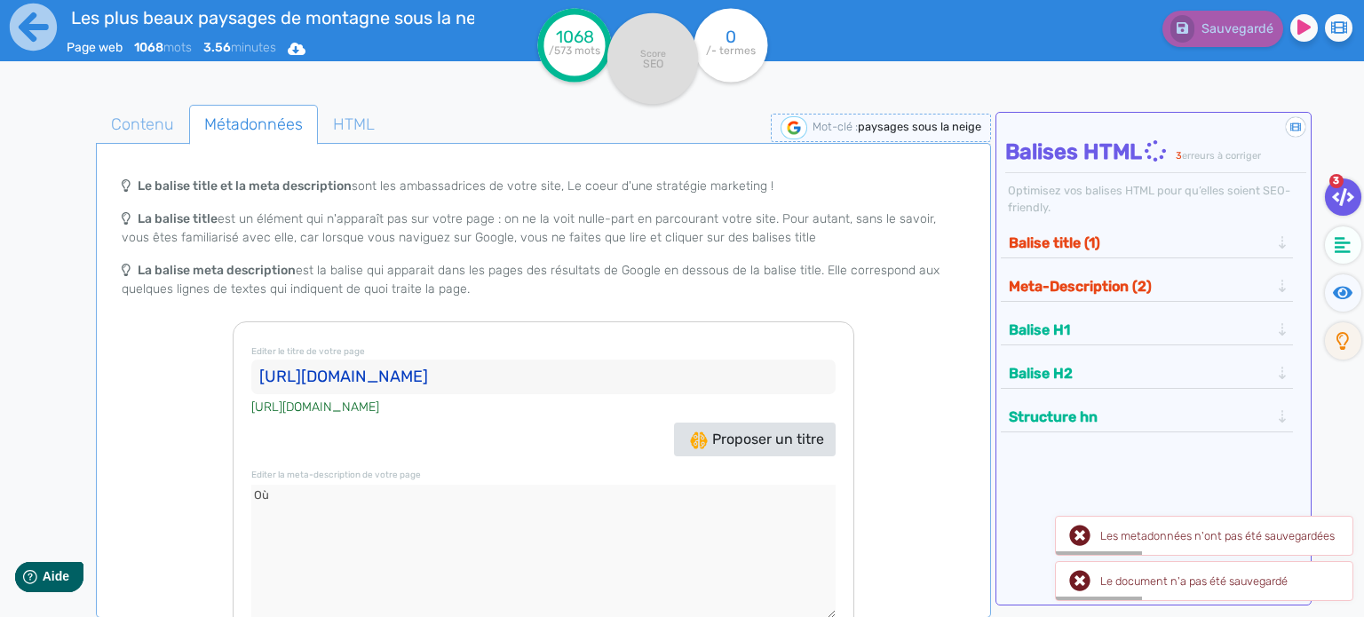
type textarea "O"
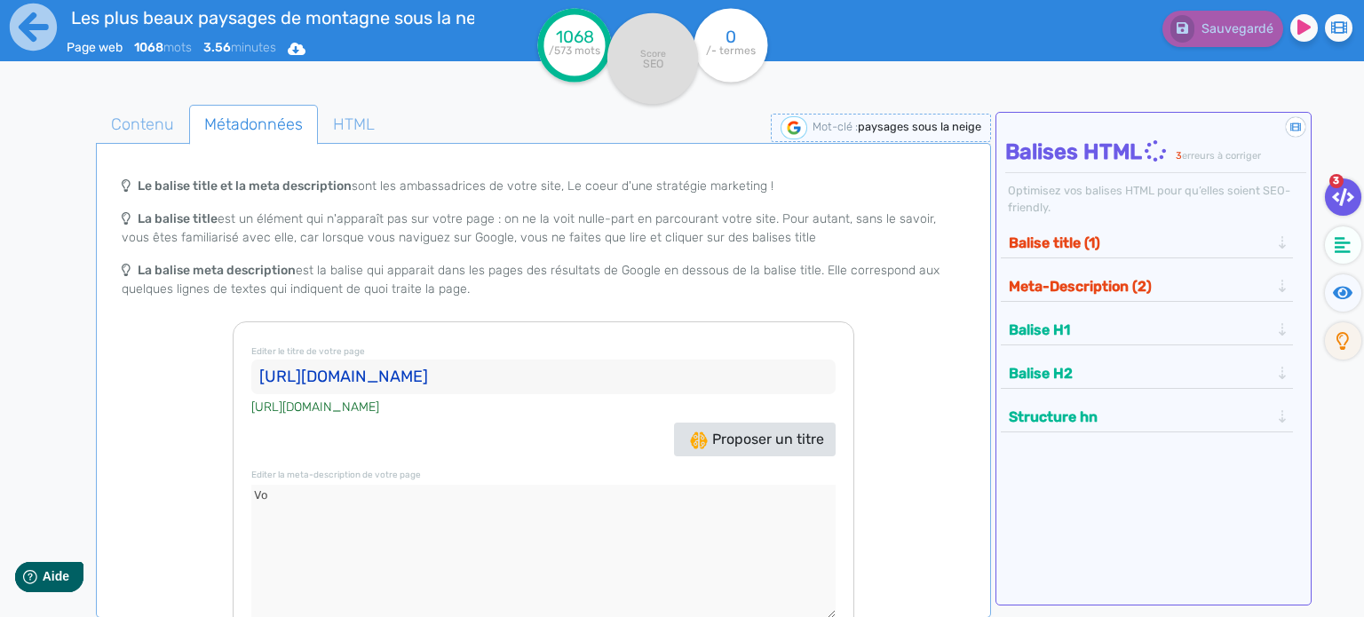
type textarea "V"
type textarea "L"
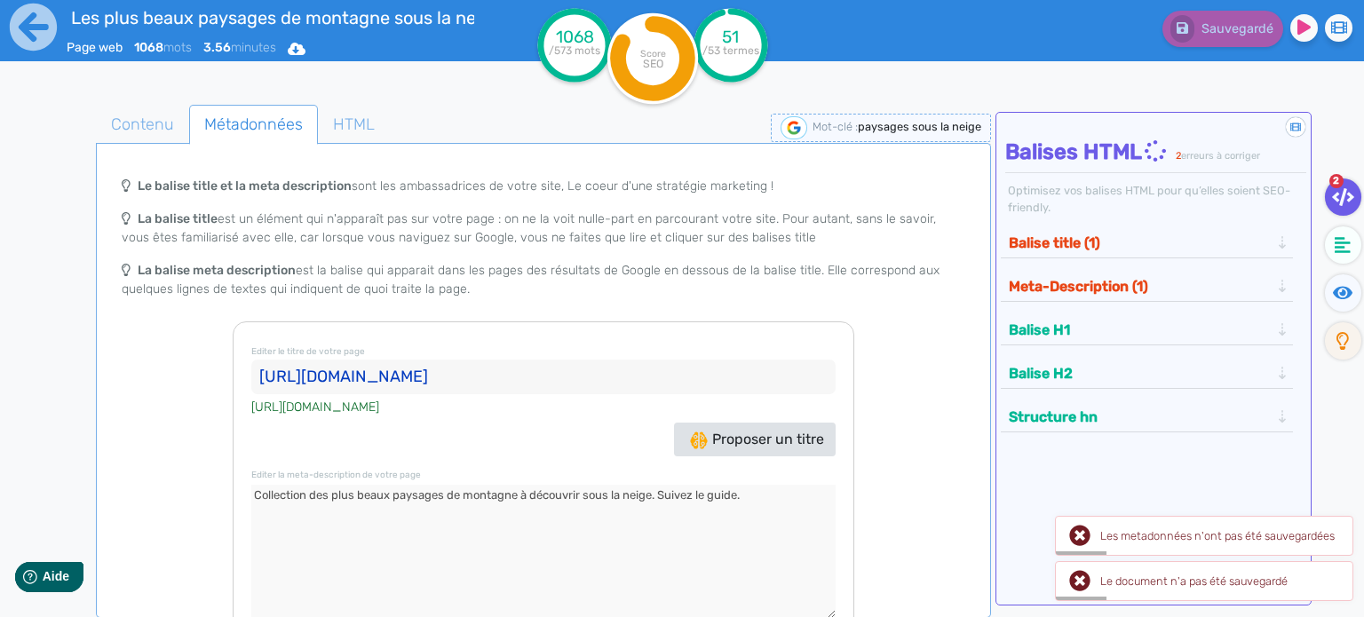
click at [503, 560] on textarea at bounding box center [543, 551] width 584 height 133
click at [769, 491] on textarea at bounding box center [543, 551] width 584 height 133
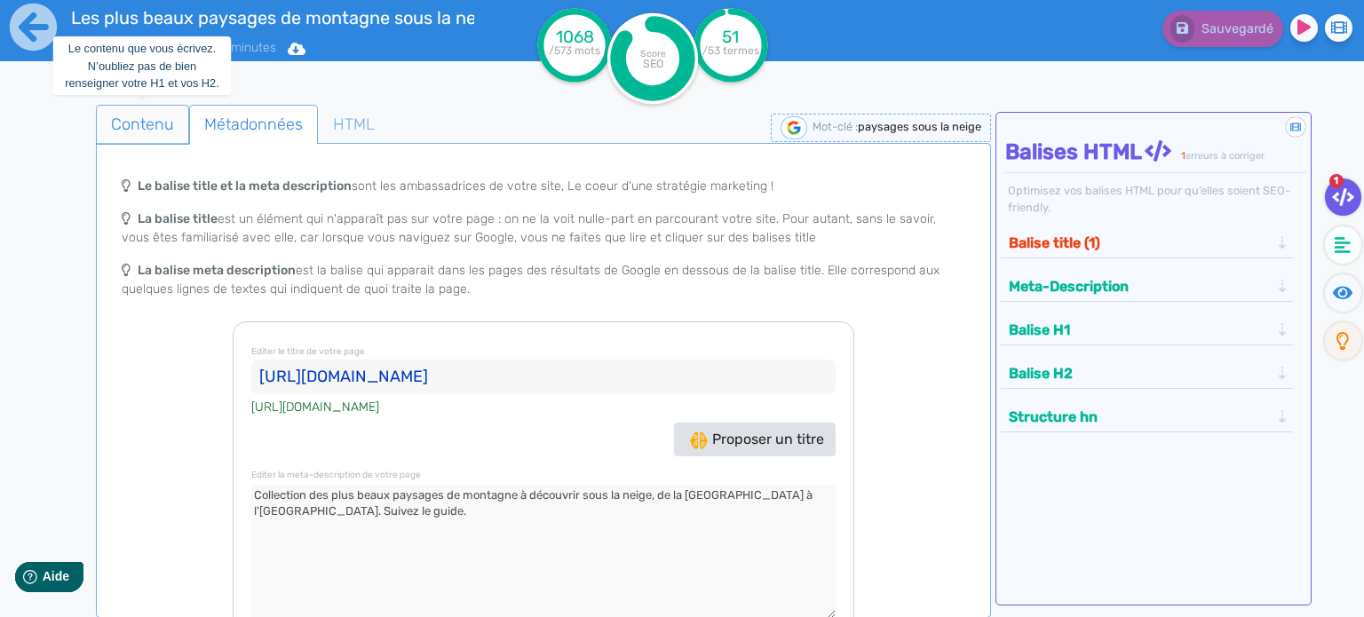
type textarea "Collection des plus beaux paysages de montagne à découvrir sous la neige, de la…"
click at [140, 131] on span "Contenu" at bounding box center [142, 124] width 91 height 48
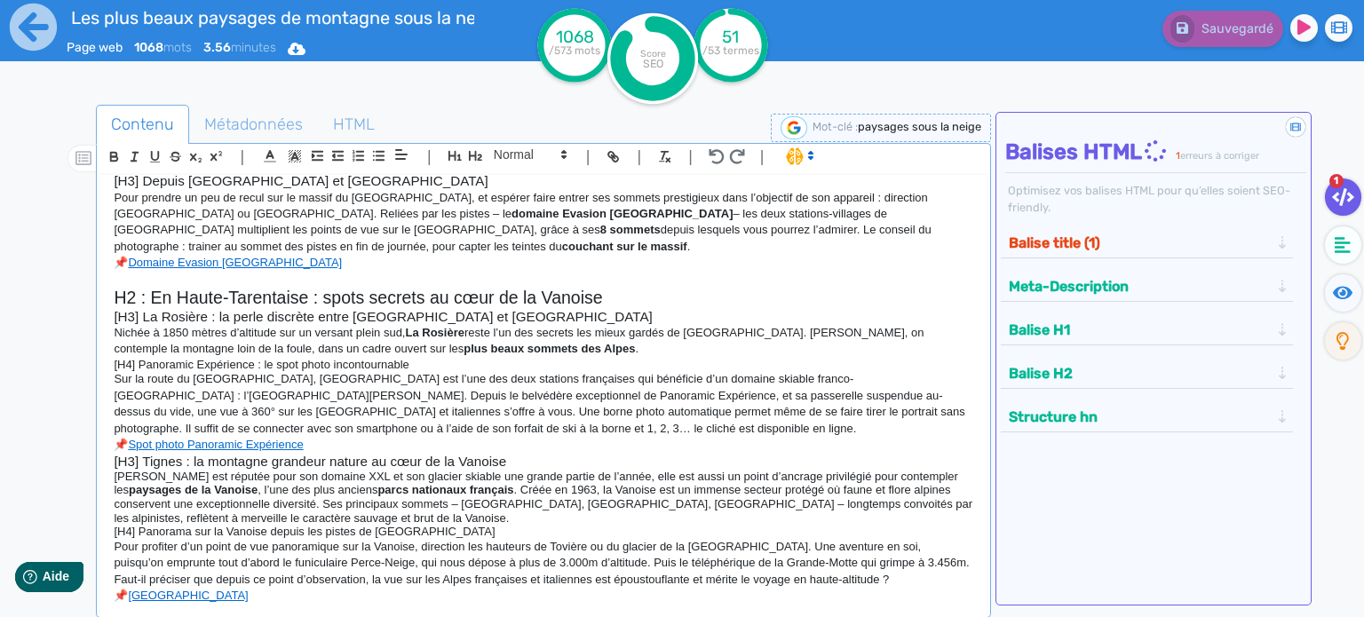
click at [1060, 234] on button "Balise title (1)" at bounding box center [1139, 242] width 272 height 29
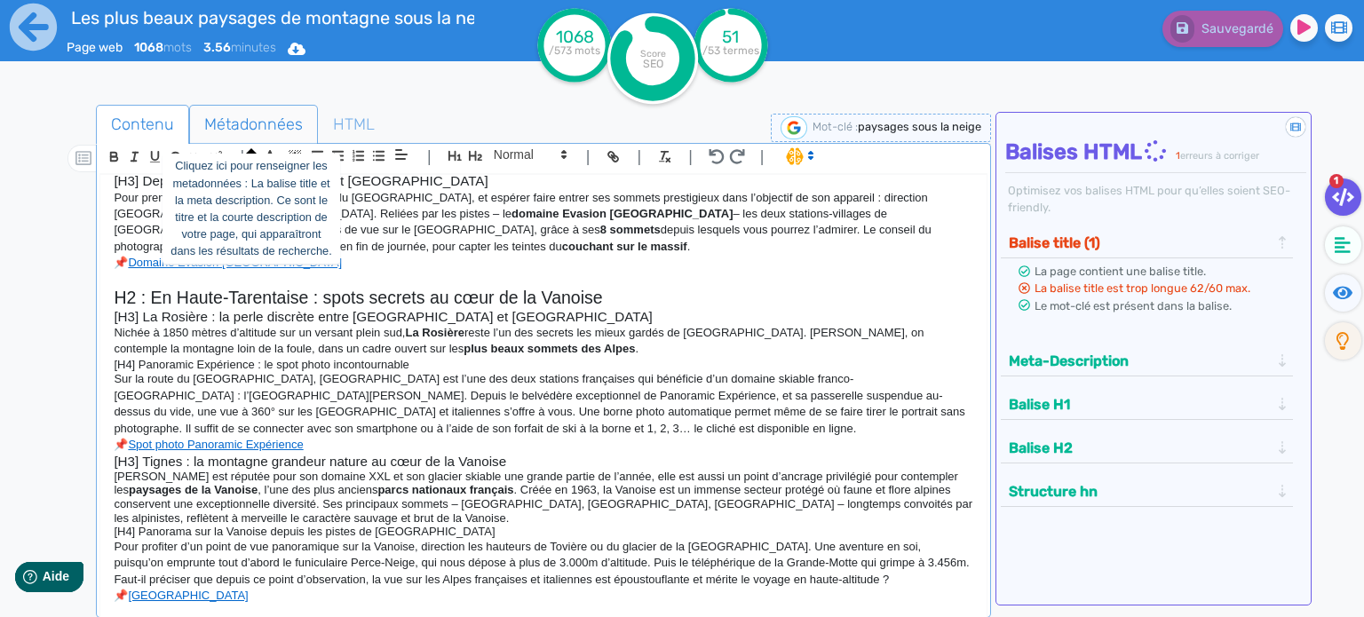
click at [266, 126] on span "Métadonnées" at bounding box center [253, 124] width 127 height 48
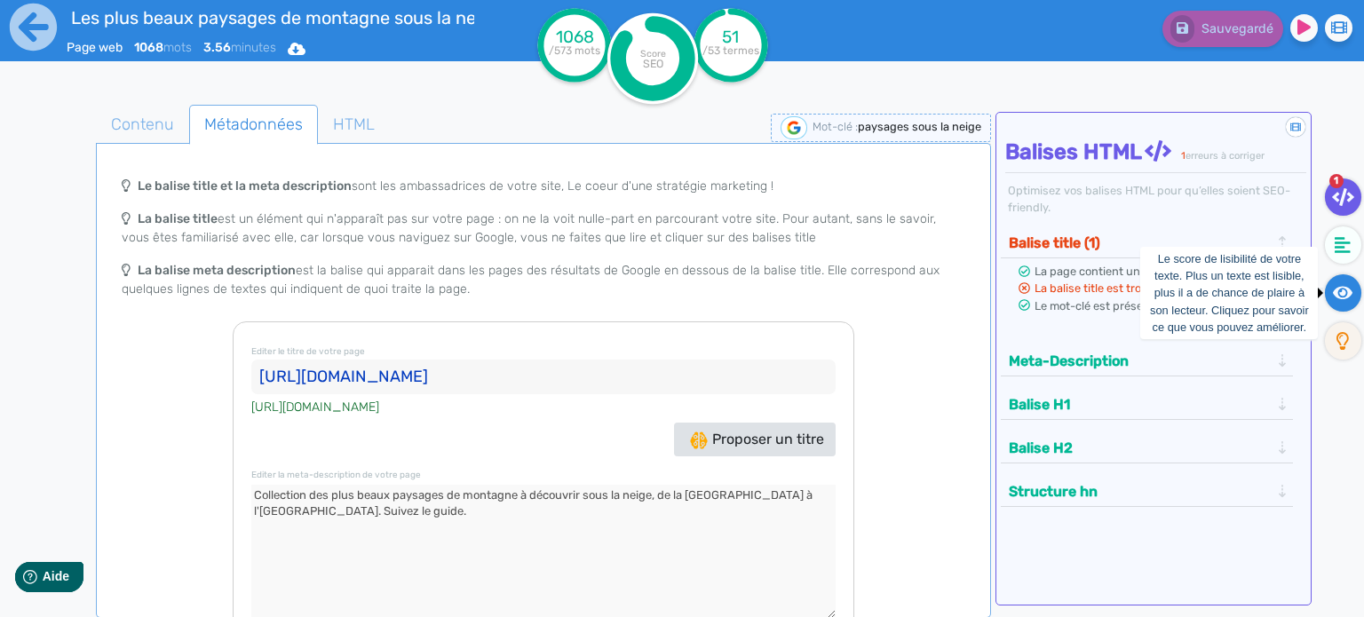
click at [1343, 293] on icon at bounding box center [1343, 292] width 20 height 13
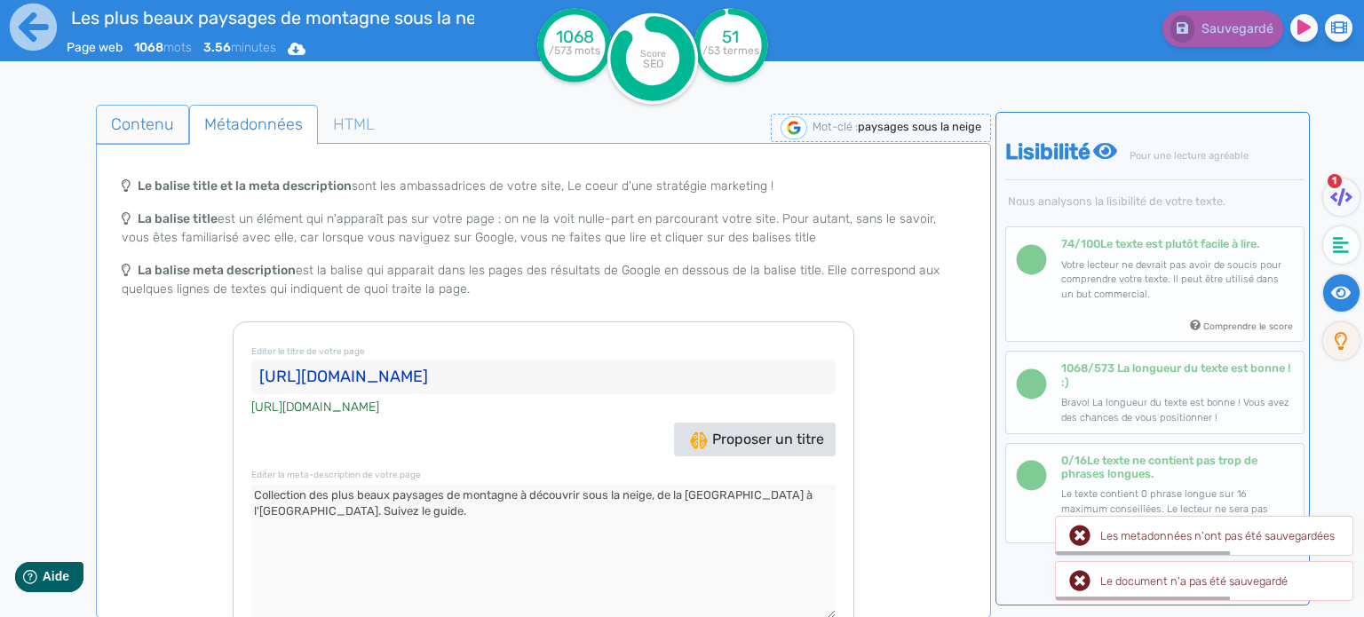
click at [131, 115] on span "Contenu" at bounding box center [142, 124] width 91 height 48
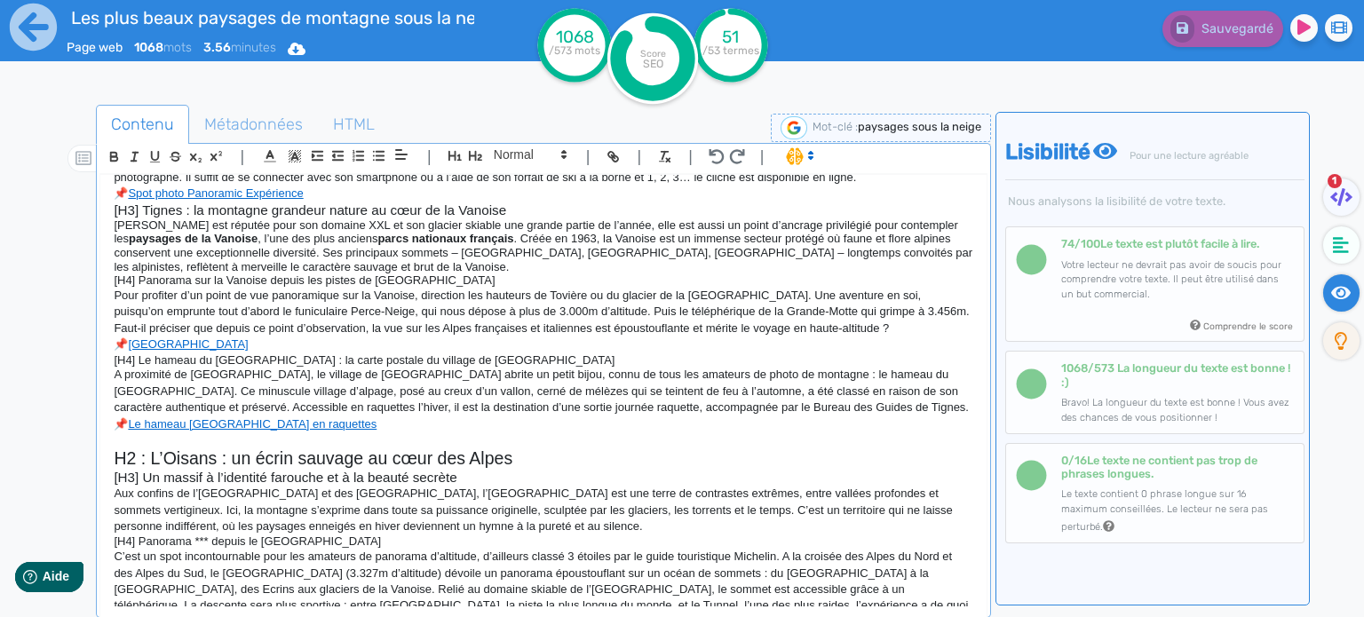
scroll to position [674, 0]
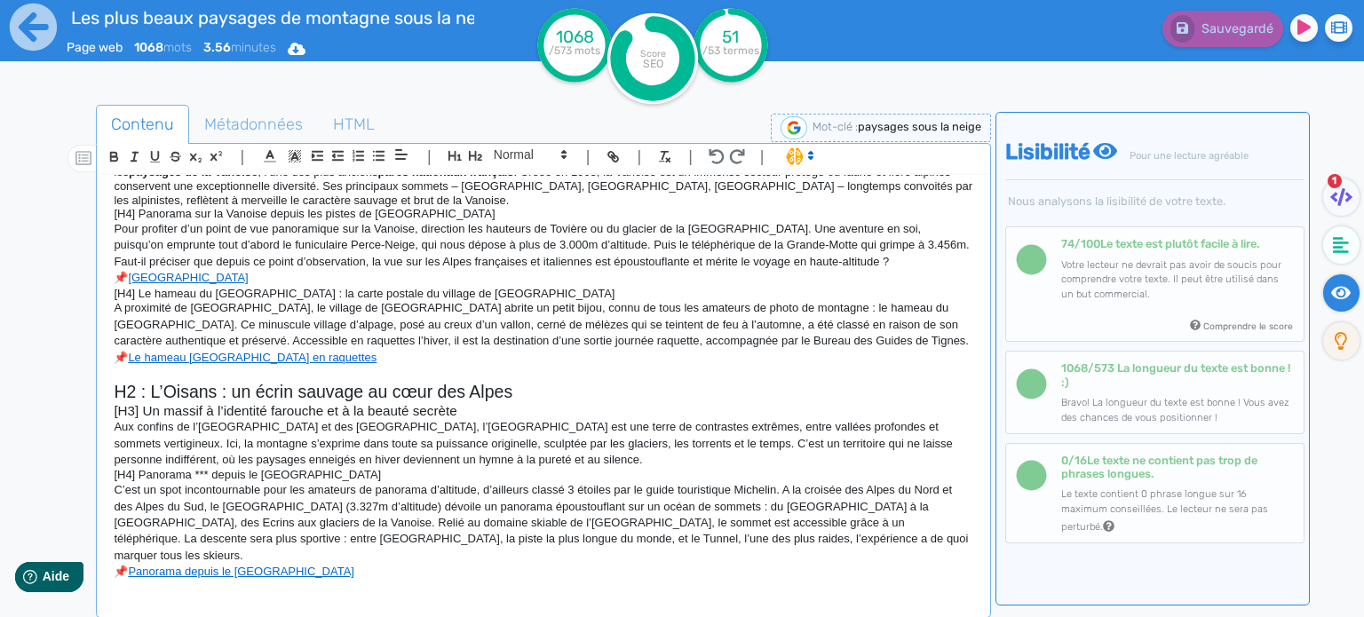
click at [363, 581] on p at bounding box center [544, 589] width 860 height 16
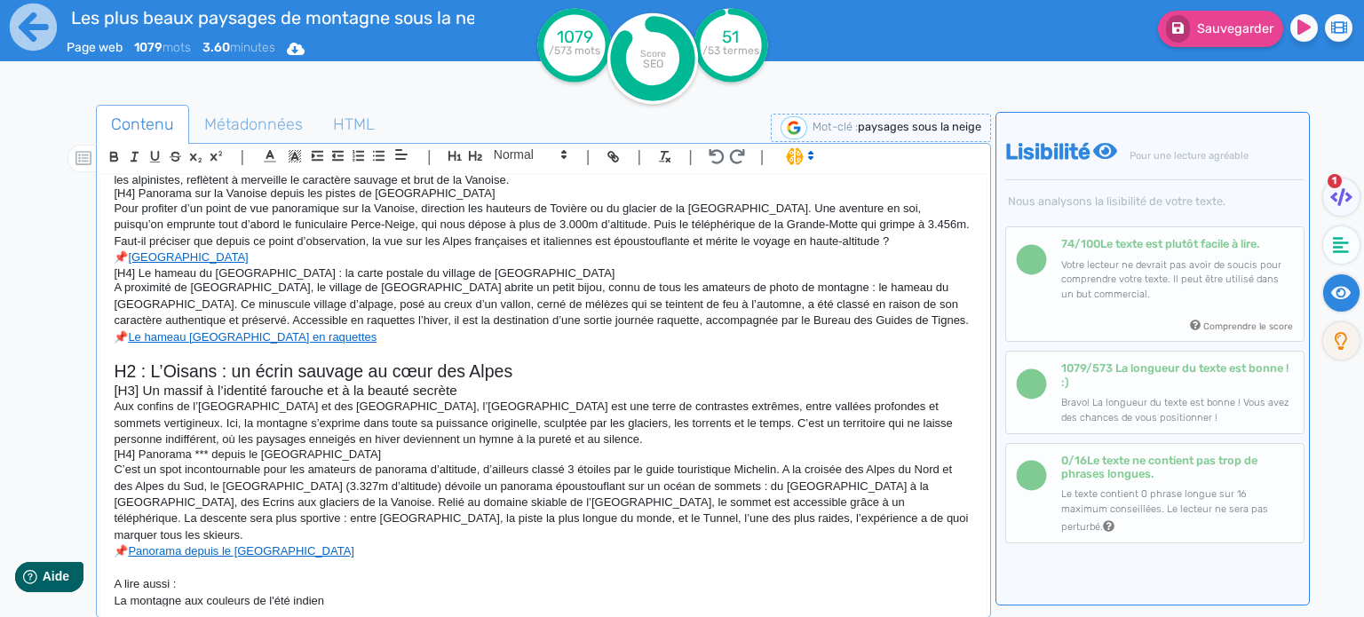
scroll to position [710, 0]
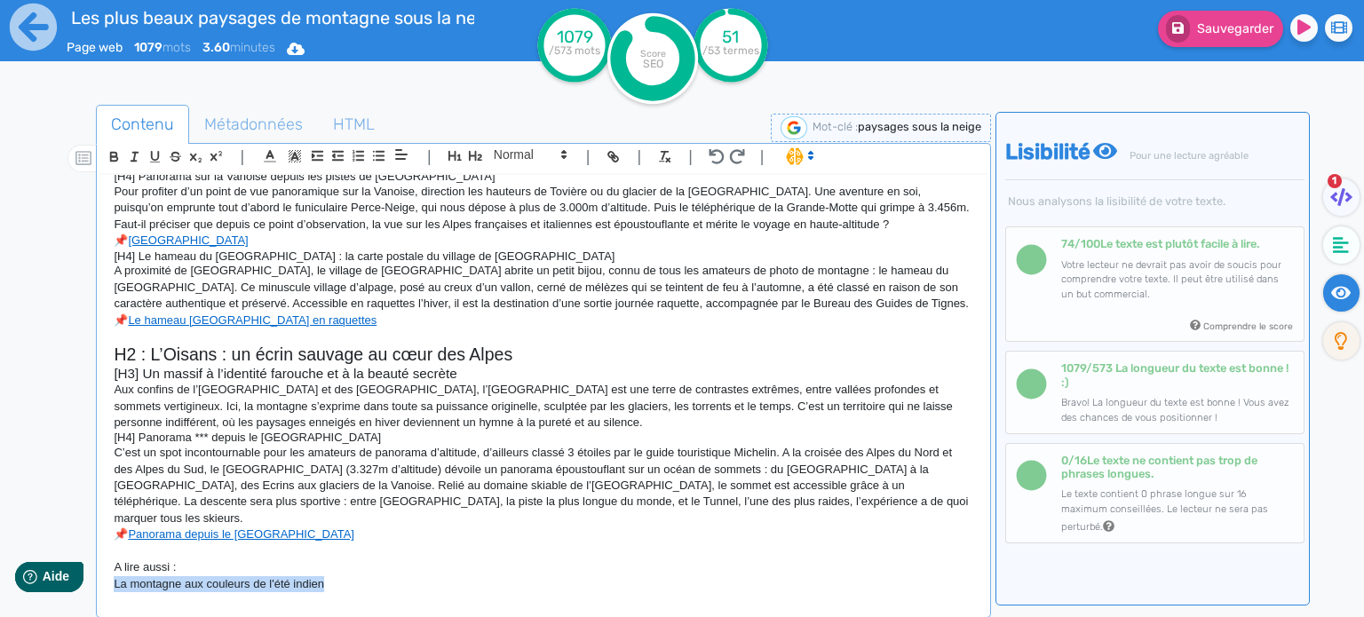
drag, startPoint x: 325, startPoint y: 582, endPoint x: 111, endPoint y: 582, distance: 214.0
click at [111, 582] on div "🙂 H1 : Où voir les plus beaux paysages de montagne sous la neige ? C’est souven…" at bounding box center [543, 391] width 886 height 432
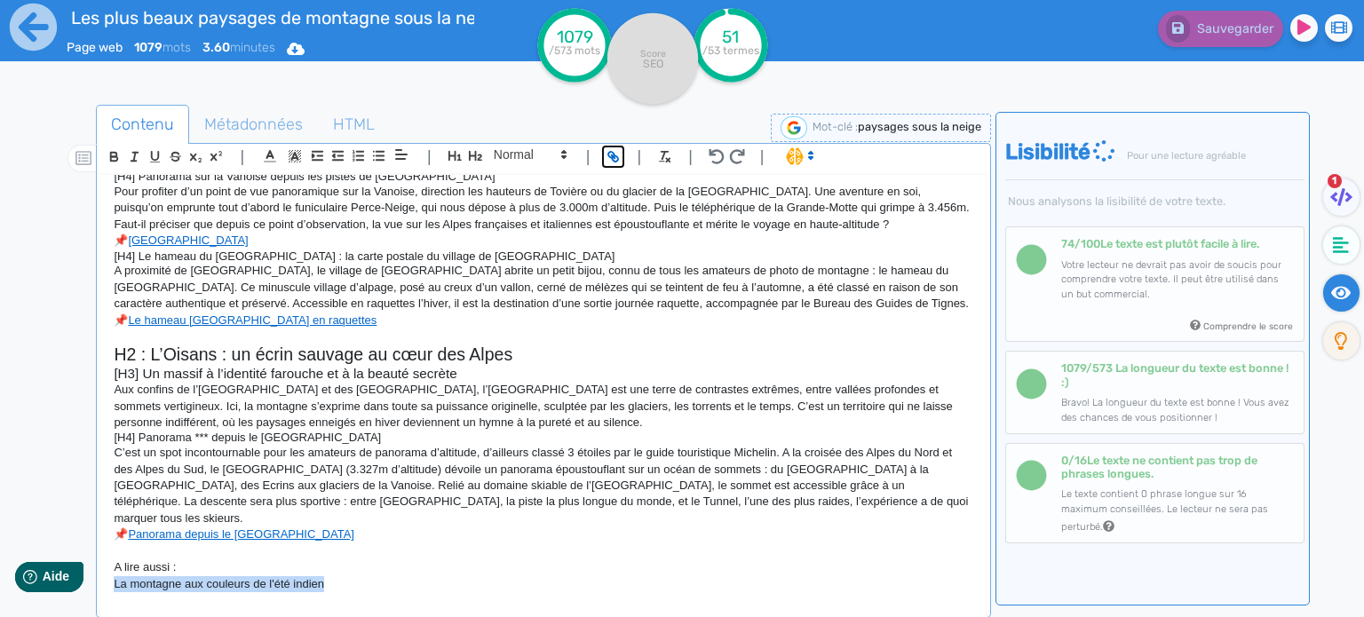
click at [615, 164] on button "button" at bounding box center [613, 157] width 20 height 20
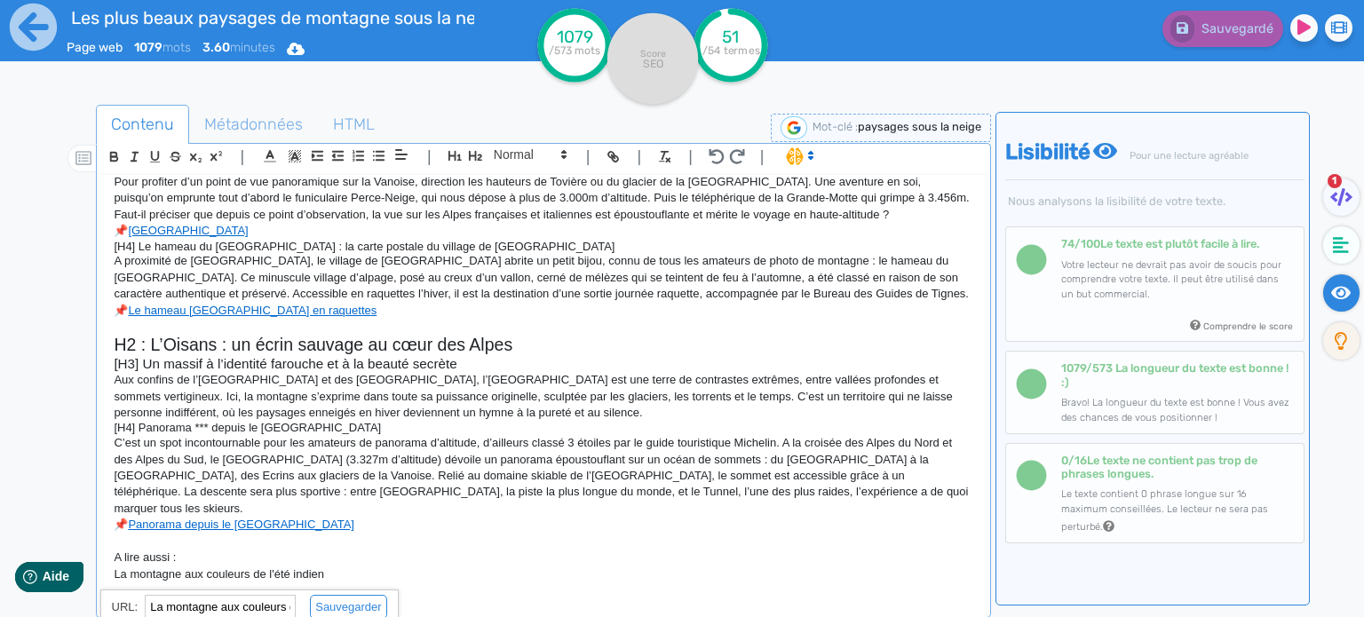
scroll to position [723, 0]
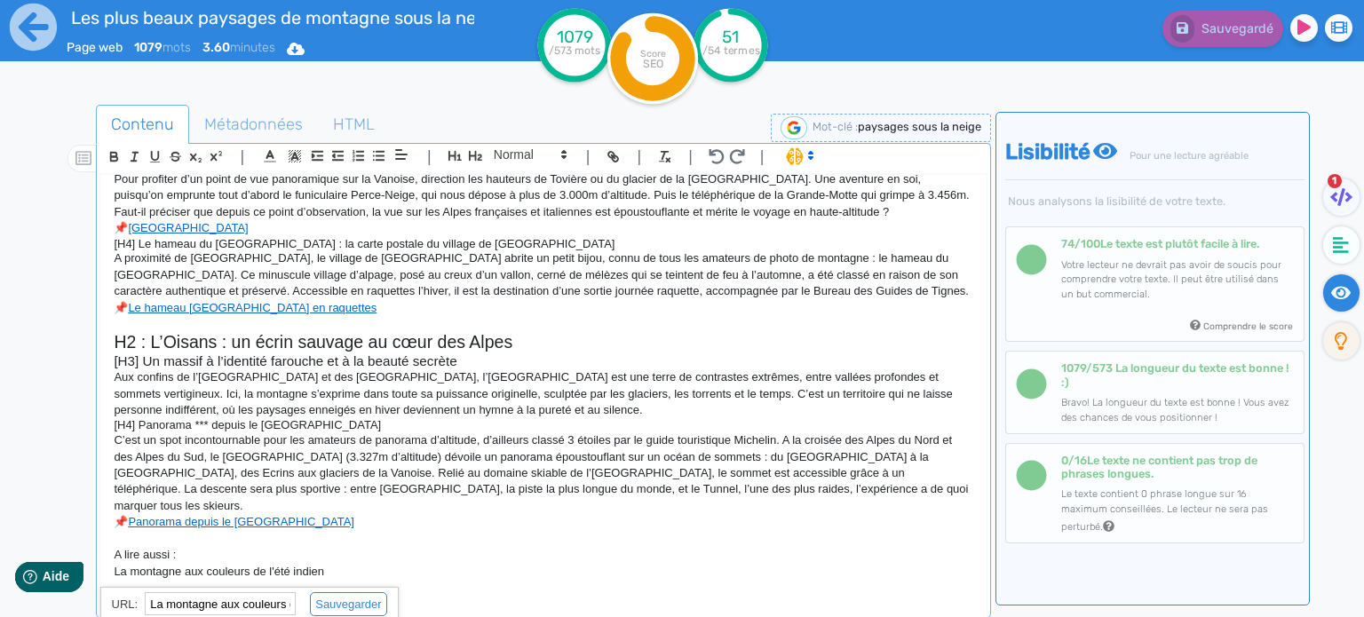
paste input "[URL][DOMAIN_NAME]"
click at [319, 605] on link at bounding box center [341, 604] width 91 height 13
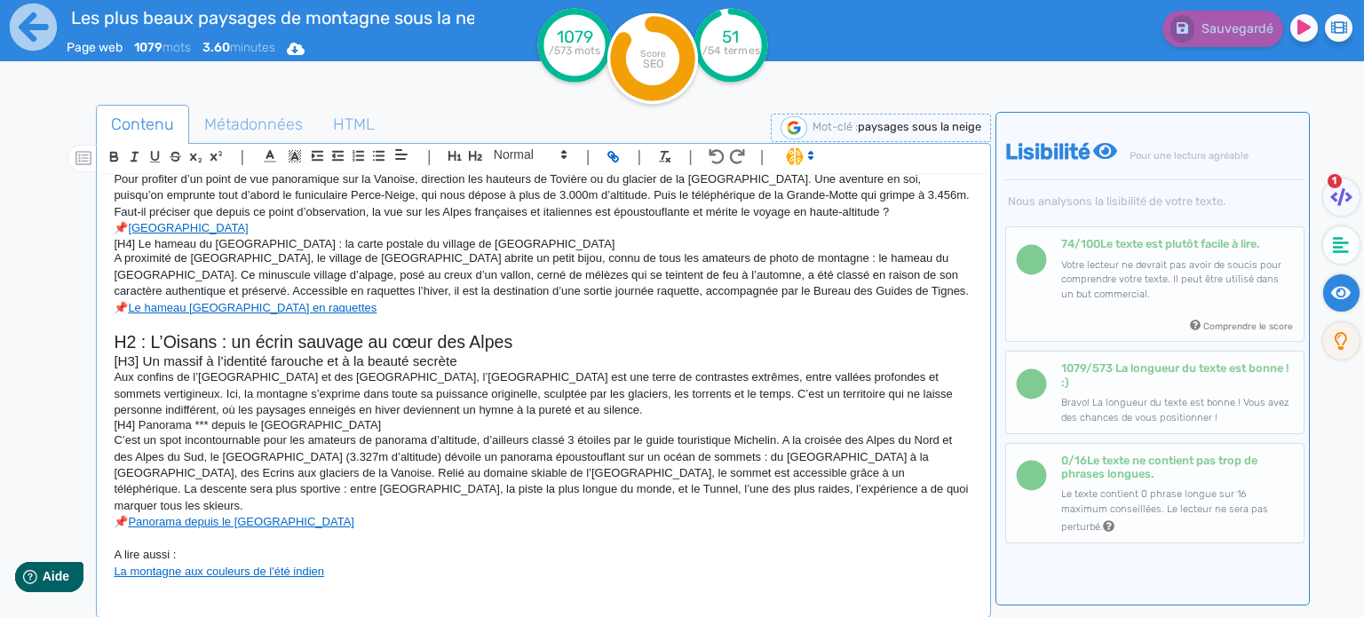
click at [596, 565] on p "La montagne aux couleurs de l'été indien" at bounding box center [544, 572] width 860 height 16
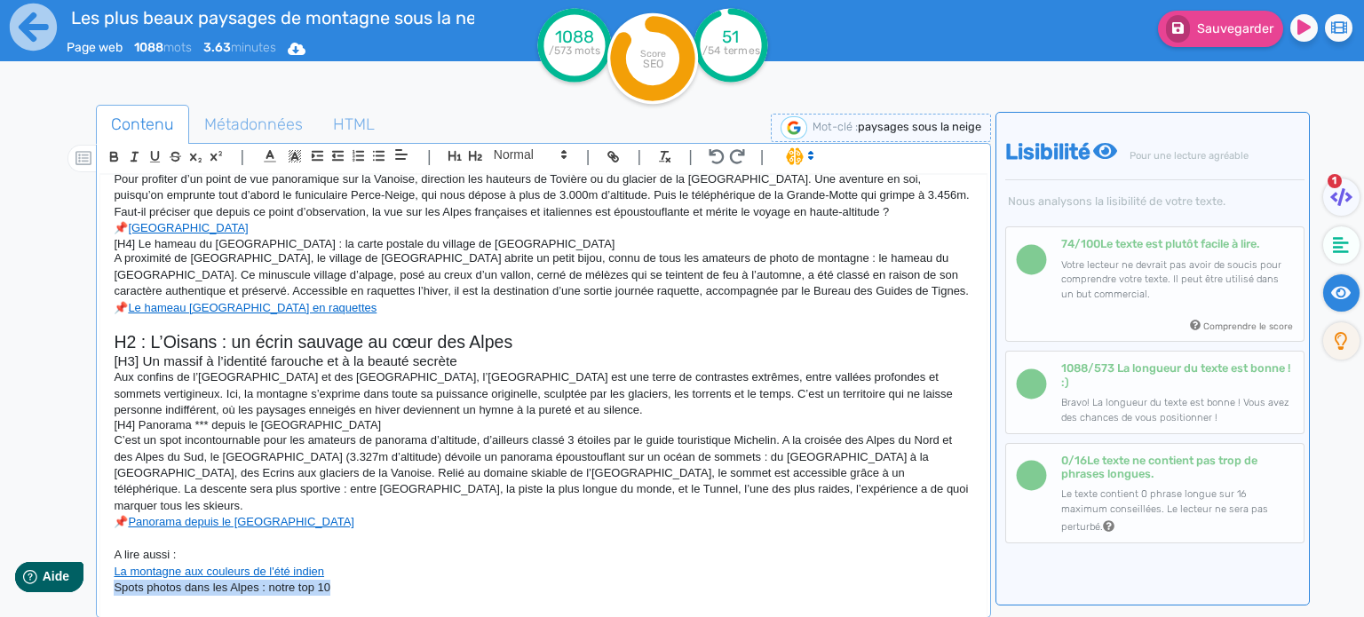
drag, startPoint x: 346, startPoint y: 589, endPoint x: 111, endPoint y: 591, distance: 235.3
click at [111, 591] on div "🙂 H1 : Où voir les plus beaux paysages de montagne sous la neige ? C’est souven…" at bounding box center [543, 391] width 886 height 432
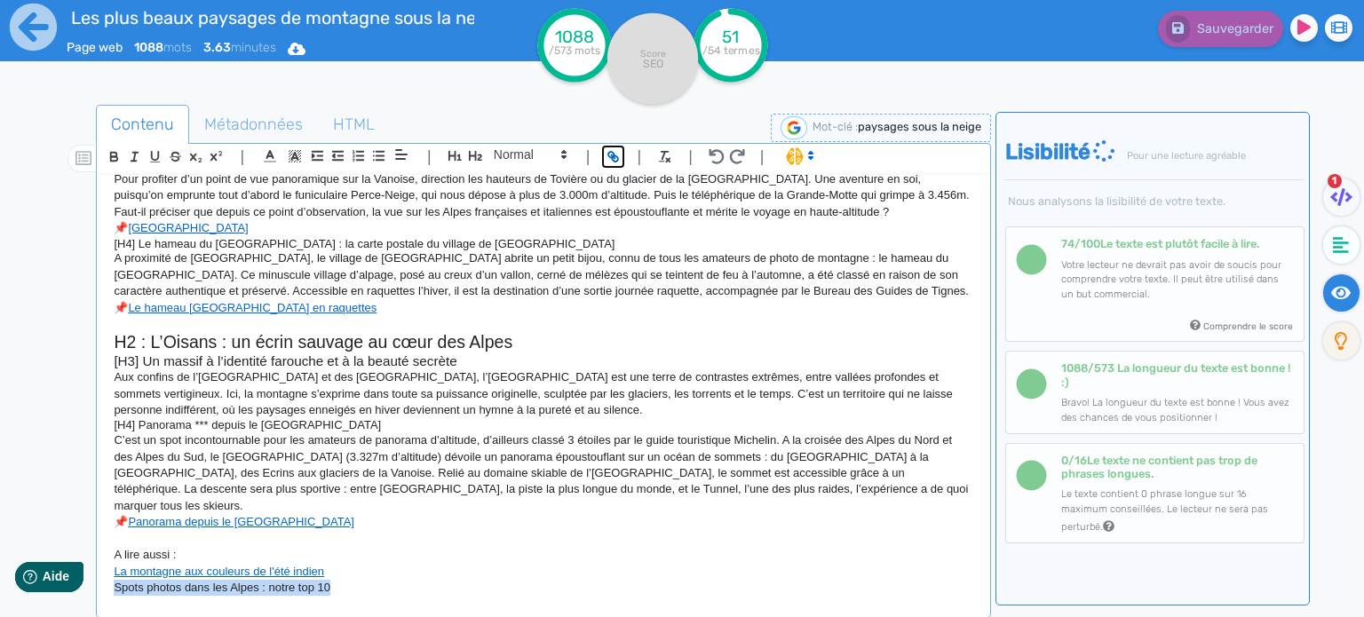
click at [612, 155] on line "button" at bounding box center [614, 157] width 4 height 4
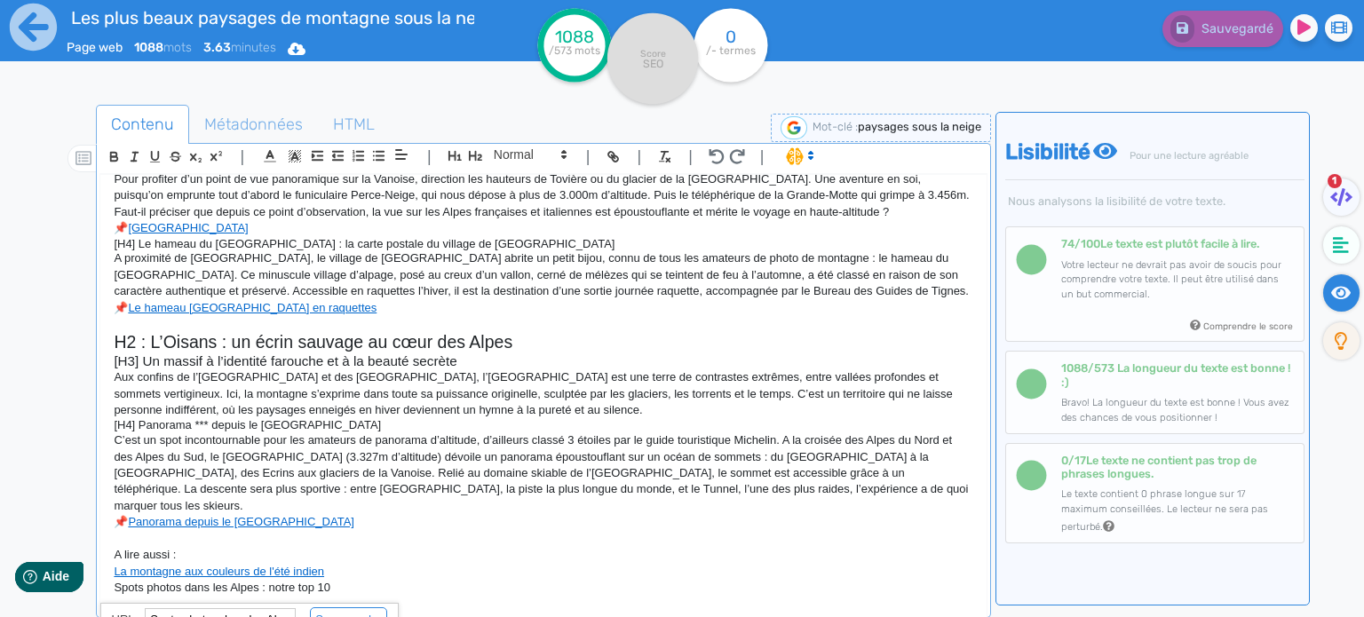
scroll to position [739, 0]
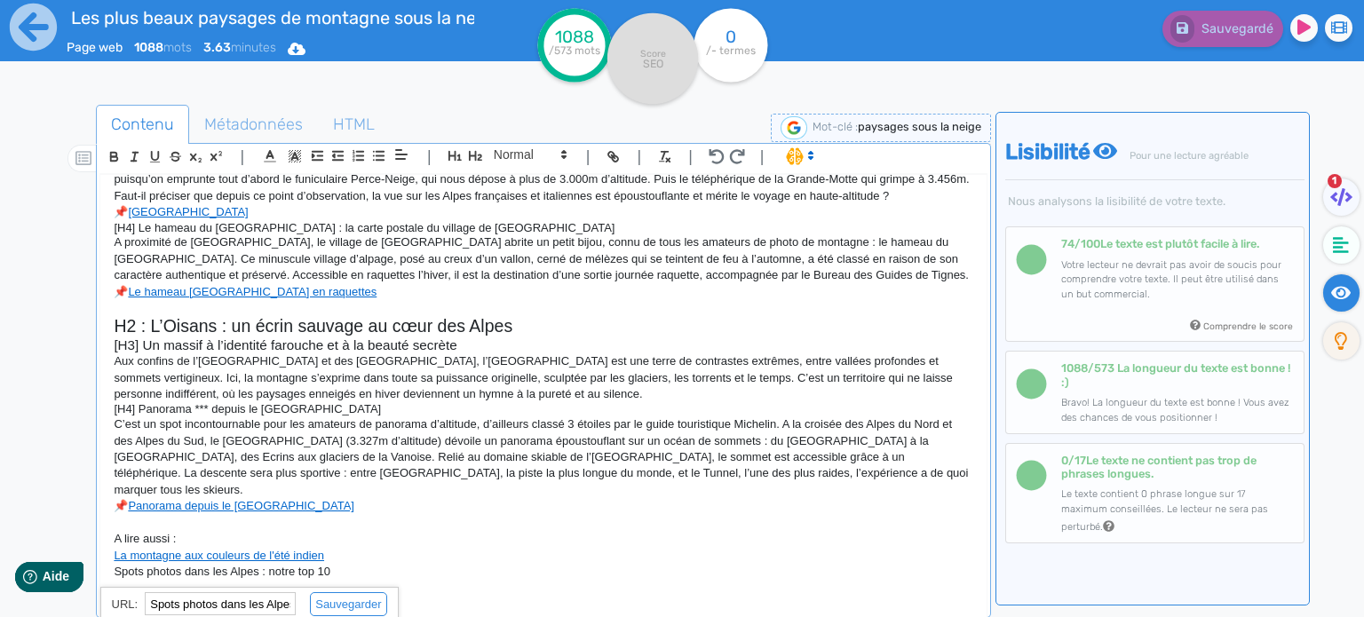
paste input "[URL][DOMAIN_NAME]"
type input "[URL][DOMAIN_NAME]"
click at [334, 606] on link at bounding box center [341, 604] width 91 height 13
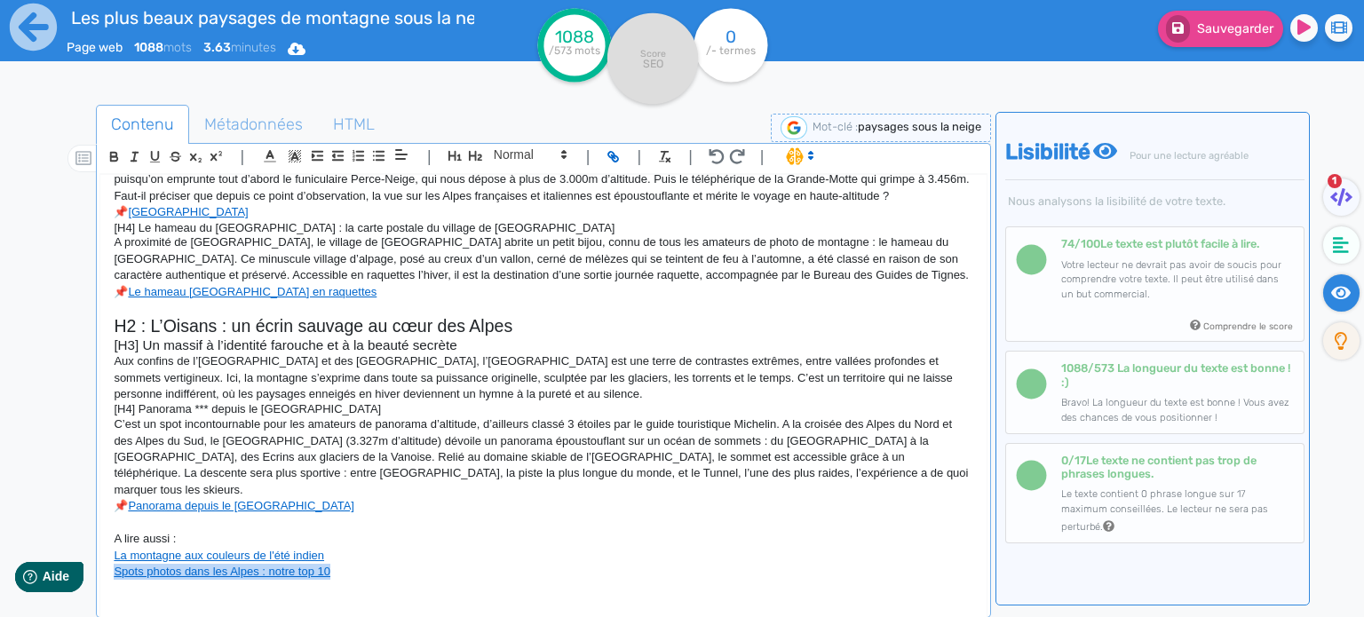
scroll to position [739, 0]
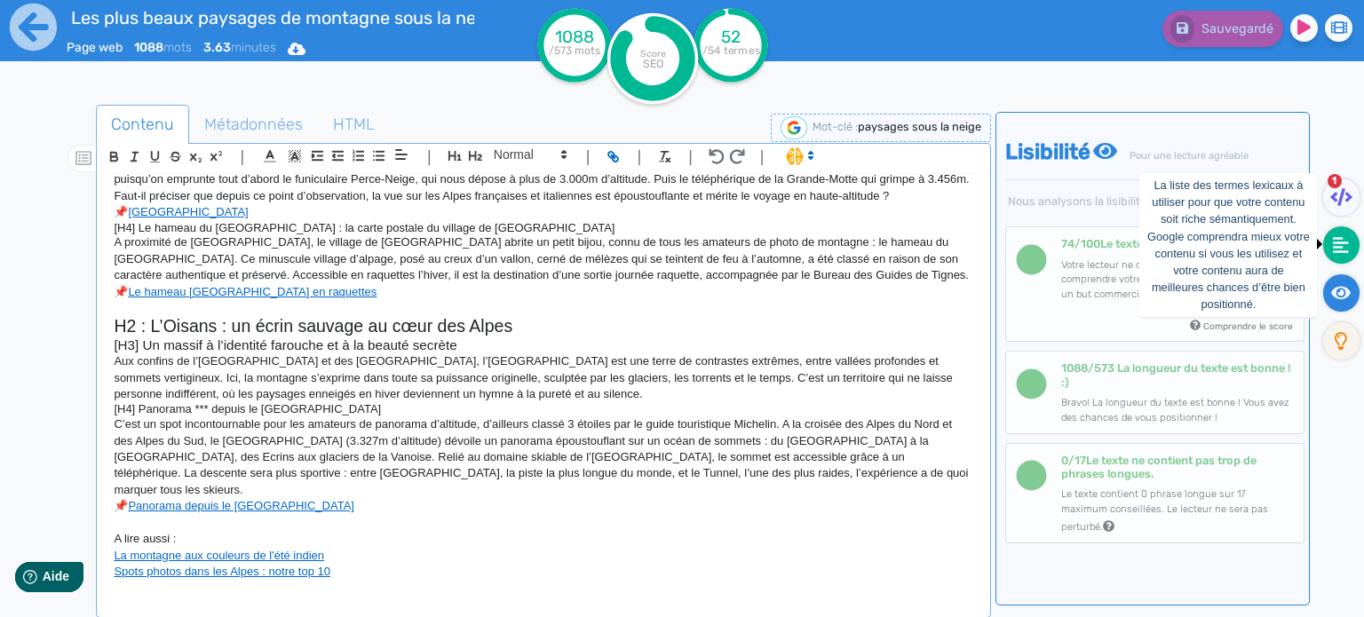
click at [1331, 247] on fa-icon at bounding box center [1341, 244] width 36 height 37
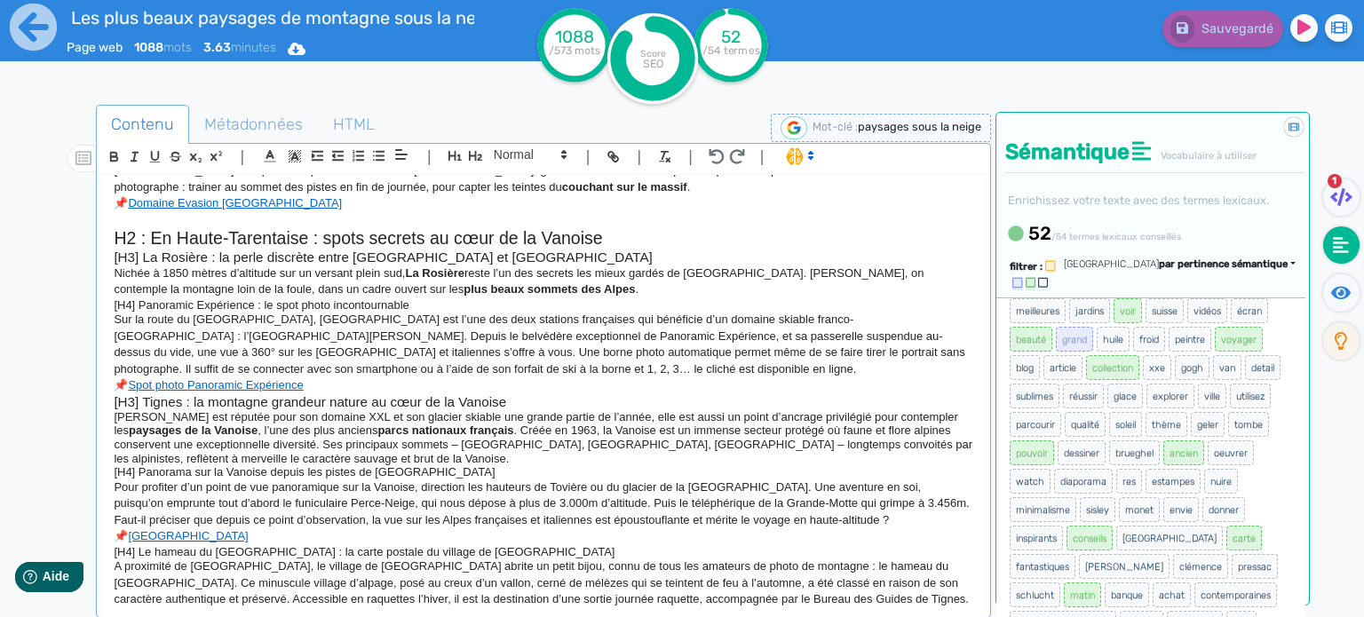
scroll to position [444, 0]
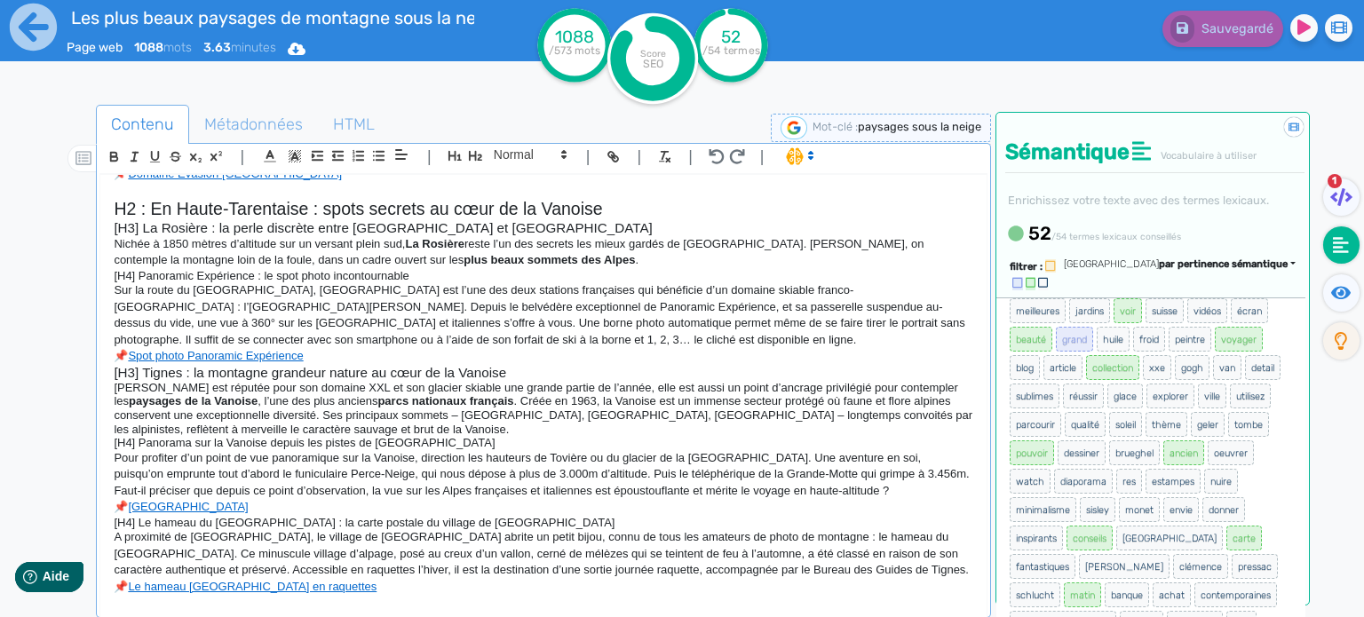
click at [523, 269] on p "Nichée à 1850 mètres d’altitude sur un versant plein sud, La Rosière reste l’un…" at bounding box center [544, 252] width 860 height 33
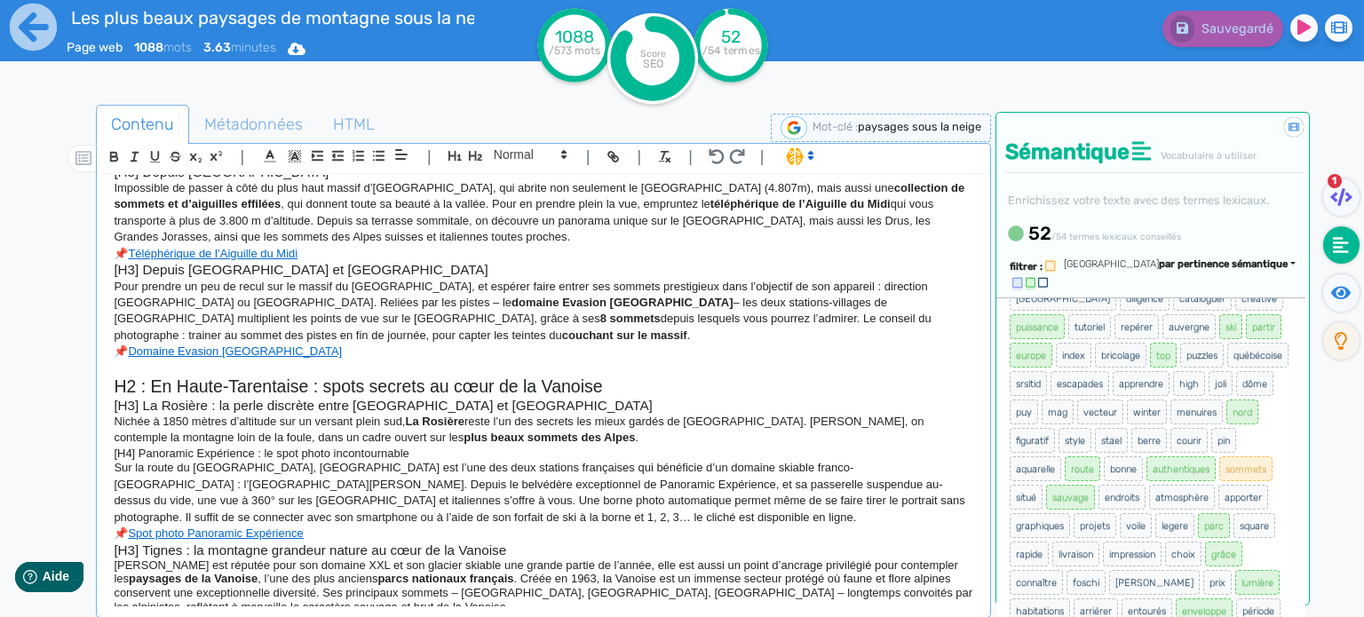
scroll to position [799, 0]
